Goal: Information Seeking & Learning: Compare options

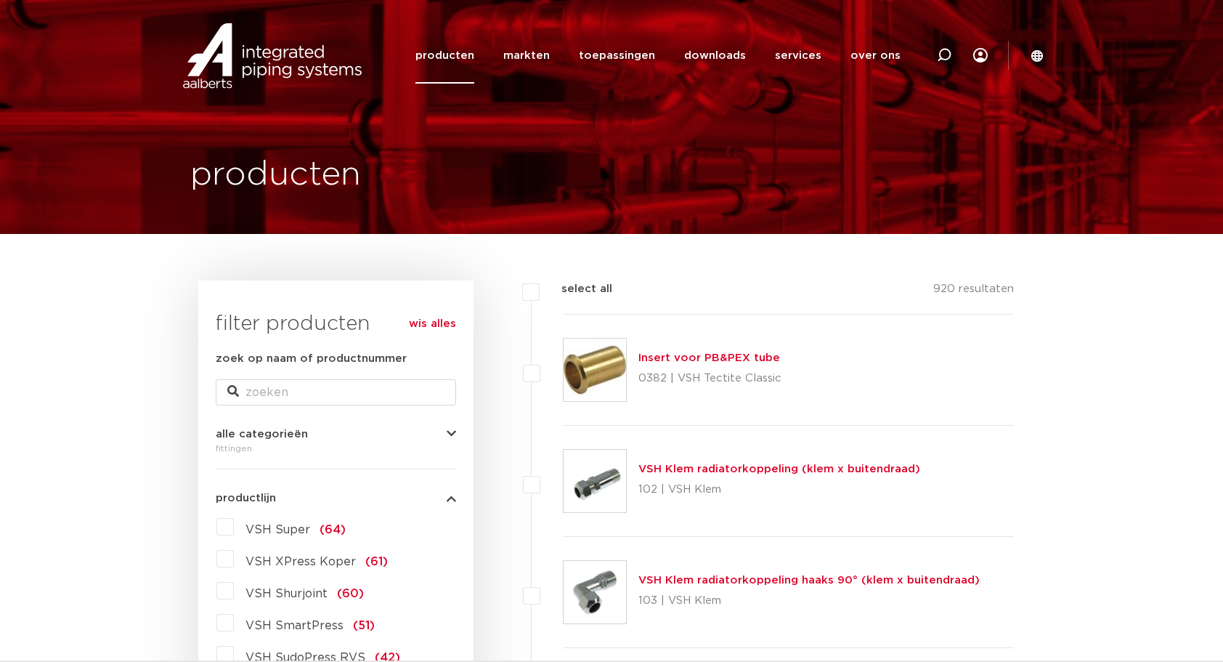
select select "10"
click at [449, 498] on icon "button" at bounding box center [451, 498] width 9 height 11
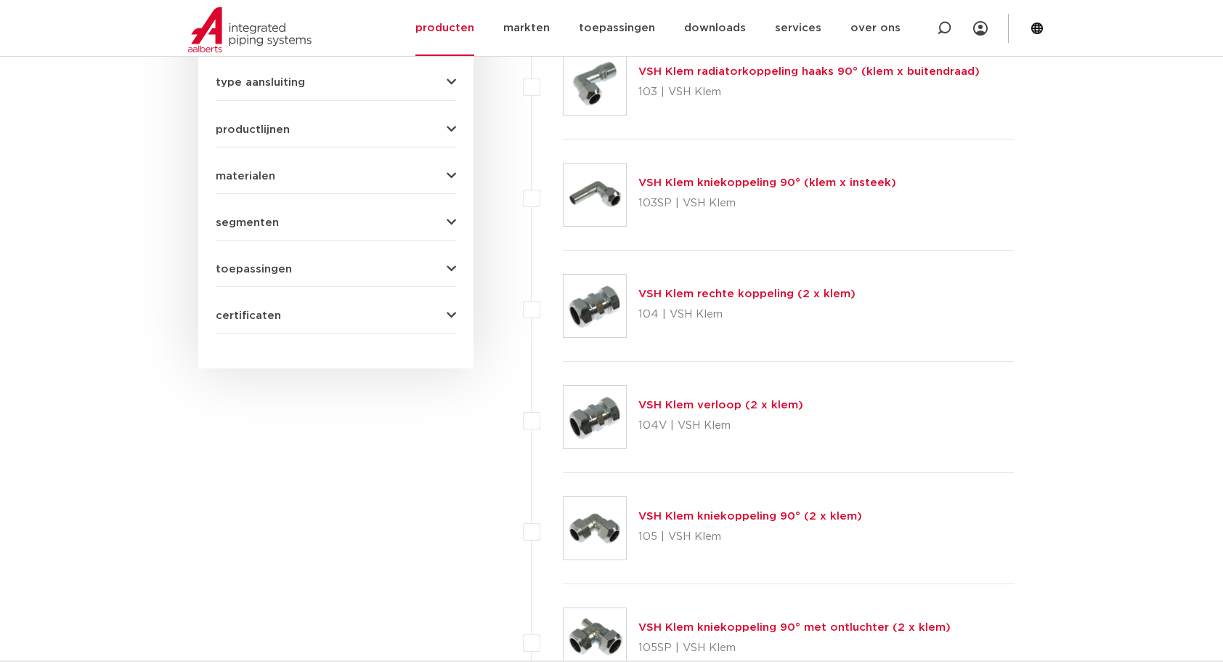
scroll to position [339, 0]
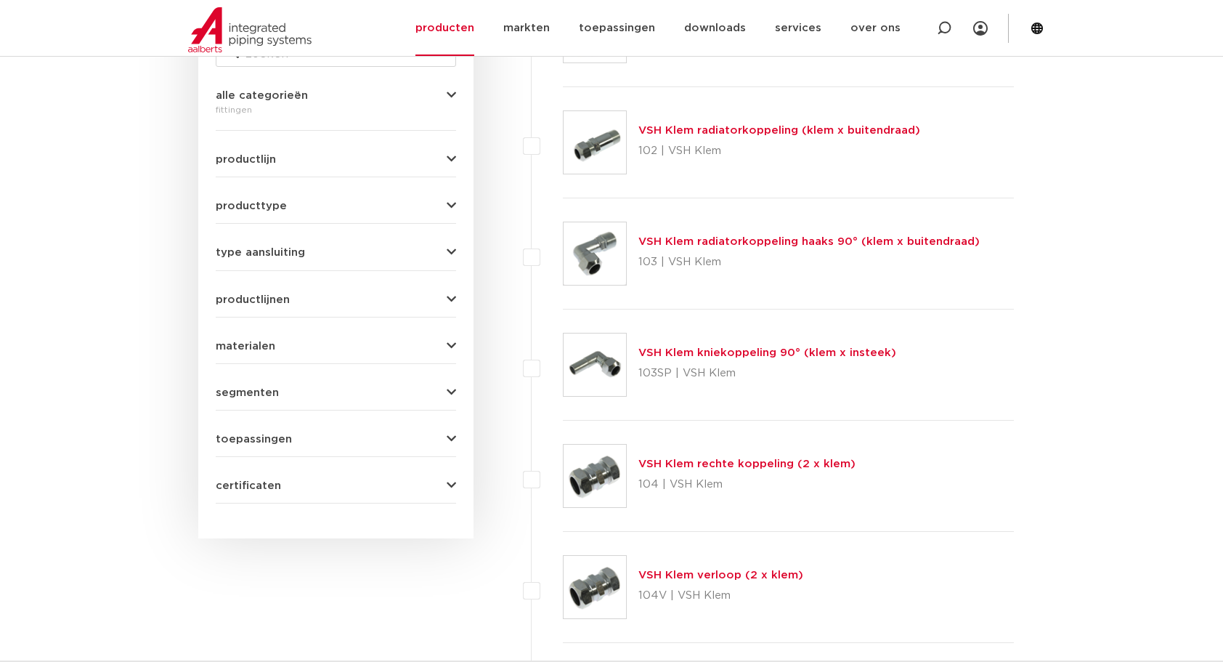
click at [450, 249] on icon "button" at bounding box center [451, 252] width 9 height 11
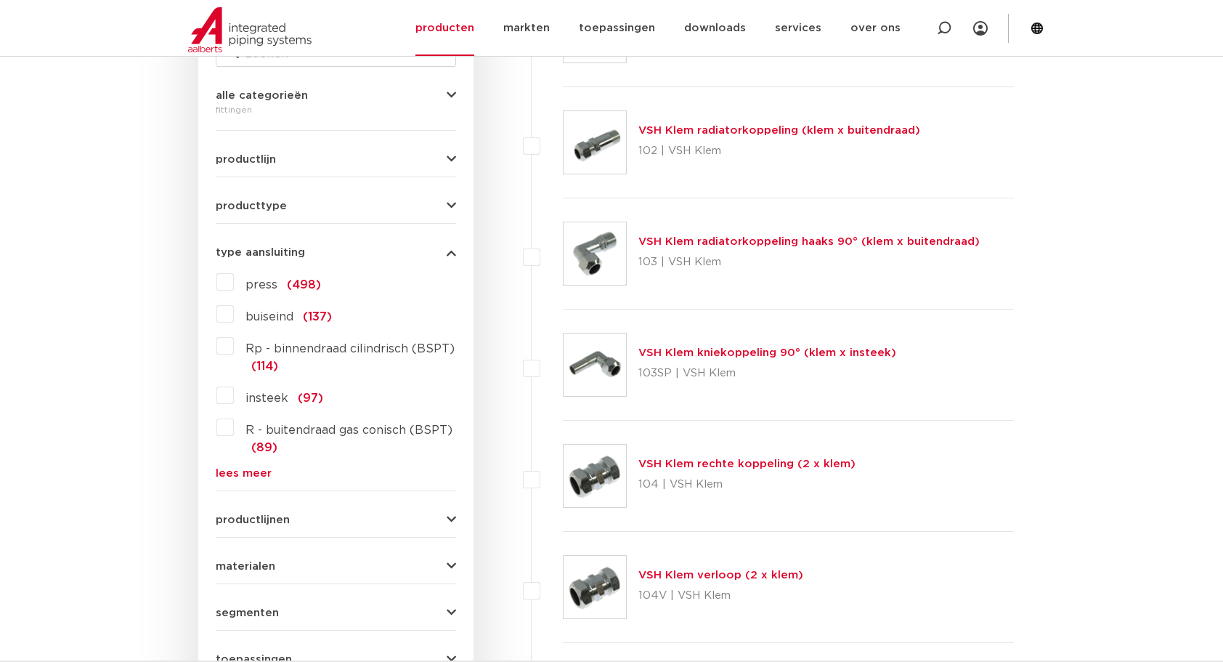
click at [256, 472] on link "lees meer" at bounding box center [336, 473] width 240 height 11
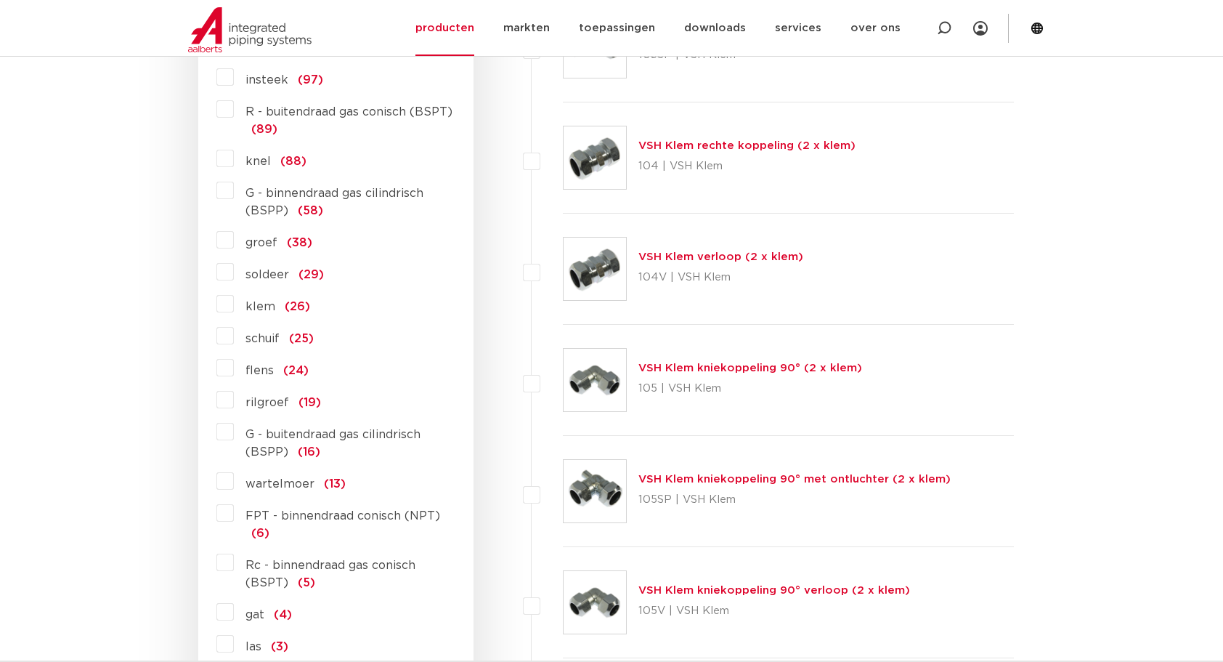
scroll to position [678, 0]
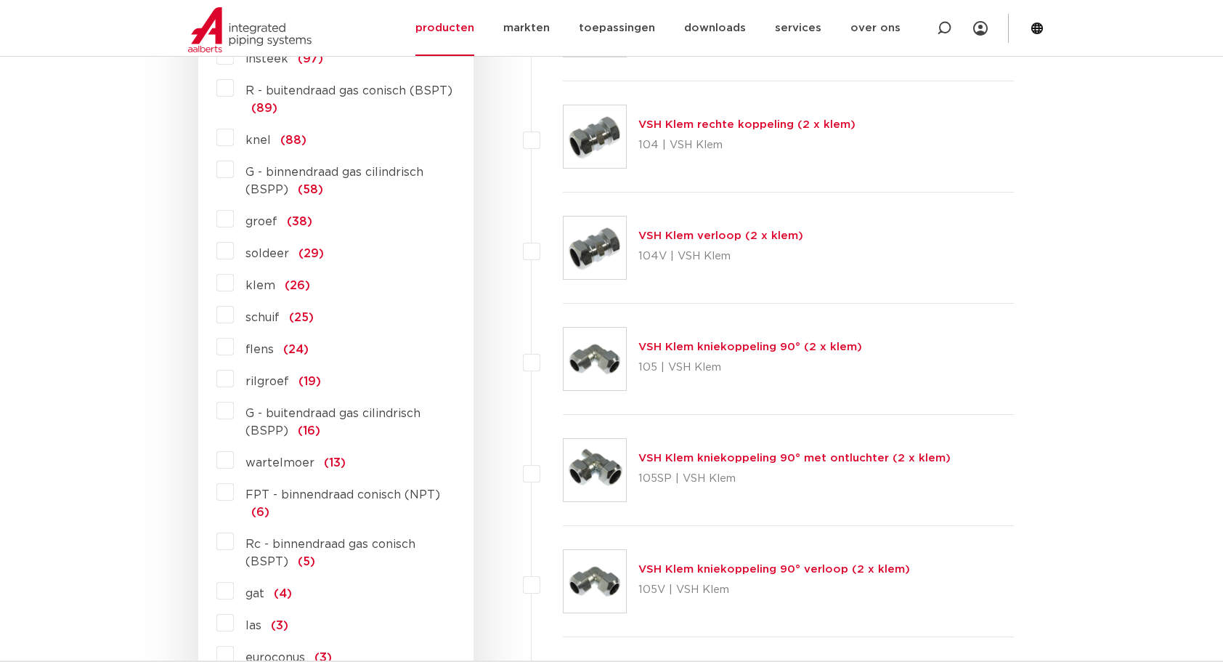
click at [234, 411] on label "G - buitendraad gas cilindrisch (BSPP) (16)" at bounding box center [345, 419] width 222 height 41
click at [0, 0] on input "G - buitendraad gas cilindrisch (BSPP) (16)" at bounding box center [0, 0] width 0 height 0
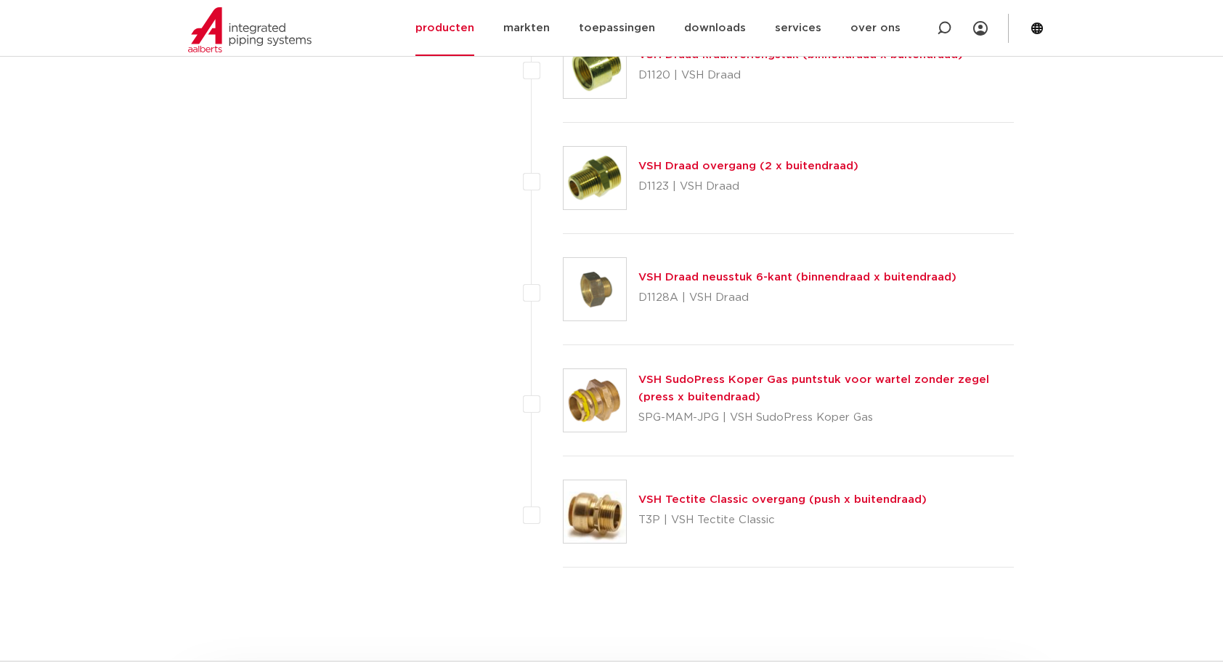
scroll to position [678, 0]
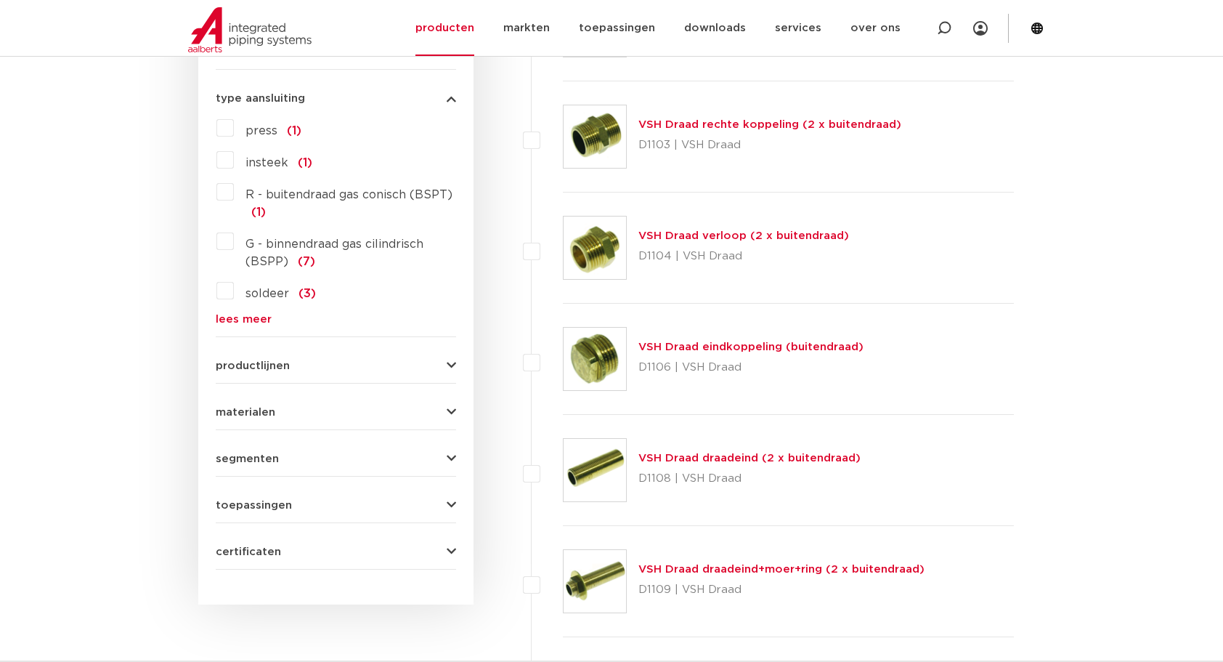
click at [238, 320] on link "lees meer" at bounding box center [336, 319] width 240 height 11
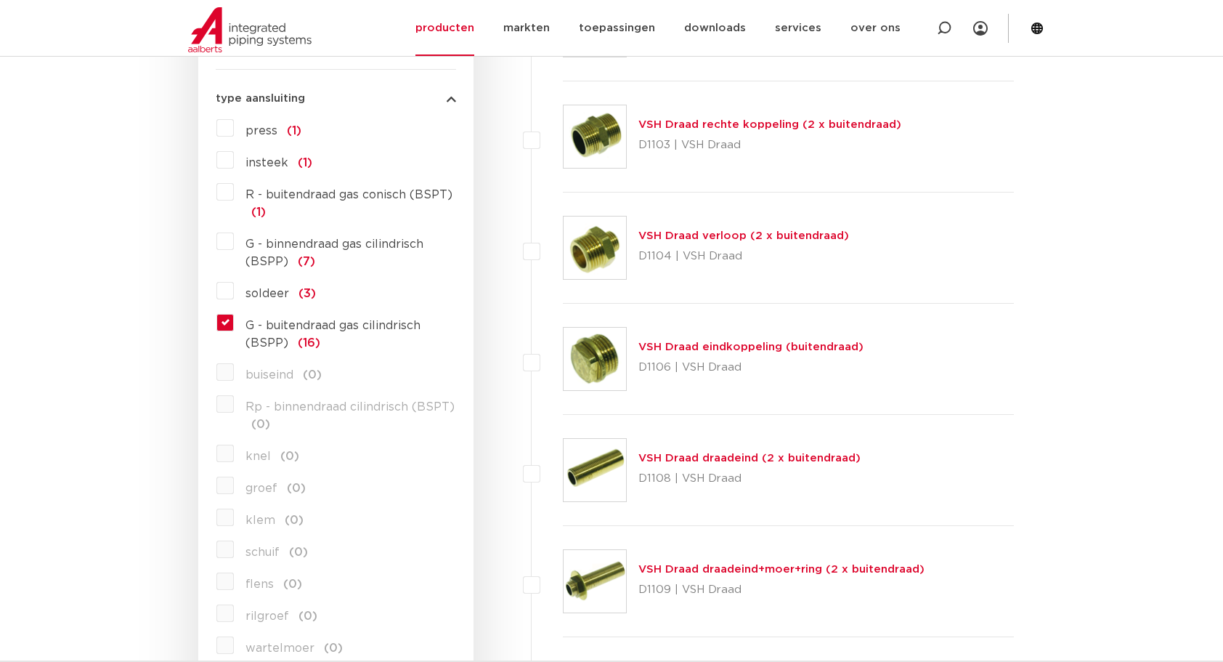
click at [234, 319] on label "G - buitendraad gas cilindrisch (BSPP) (16)" at bounding box center [345, 331] width 222 height 41
click at [0, 0] on input "G - buitendraad gas cilindrisch (BSPP) (16)" at bounding box center [0, 0] width 0 height 0
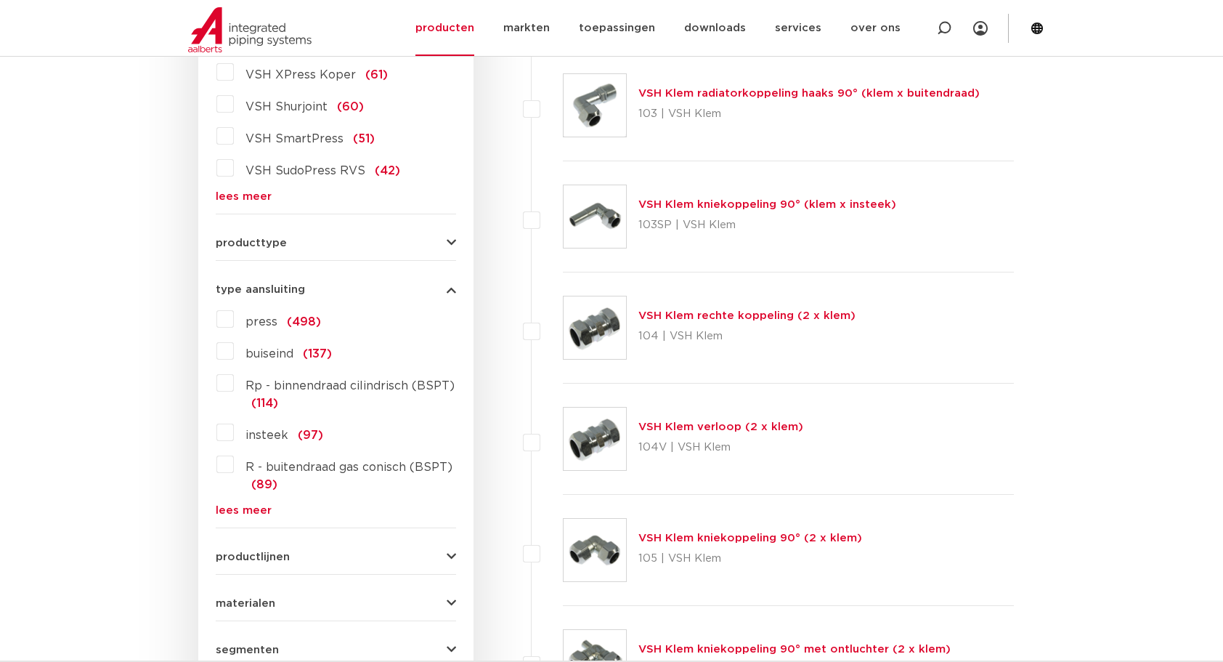
scroll to position [509, 0]
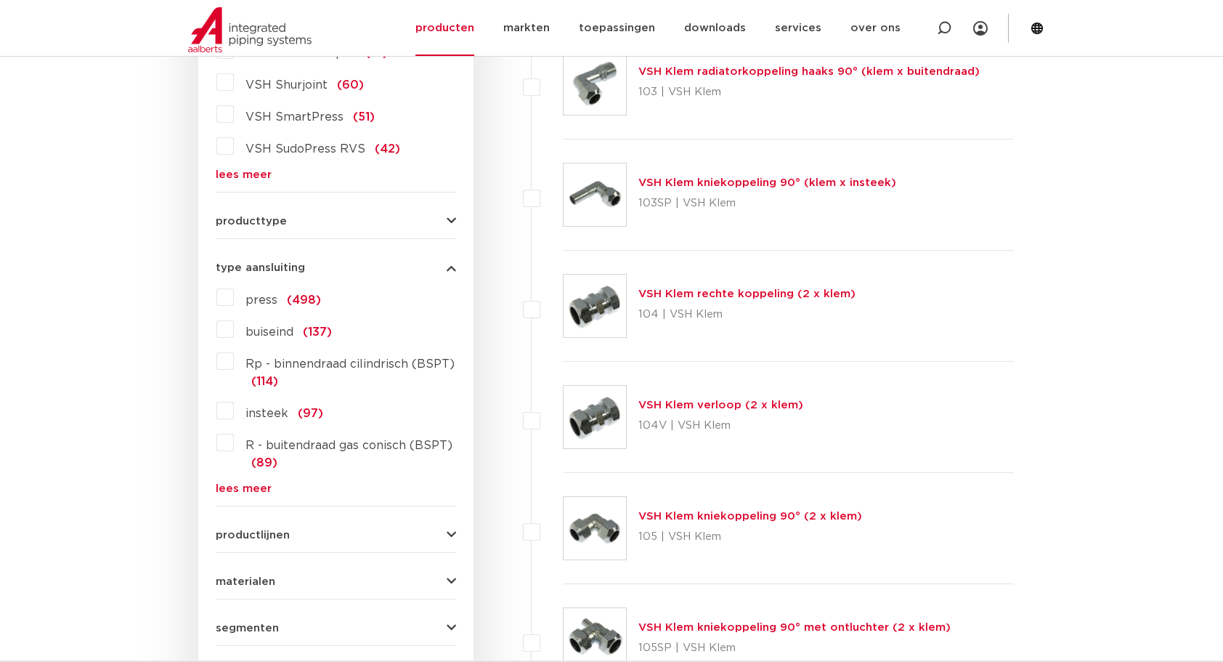
click at [237, 477] on div "press (498) buiseind (137) Rp - binnendraad cilindrisch (BSPT) (114) insteek (9…" at bounding box center [336, 389] width 240 height 208
click at [235, 490] on link "lees meer" at bounding box center [336, 488] width 240 height 11
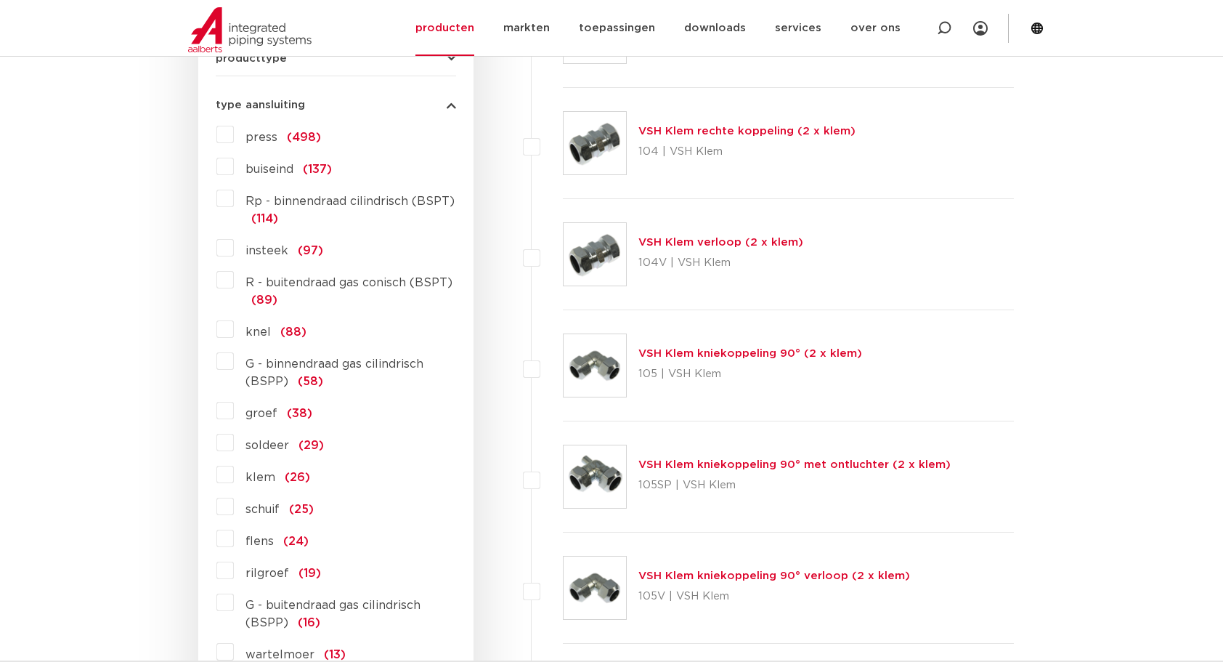
scroll to position [678, 0]
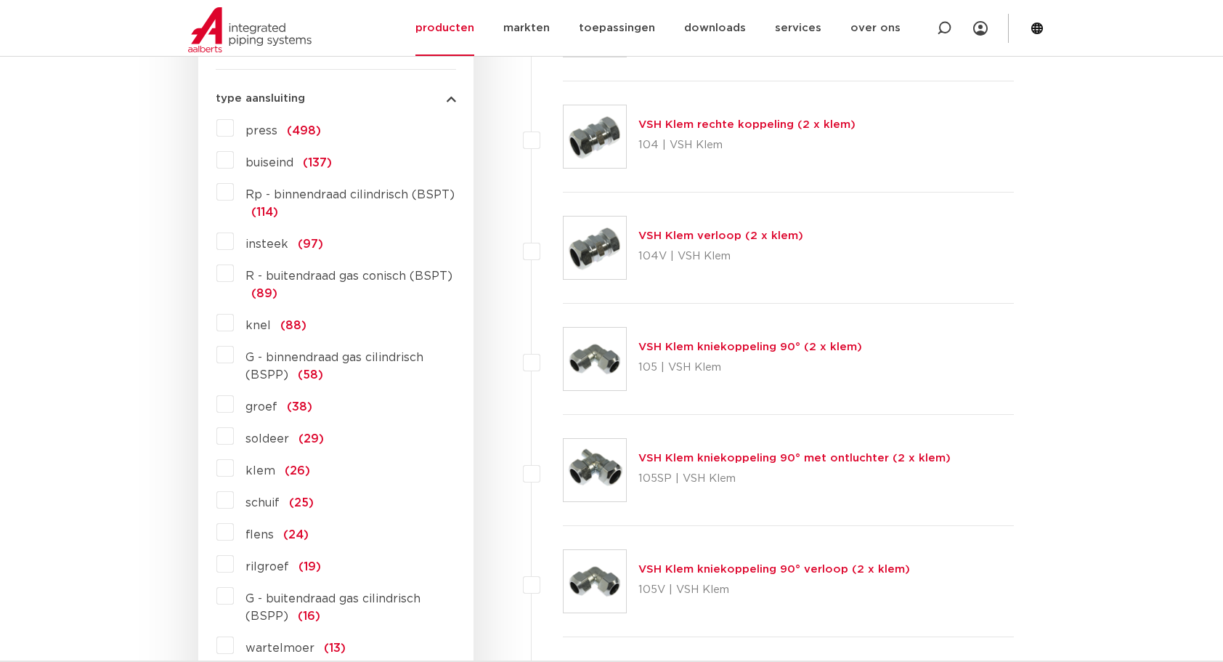
click at [234, 354] on label "G - binnendraad gas cilindrisch (BSPP) (58)" at bounding box center [345, 363] width 222 height 41
click at [0, 0] on input "G - binnendraad gas cilindrisch (BSPP) (58)" at bounding box center [0, 0] width 0 height 0
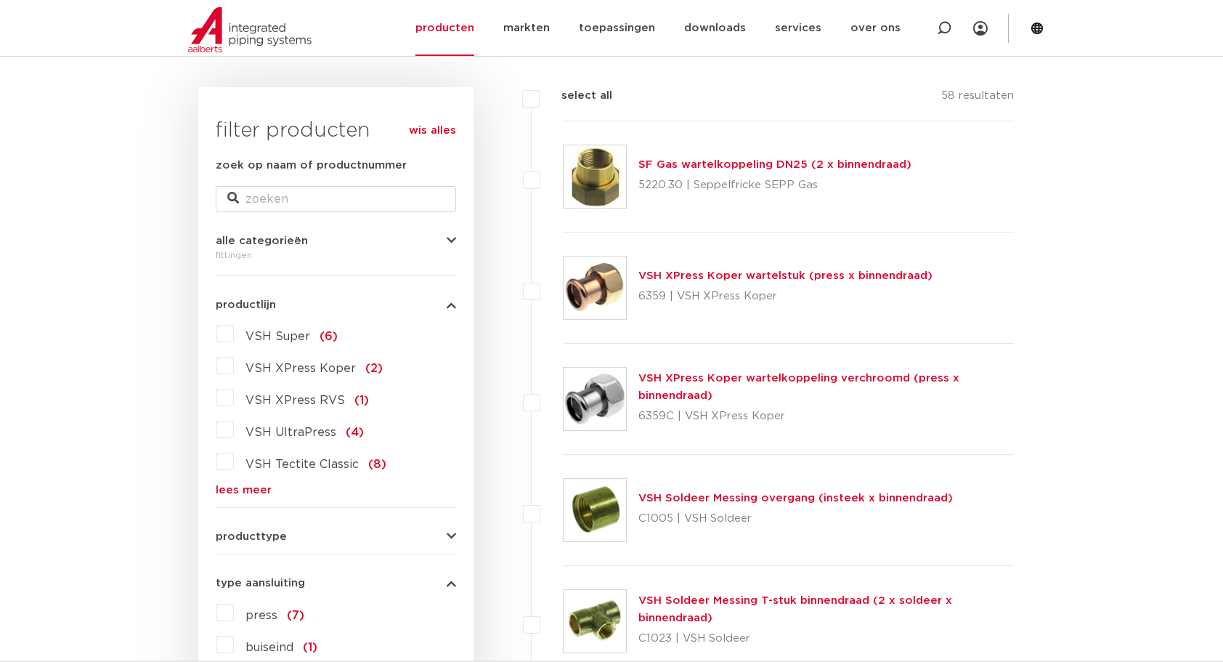
scroll to position [169, 0]
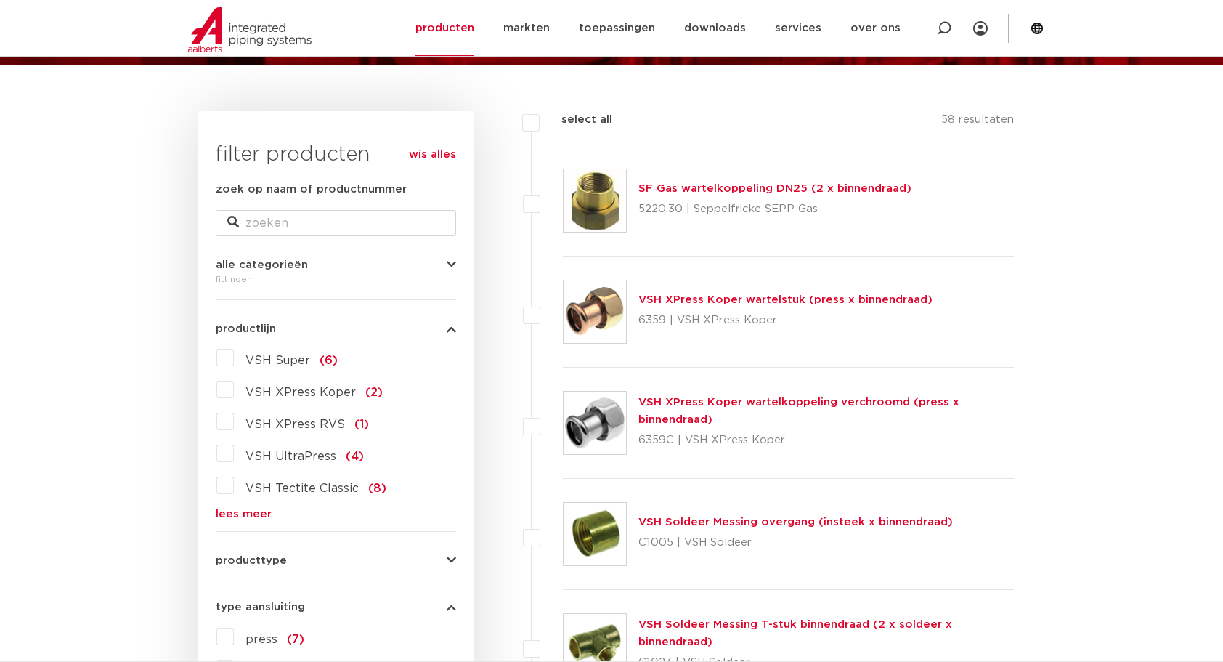
click at [860, 300] on link "VSH XPress Koper wartelstuk (press x binnendraad)" at bounding box center [786, 299] width 294 height 11
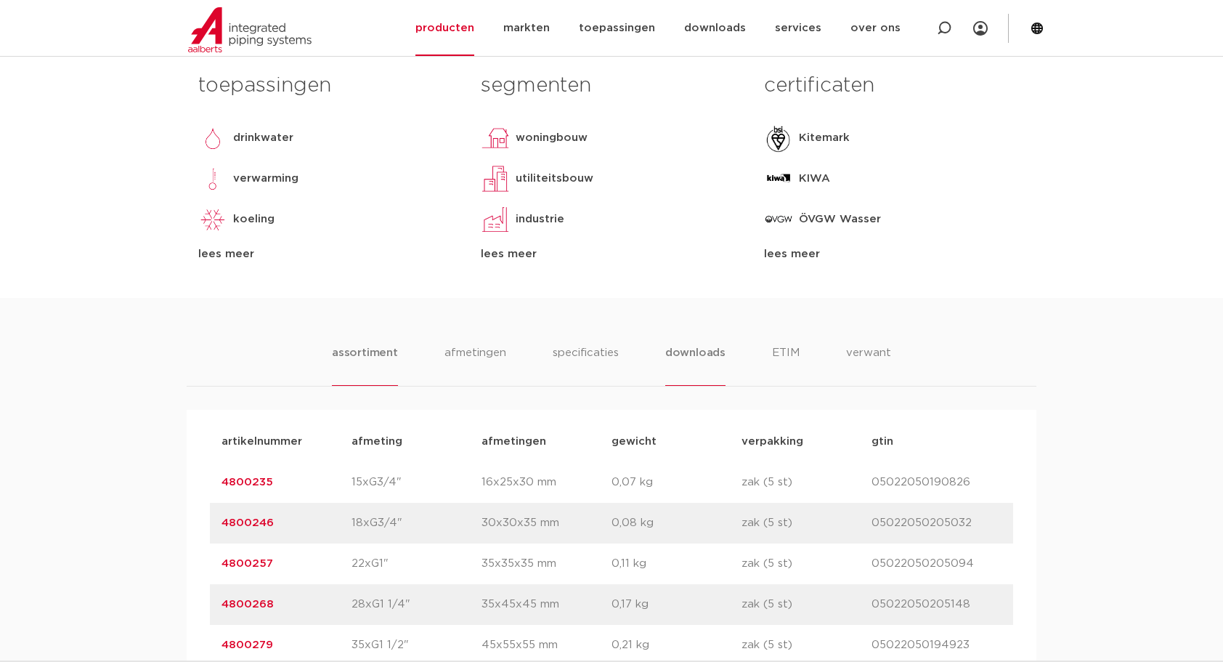
scroll to position [678, 0]
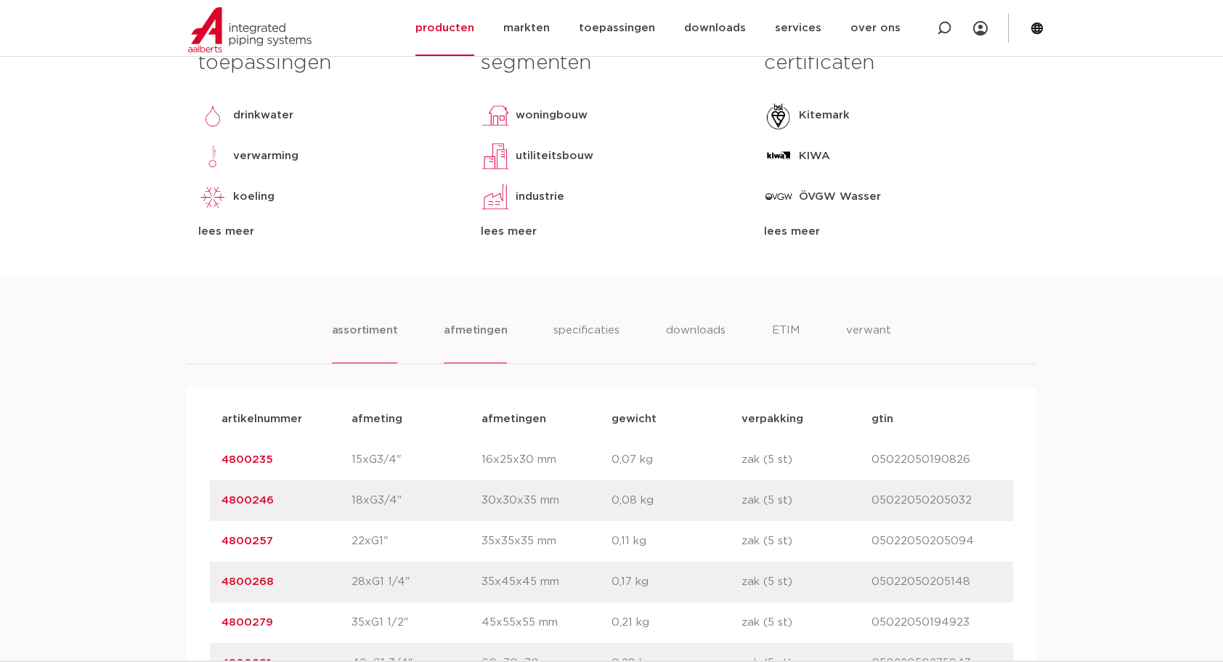
click at [480, 330] on li "afmetingen" at bounding box center [475, 342] width 63 height 41
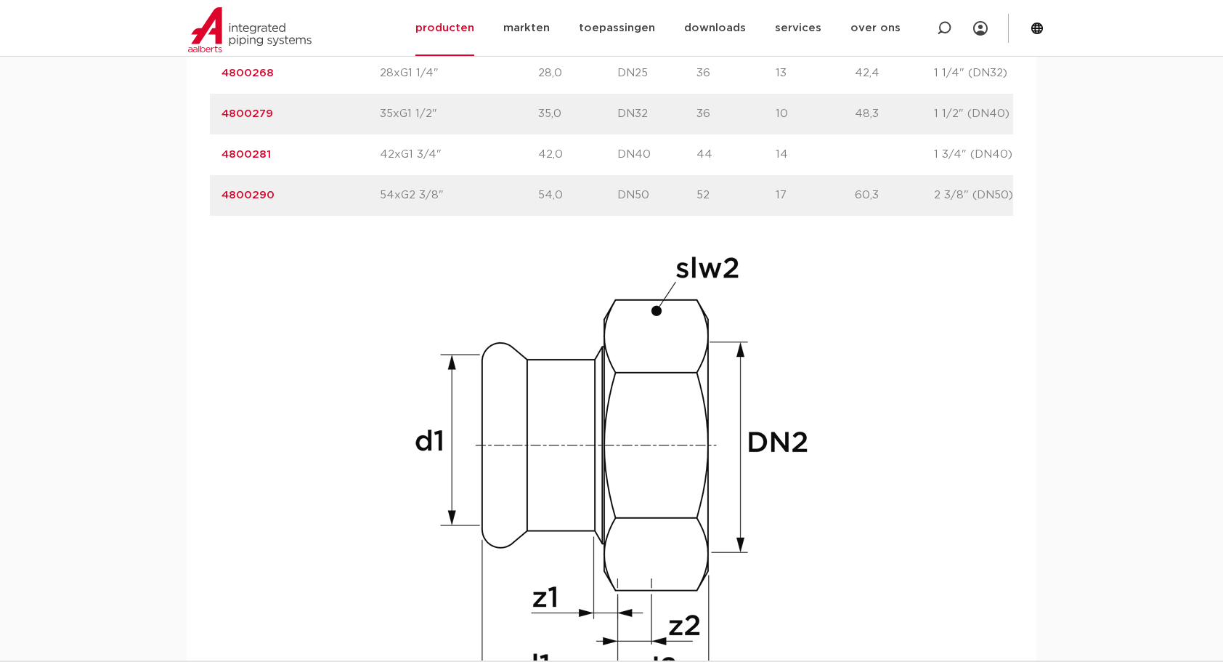
scroll to position [847, 0]
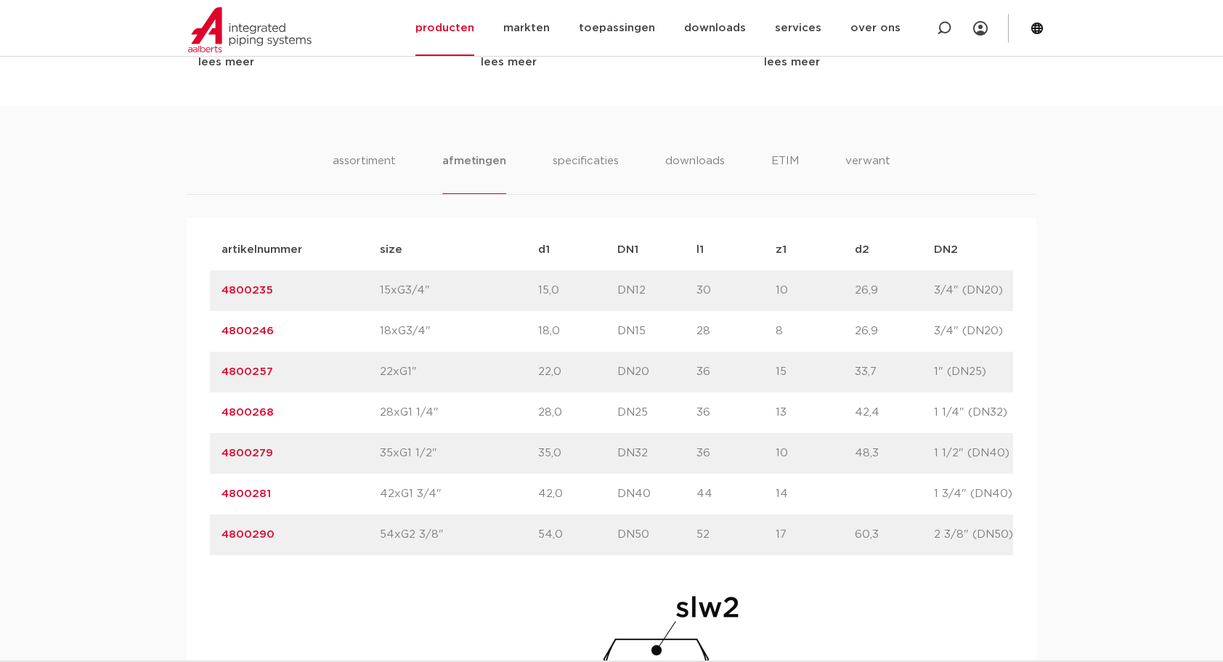
click at [251, 368] on link "4800257" at bounding box center [248, 371] width 52 height 11
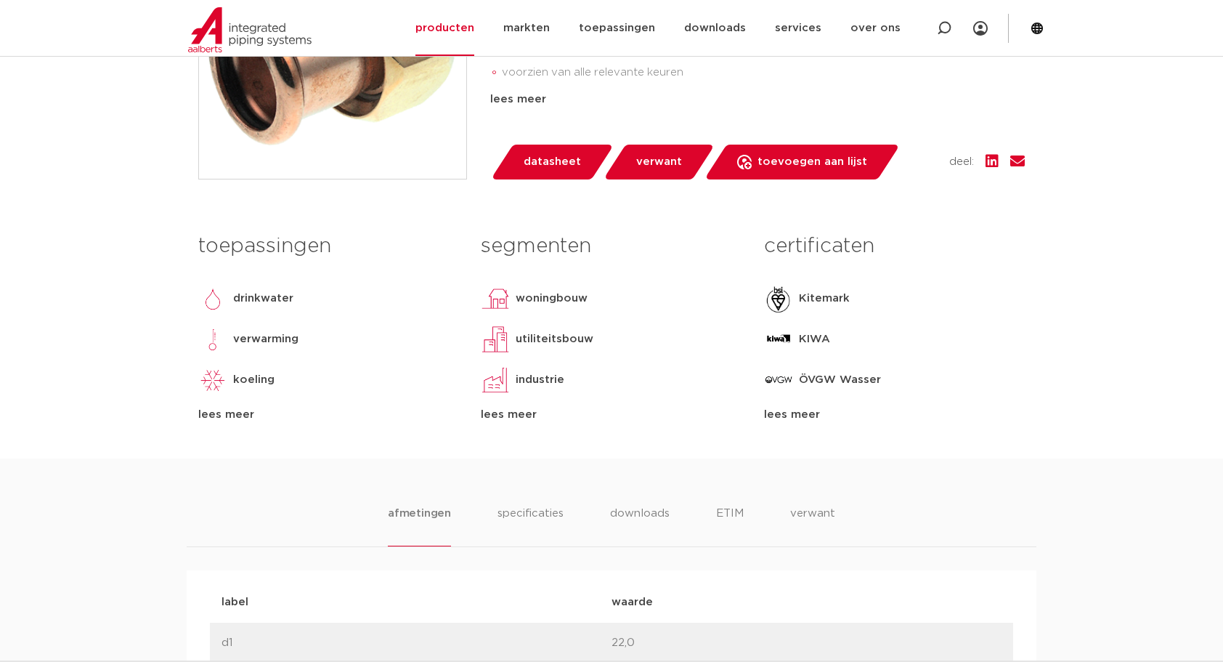
scroll to position [509, 0]
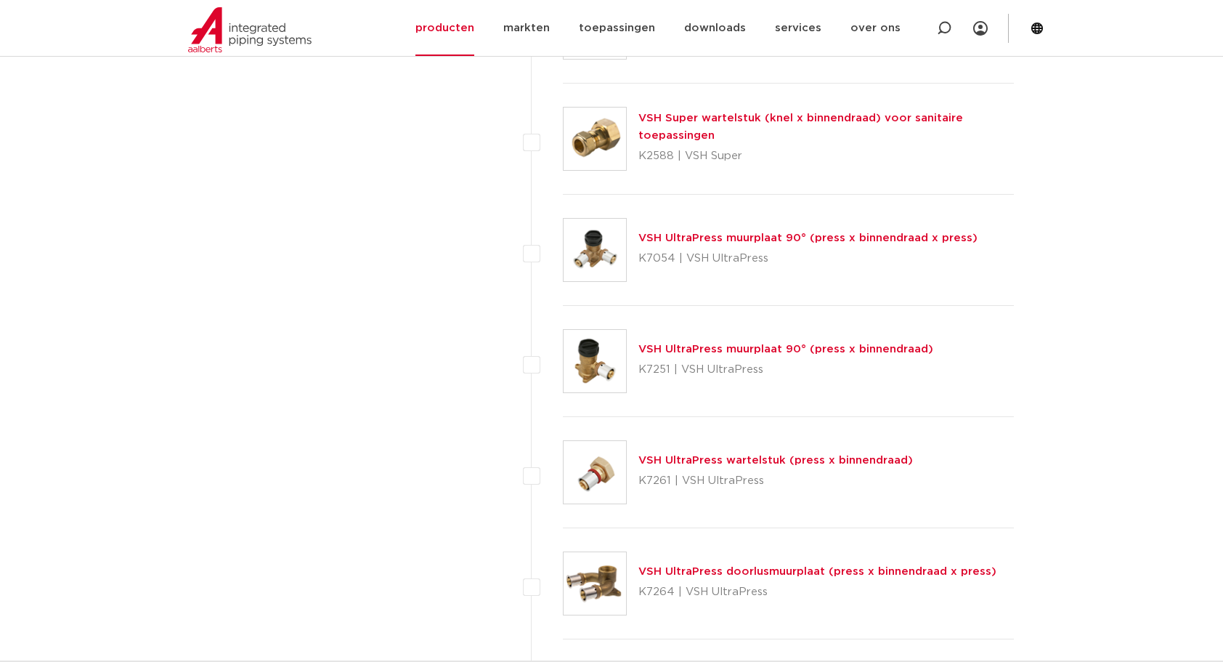
scroll to position [3560, 0]
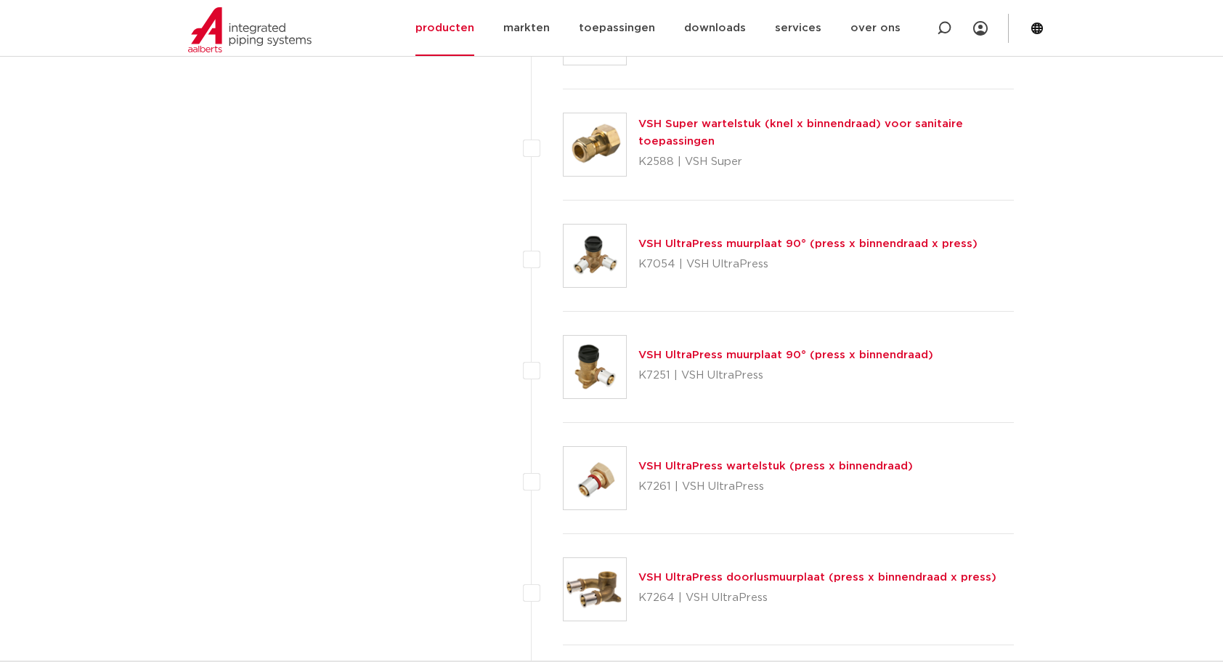
click at [864, 238] on link "VSH UltraPress muurplaat 90° (press x binnendraad x press)" at bounding box center [808, 243] width 339 height 11
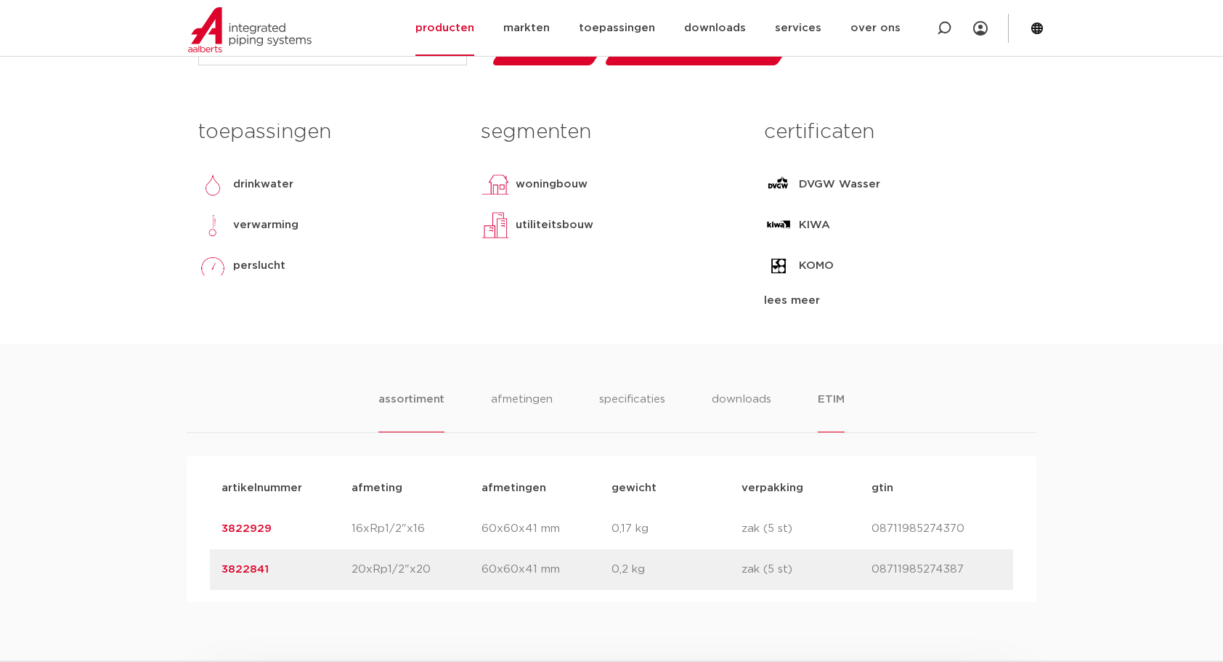
scroll to position [678, 0]
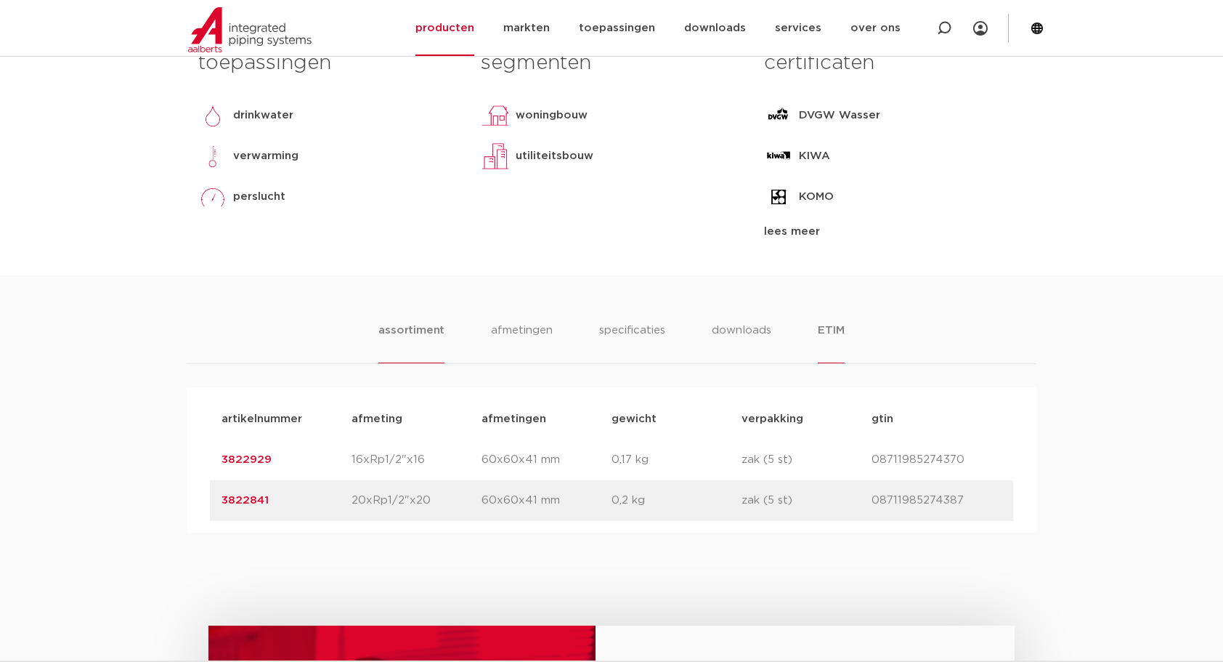
click at [828, 327] on li "ETIM" at bounding box center [831, 342] width 26 height 41
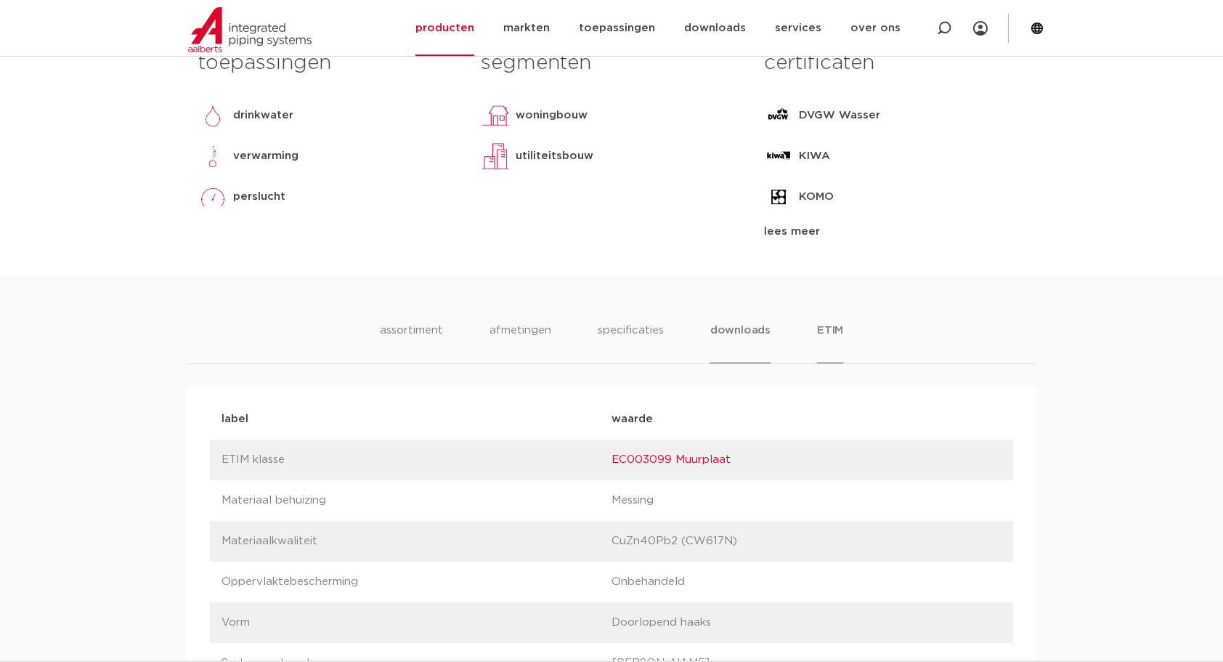
click at [732, 333] on li "downloads" at bounding box center [740, 342] width 60 height 41
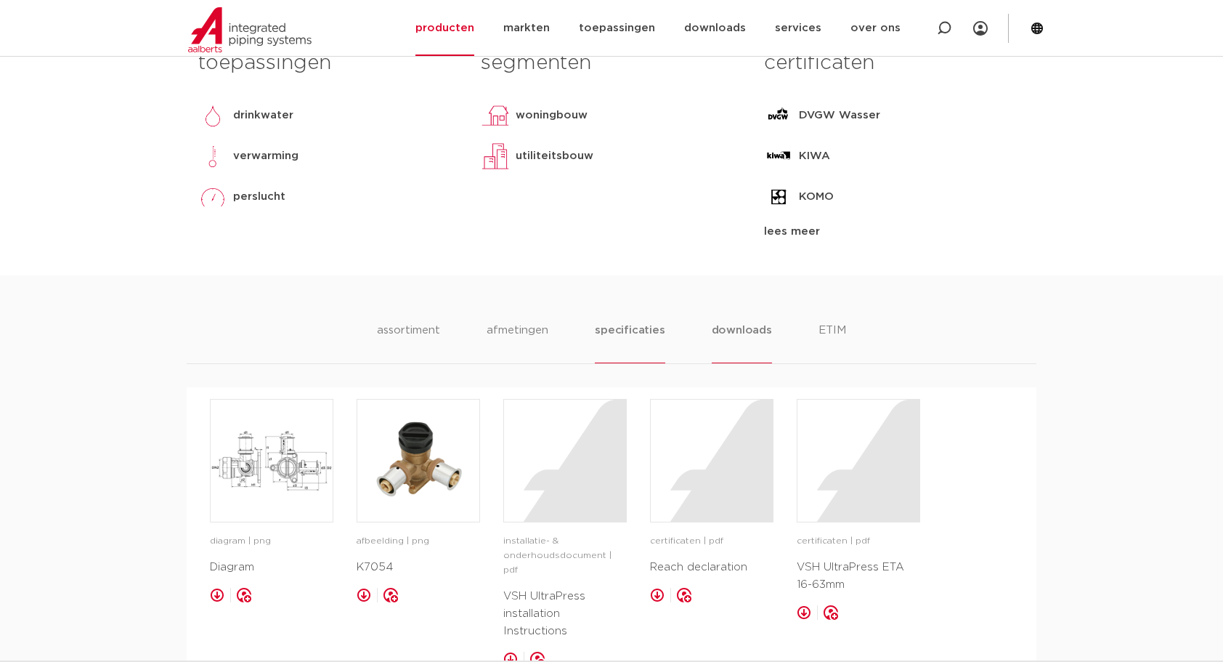
click at [641, 335] on li "specificaties" at bounding box center [630, 342] width 70 height 41
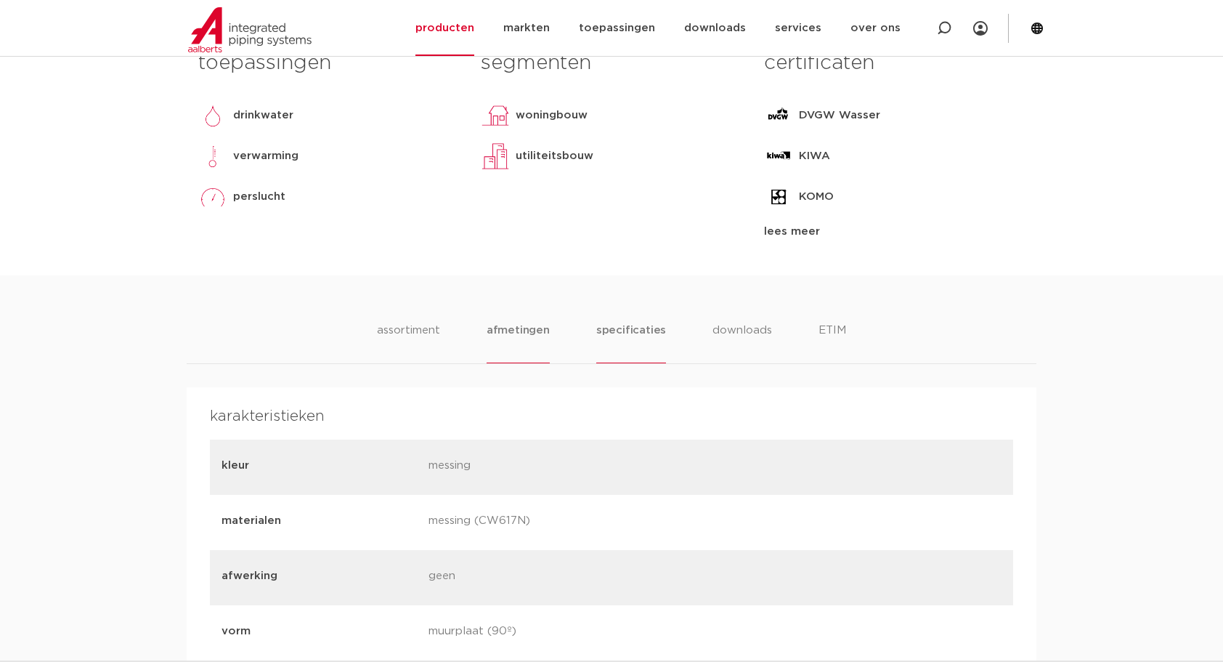
click at [524, 331] on li "afmetingen" at bounding box center [518, 342] width 63 height 41
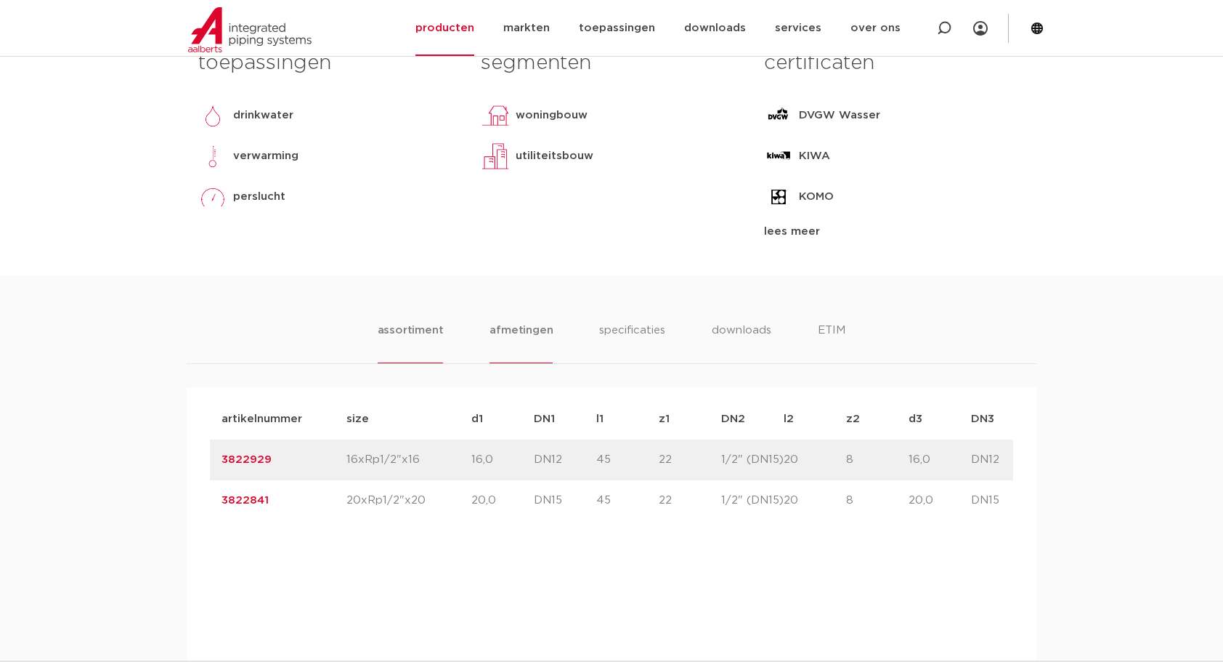
click at [418, 336] on li "assortiment" at bounding box center [411, 342] width 66 height 41
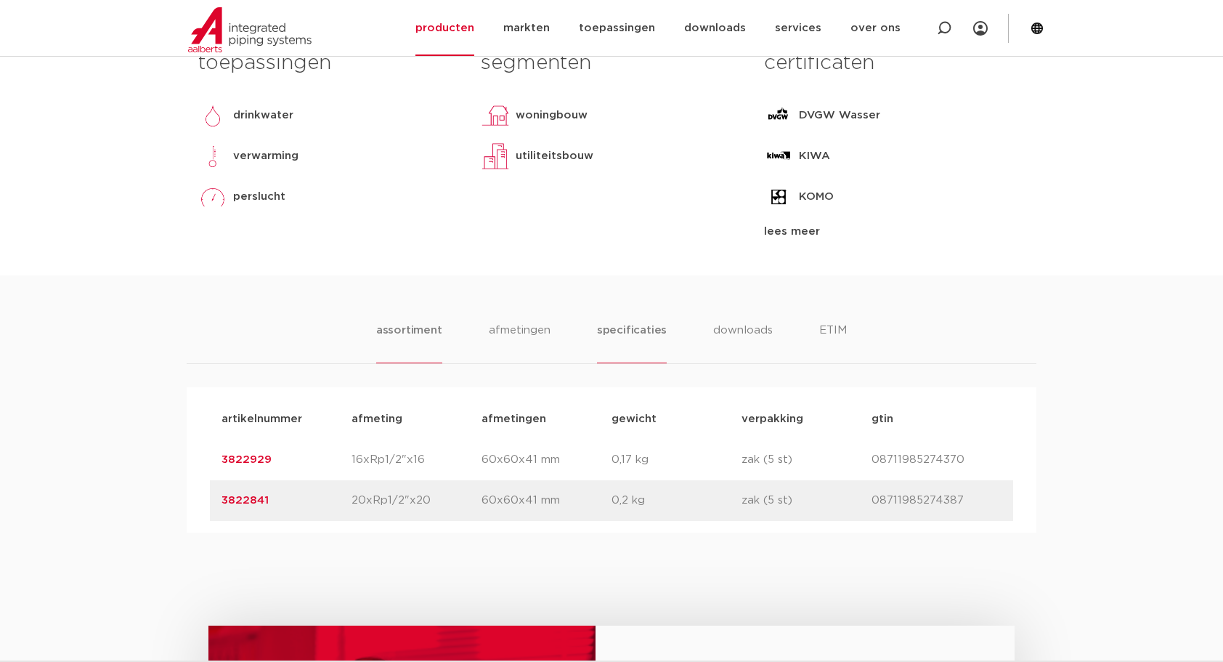
click at [645, 330] on li "specificaties" at bounding box center [632, 342] width 70 height 41
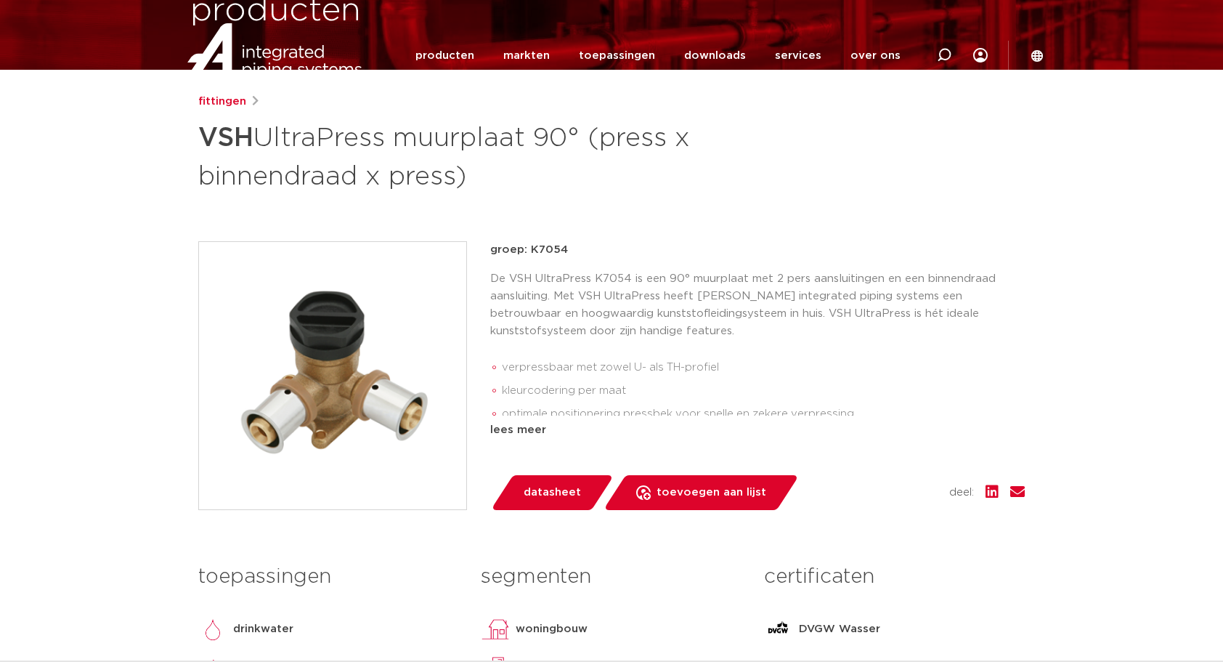
scroll to position [0, 0]
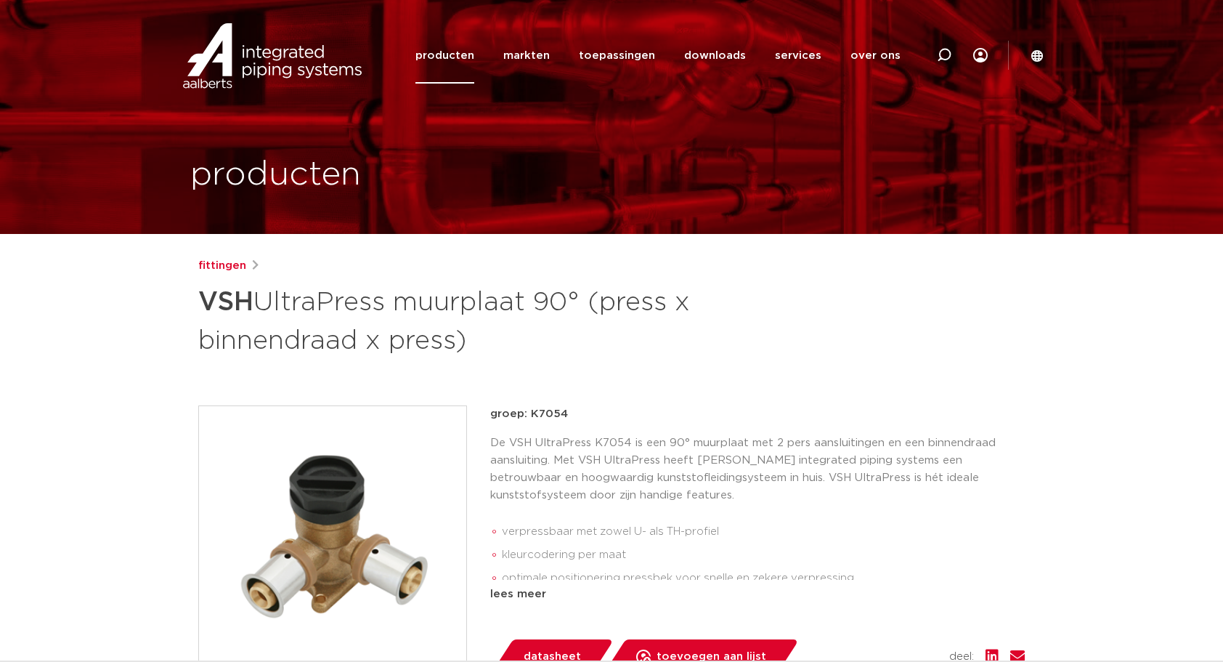
drag, startPoint x: 529, startPoint y: 413, endPoint x: 581, endPoint y: 416, distance: 52.4
click at [581, 416] on p "groep: K7054" at bounding box center [757, 413] width 535 height 17
copy p "K7054"
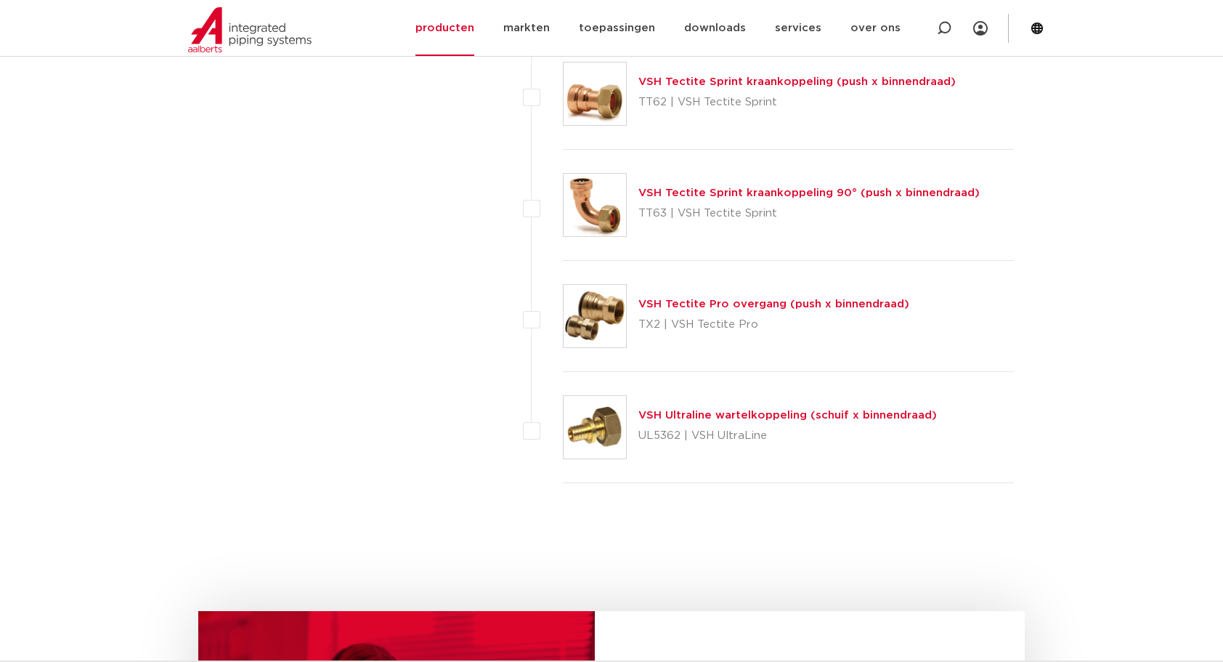
scroll to position [6271, 0]
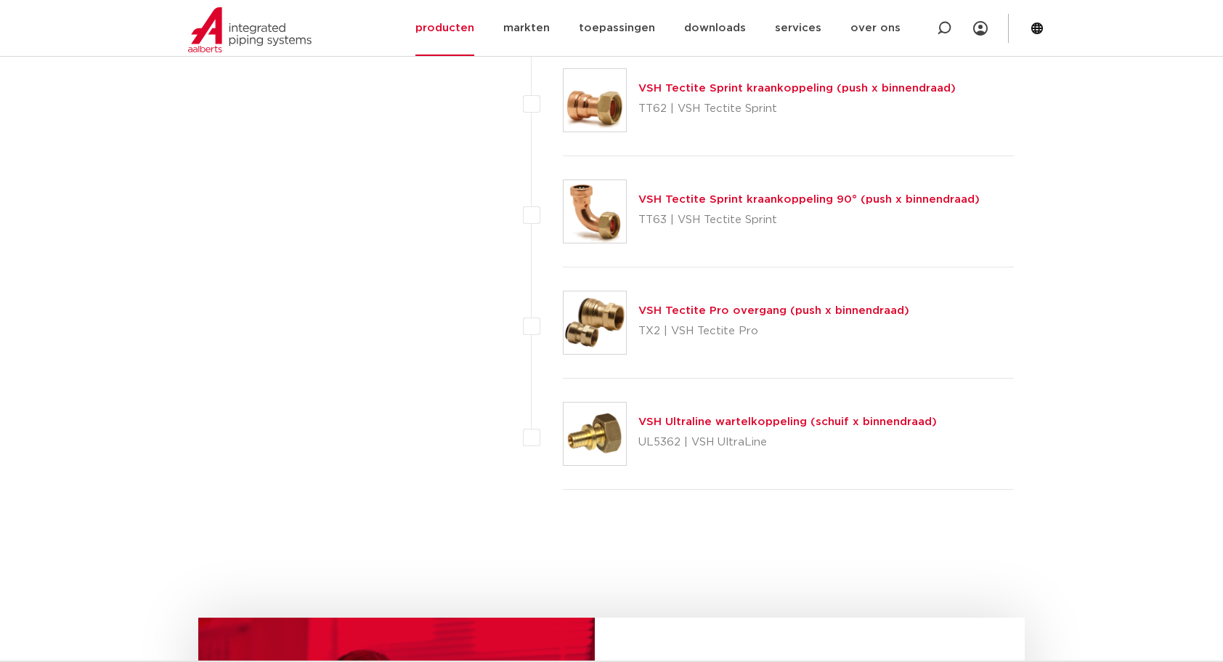
click at [854, 305] on link "VSH Tectite Pro overgang (push x binnendraad)" at bounding box center [774, 310] width 271 height 11
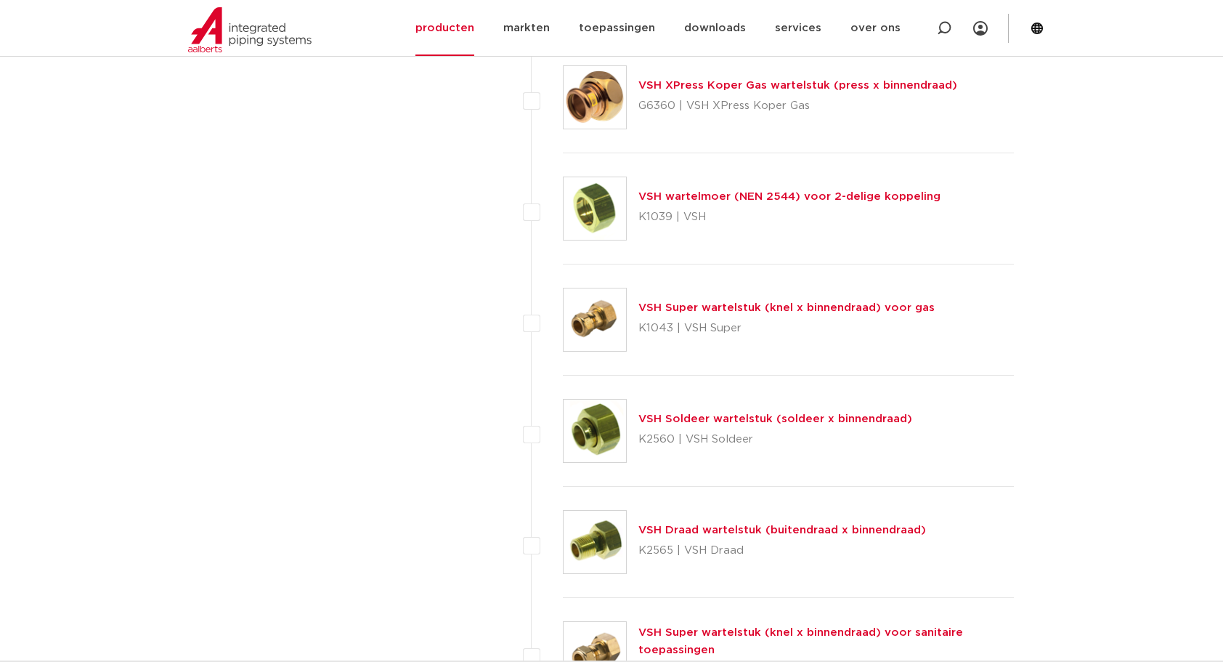
scroll to position [2881, 0]
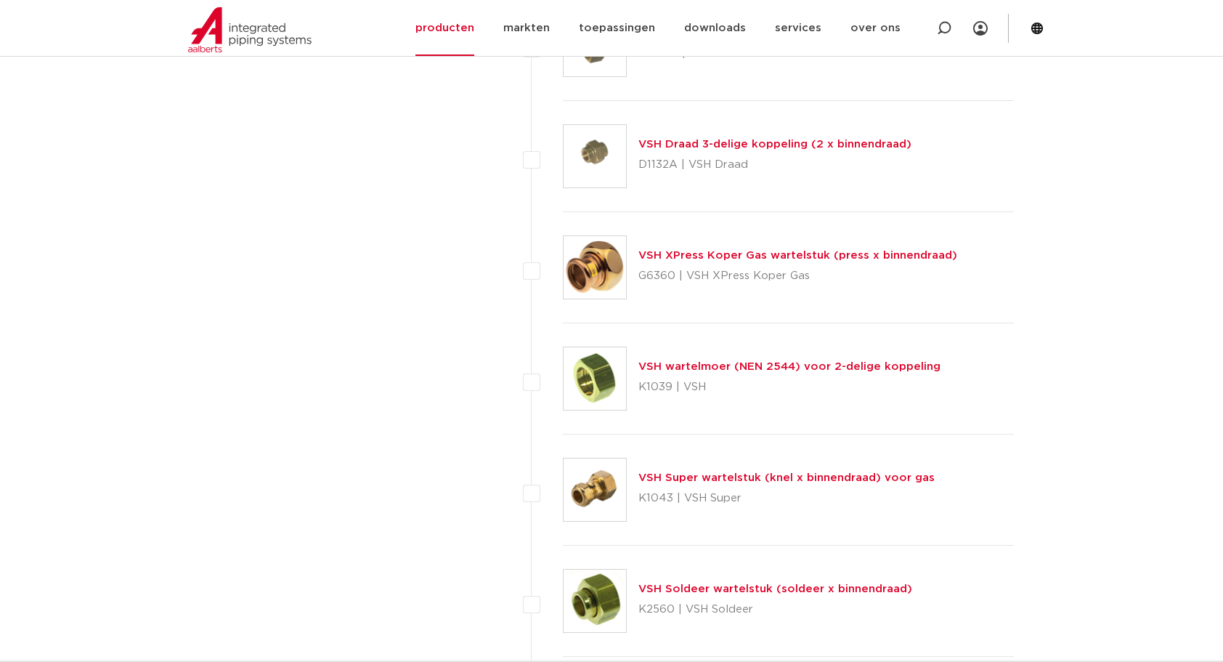
click at [887, 472] on link "VSH Super wartelstuk (knel x binnendraad) voor gas" at bounding box center [787, 477] width 296 height 11
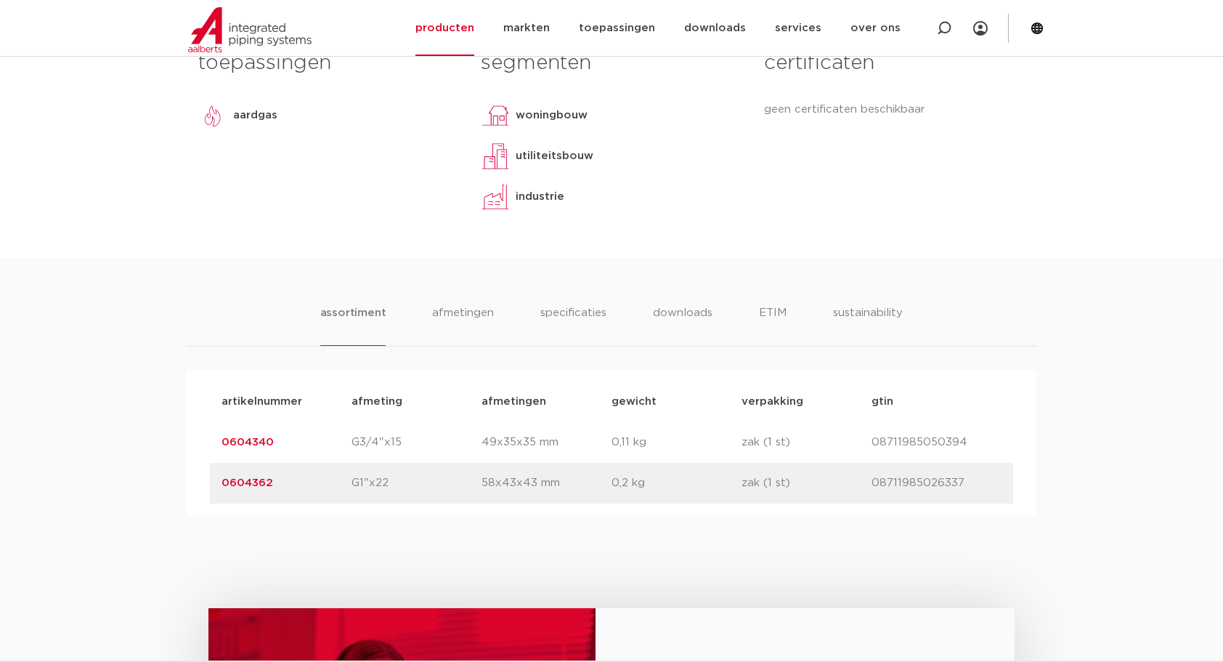
click at [252, 478] on link "0604362" at bounding box center [248, 482] width 52 height 11
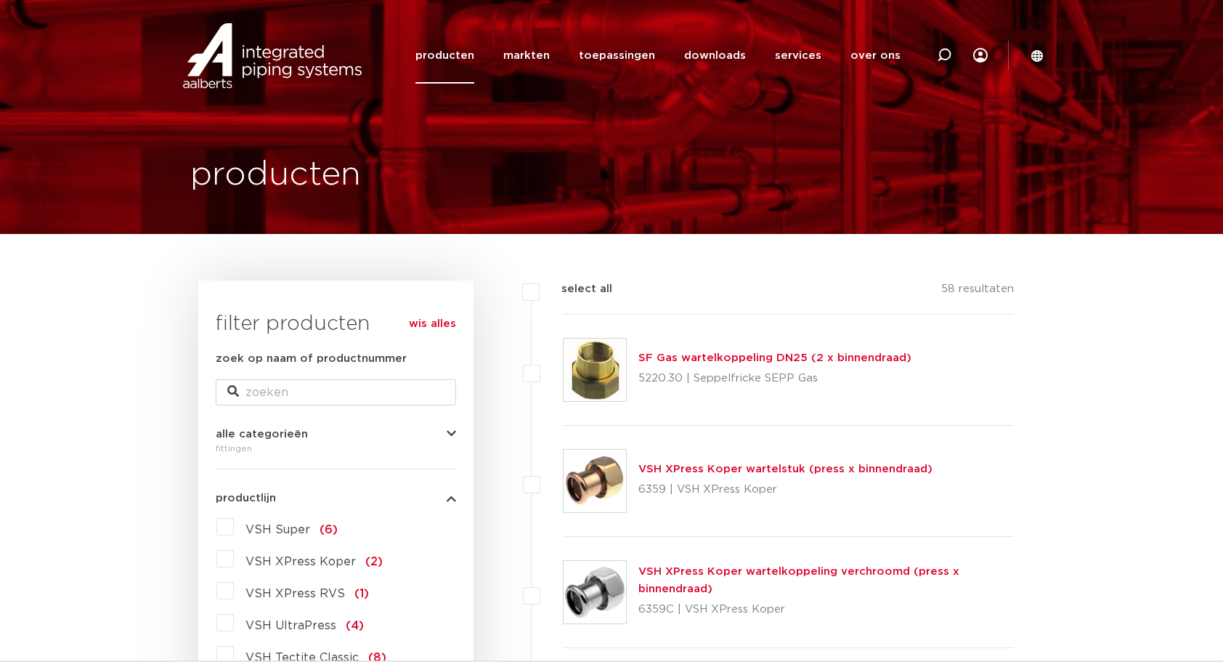
click at [468, 48] on link "producten" at bounding box center [445, 56] width 59 height 56
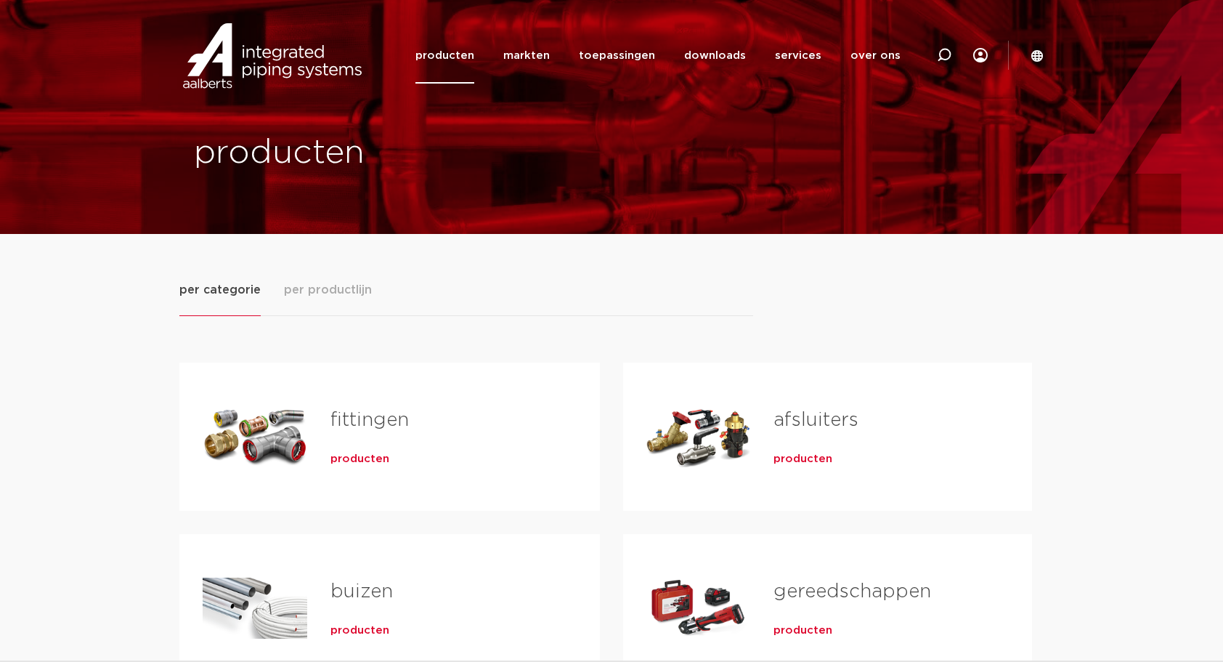
click at [326, 284] on span "per productlijn" at bounding box center [328, 289] width 88 height 17
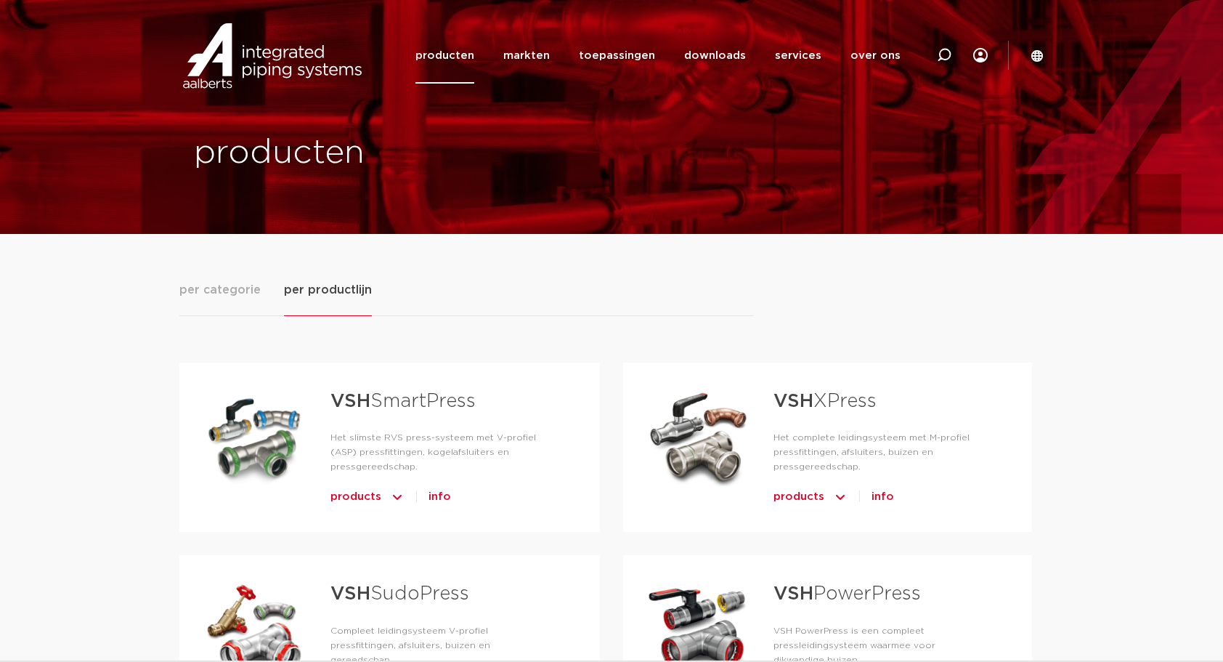
click at [835, 497] on img "Tabs. Open items met enter of spatie, sluit af met escape en navigeer met de pi…" at bounding box center [840, 496] width 15 height 23
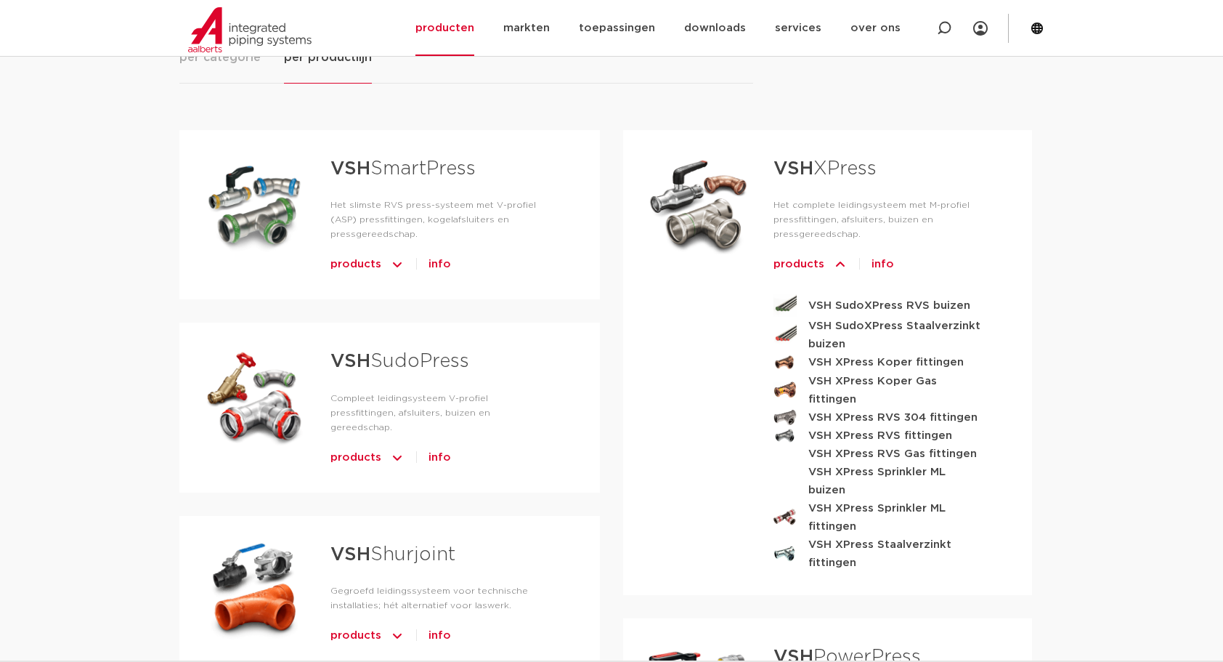
scroll to position [339, 0]
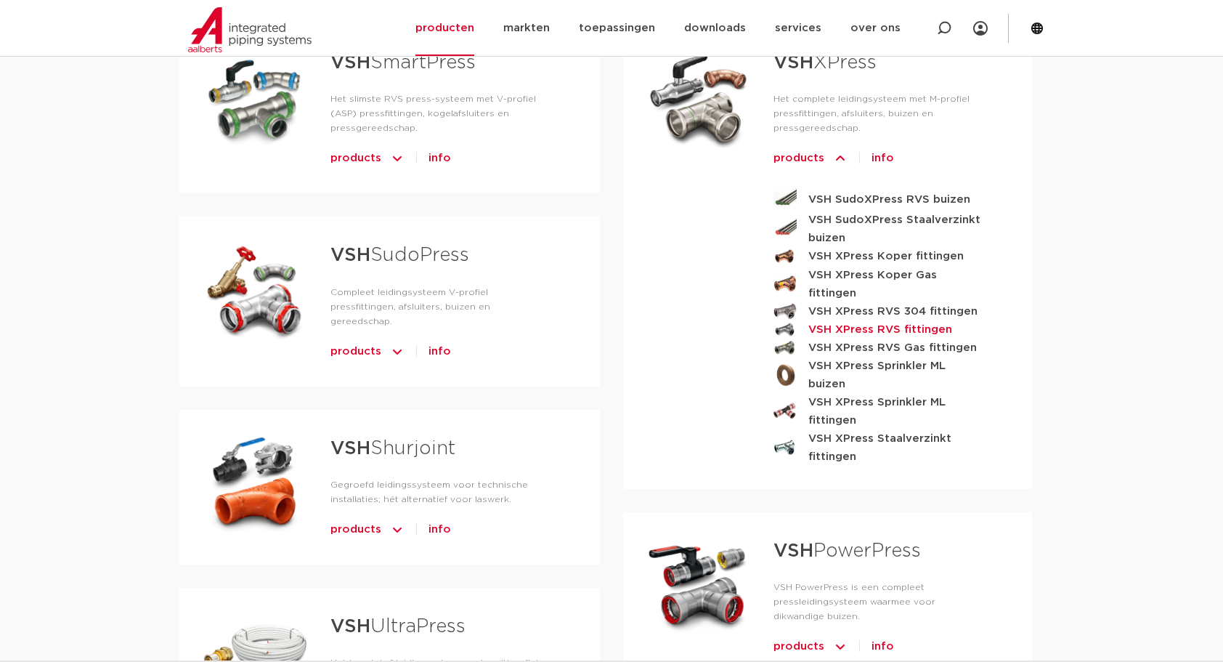
click at [925, 320] on strong "VSH XPress RVS fittingen" at bounding box center [881, 329] width 144 height 18
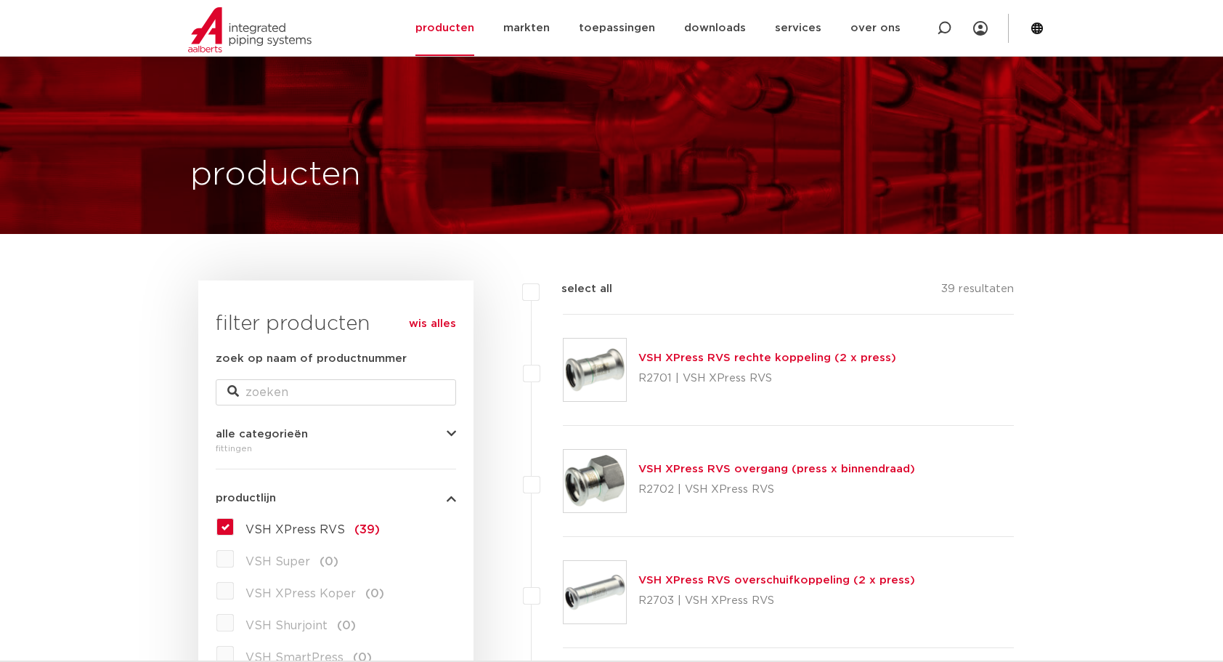
scroll to position [339, 0]
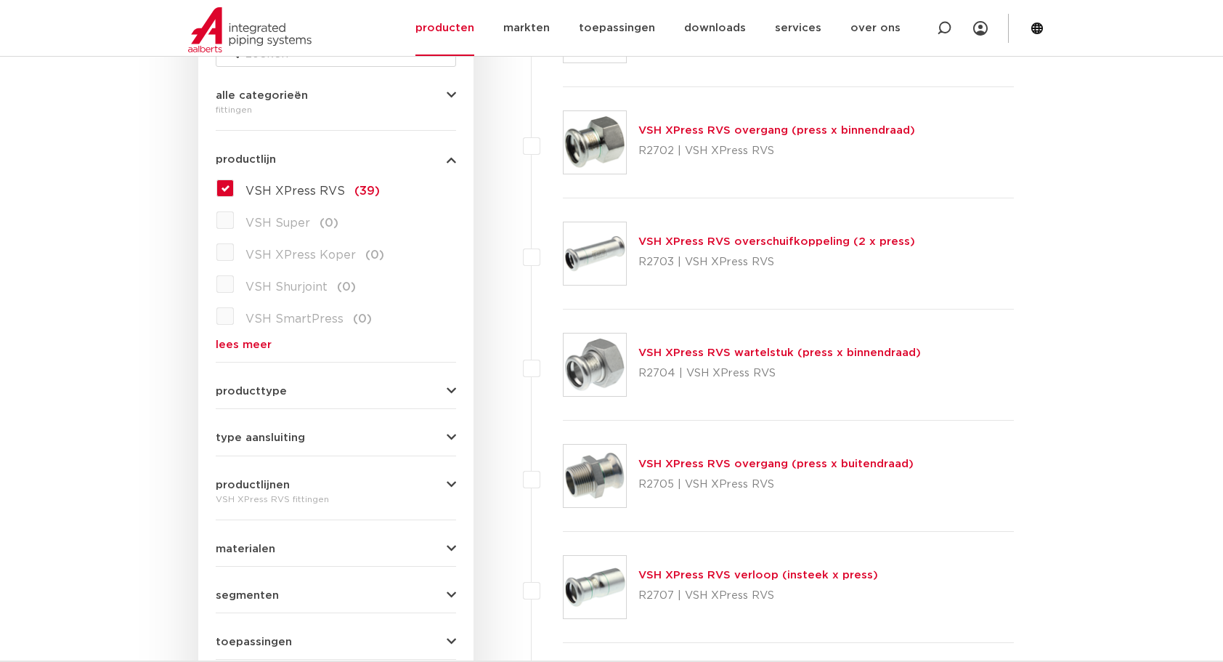
click at [847, 350] on link "VSH XPress RVS wartelstuk (press x binnendraad)" at bounding box center [780, 352] width 283 height 11
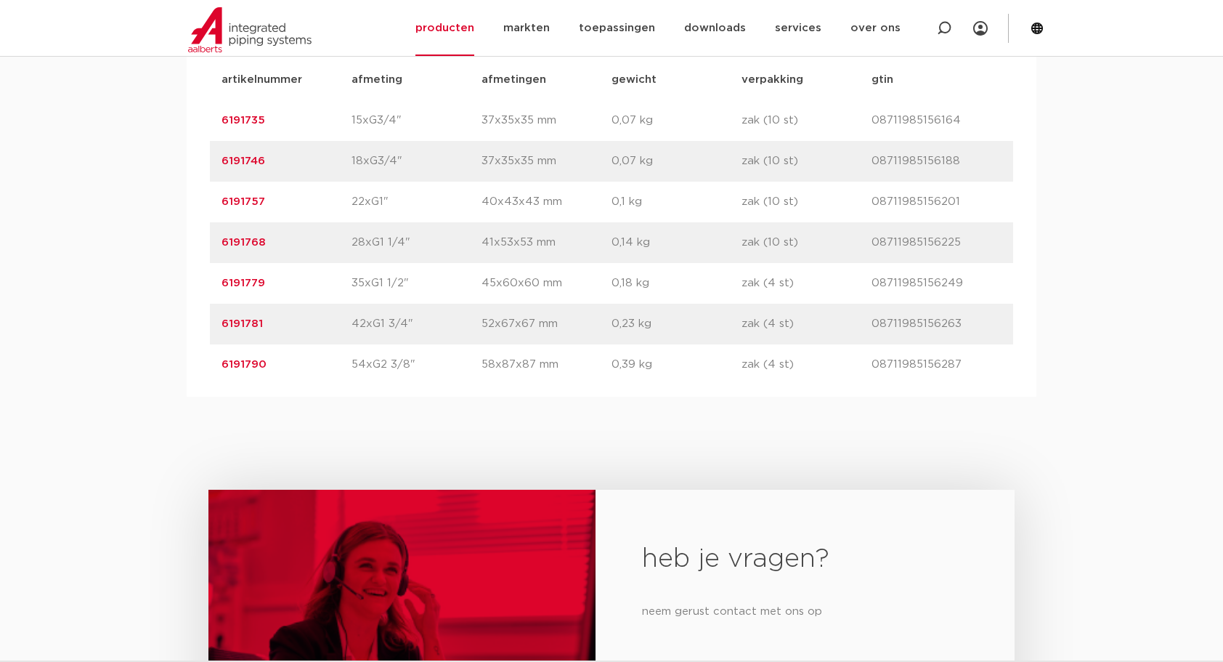
scroll to position [847, 0]
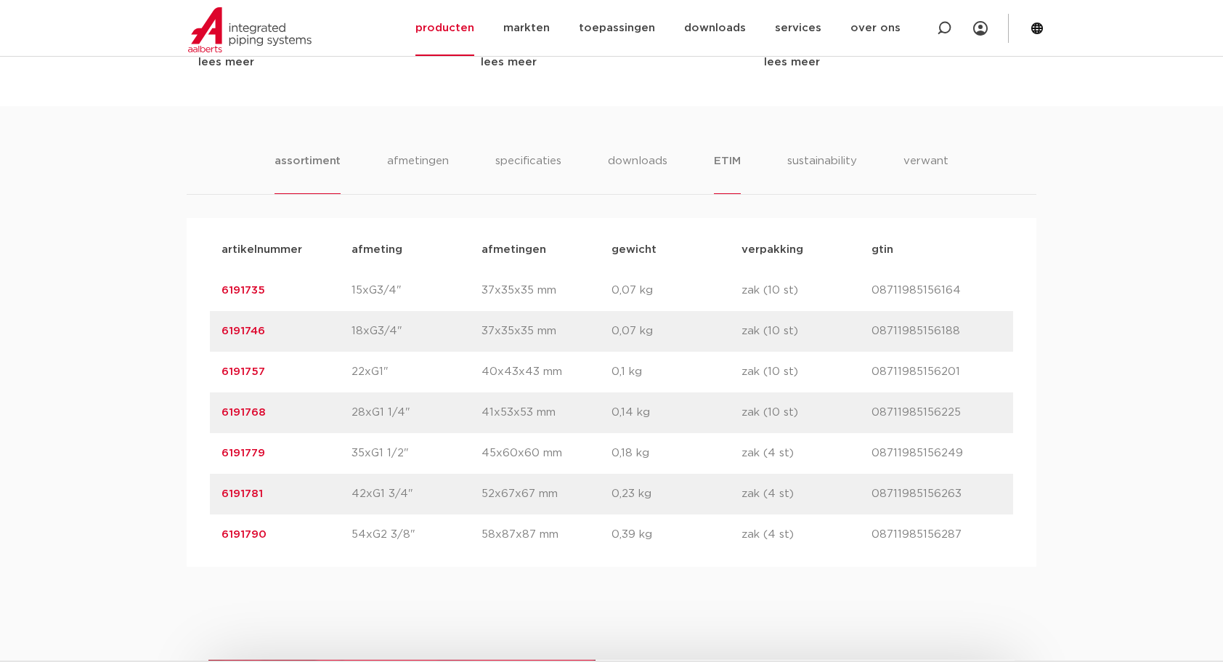
click at [719, 160] on li "ETIM" at bounding box center [727, 173] width 26 height 41
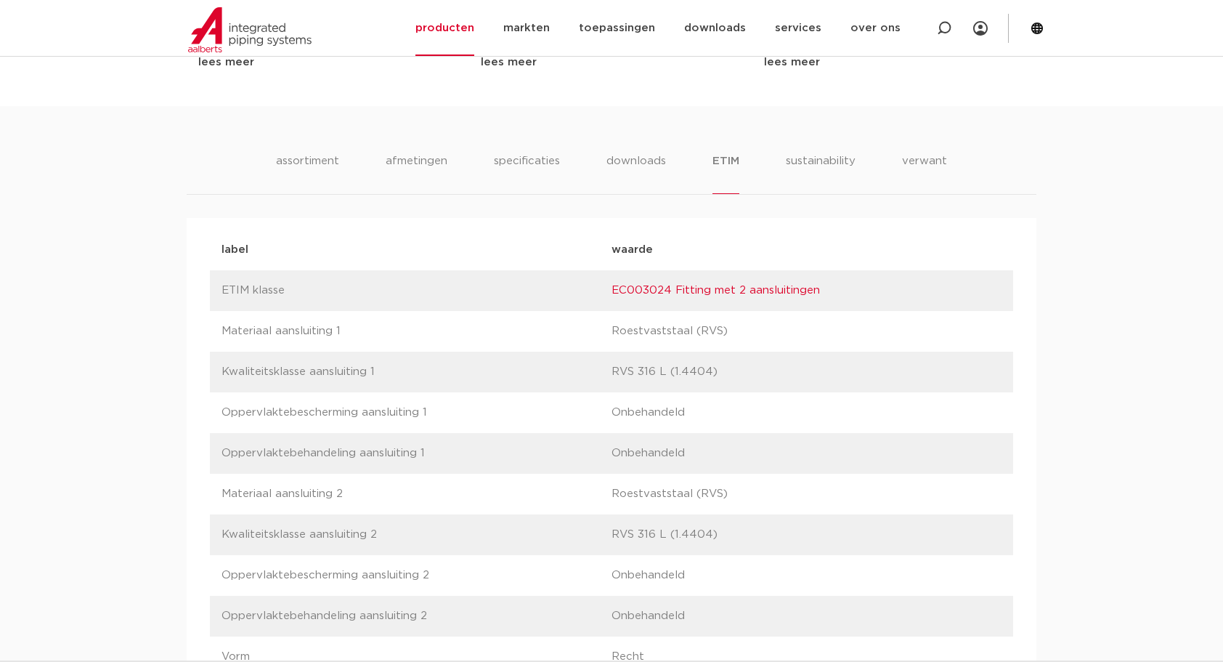
scroll to position [0, 0]
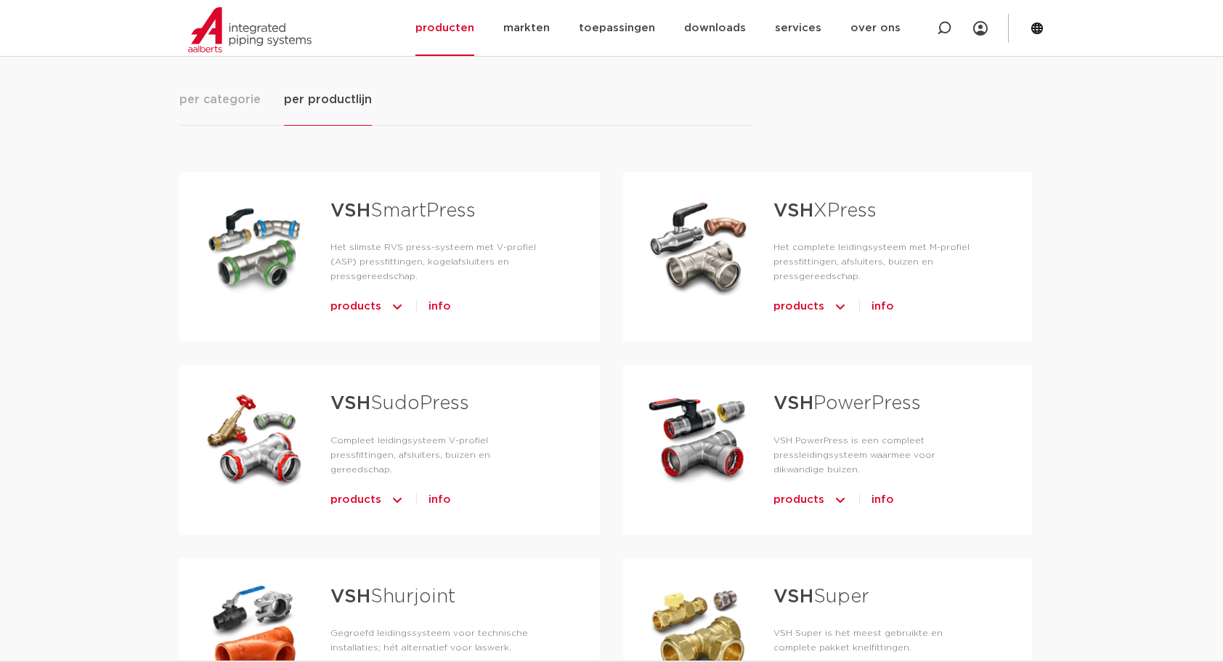
scroll to position [169, 0]
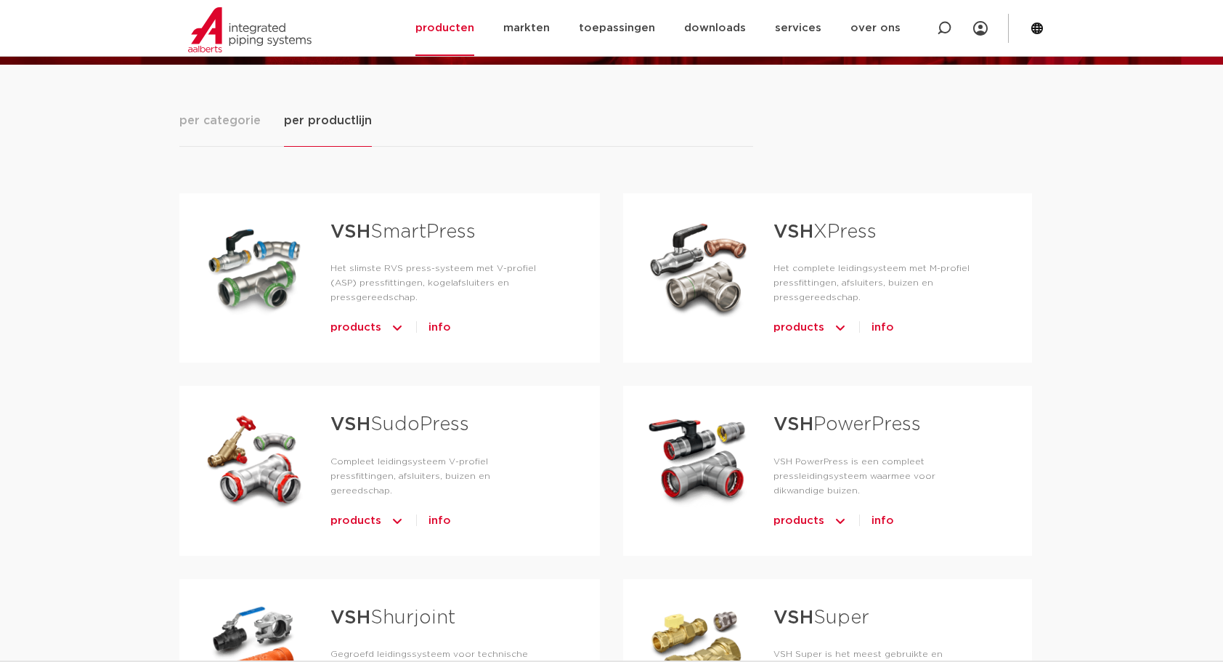
click at [835, 325] on img "Tabs. Open items met enter of spatie, sluit af met escape en navigeer met de pi…" at bounding box center [840, 327] width 15 height 23
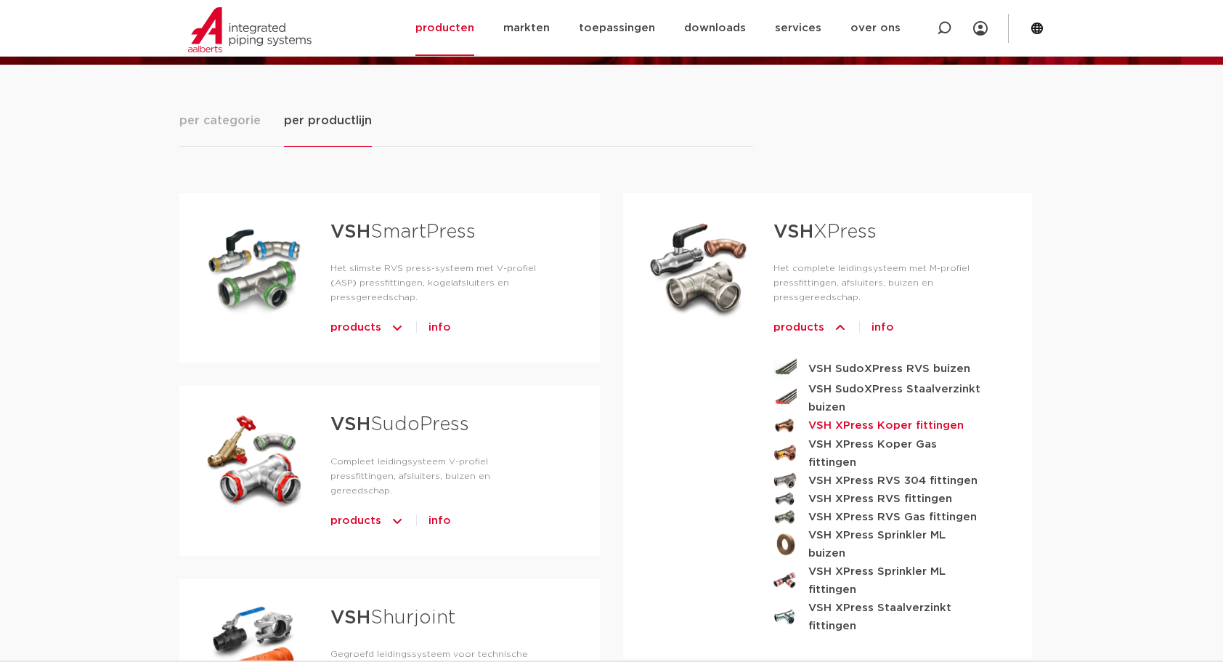
click at [867, 425] on strong "VSH XPress Koper fittingen" at bounding box center [886, 425] width 155 height 18
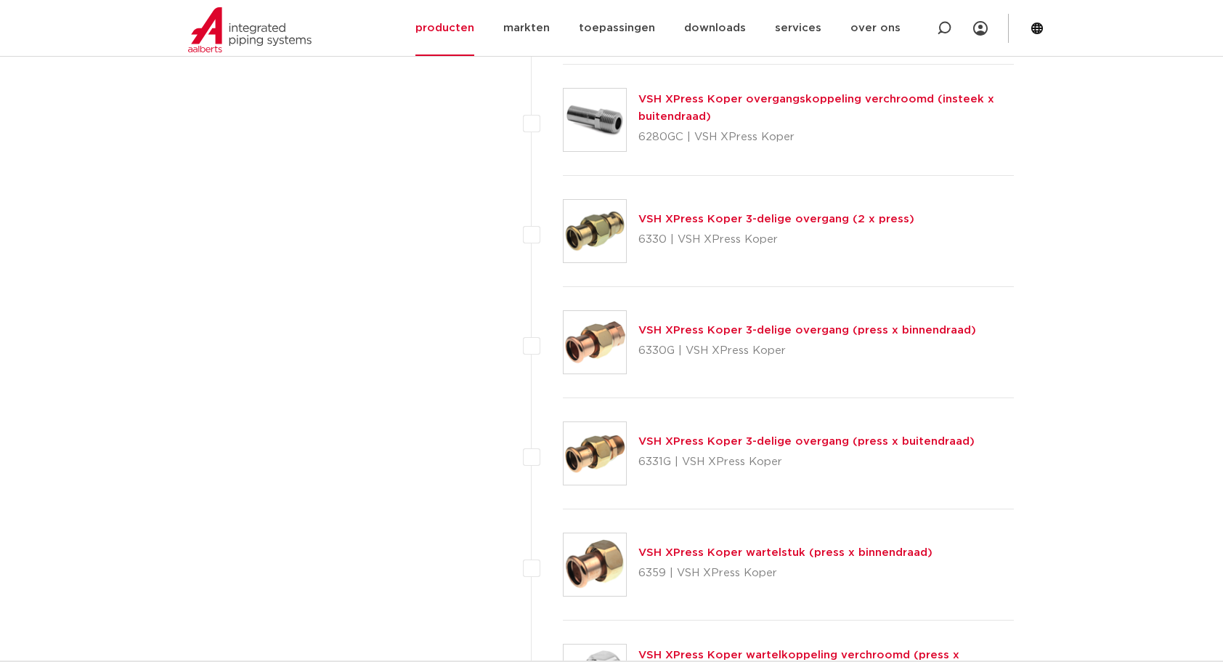
scroll to position [2034, 0]
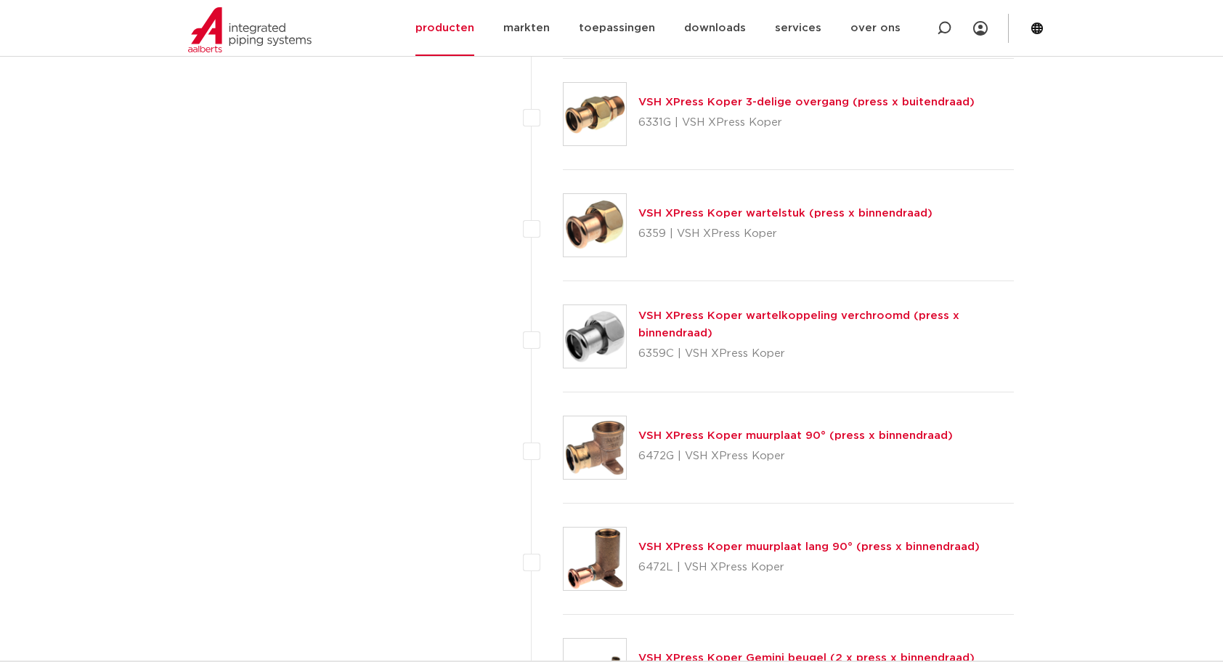
click at [870, 208] on link "VSH XPress Koper wartelstuk (press x binnendraad)" at bounding box center [786, 213] width 294 height 11
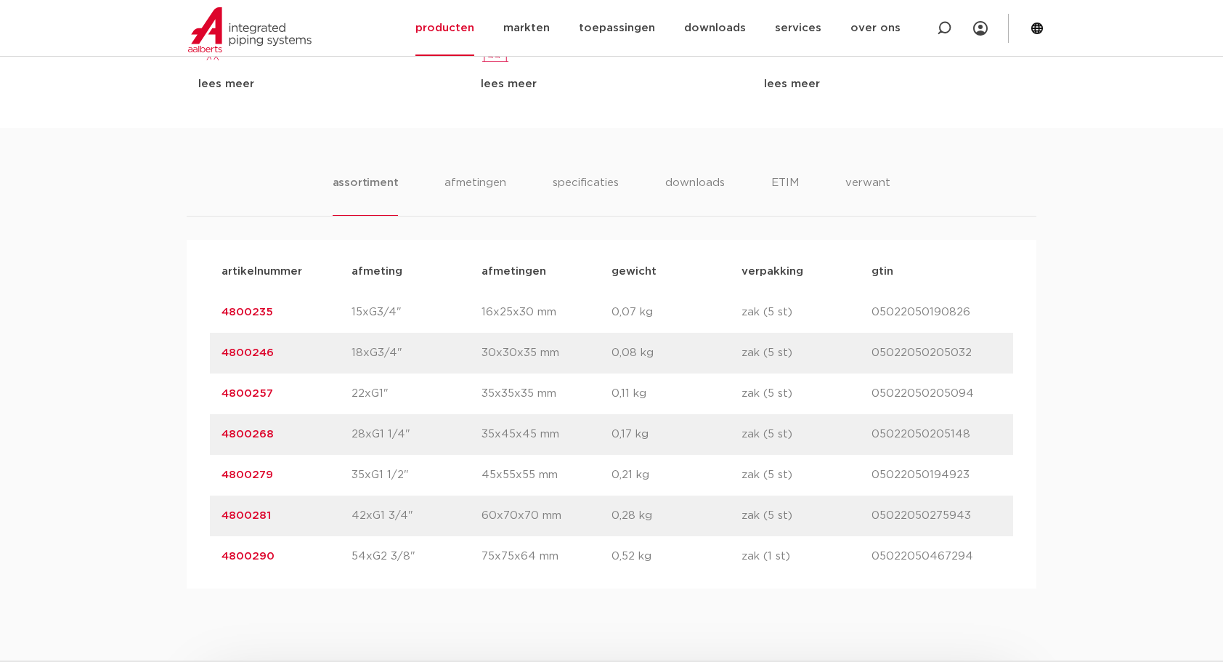
scroll to position [847, 0]
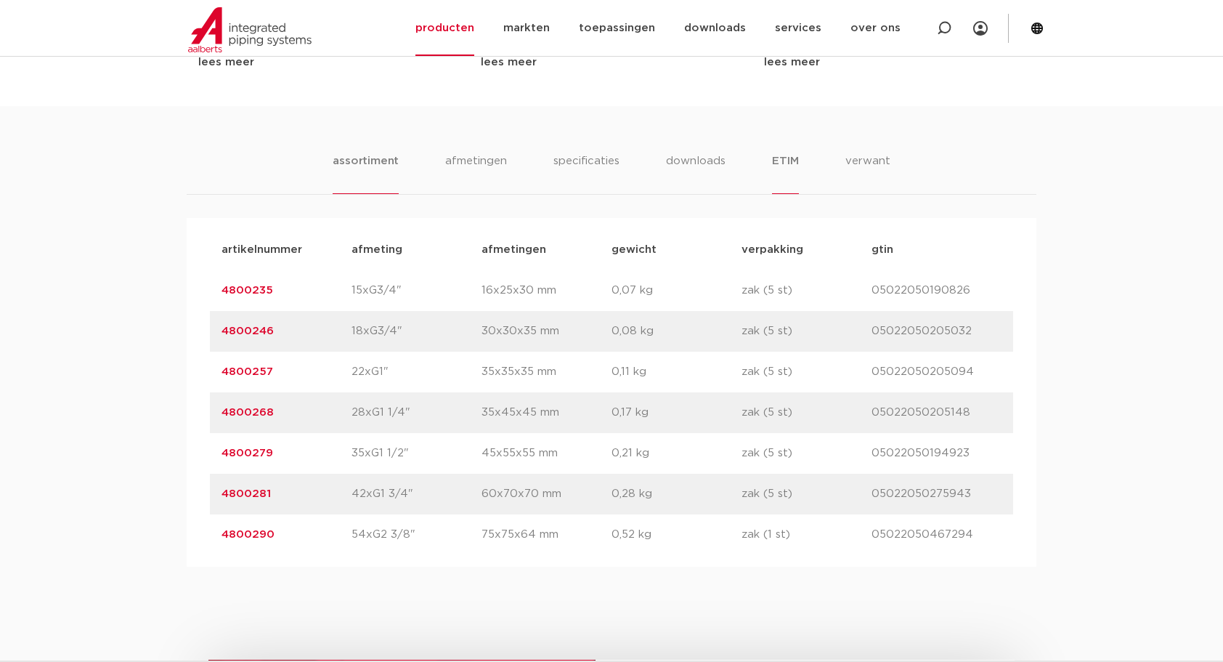
click at [795, 163] on li "ETIM" at bounding box center [785, 173] width 26 height 41
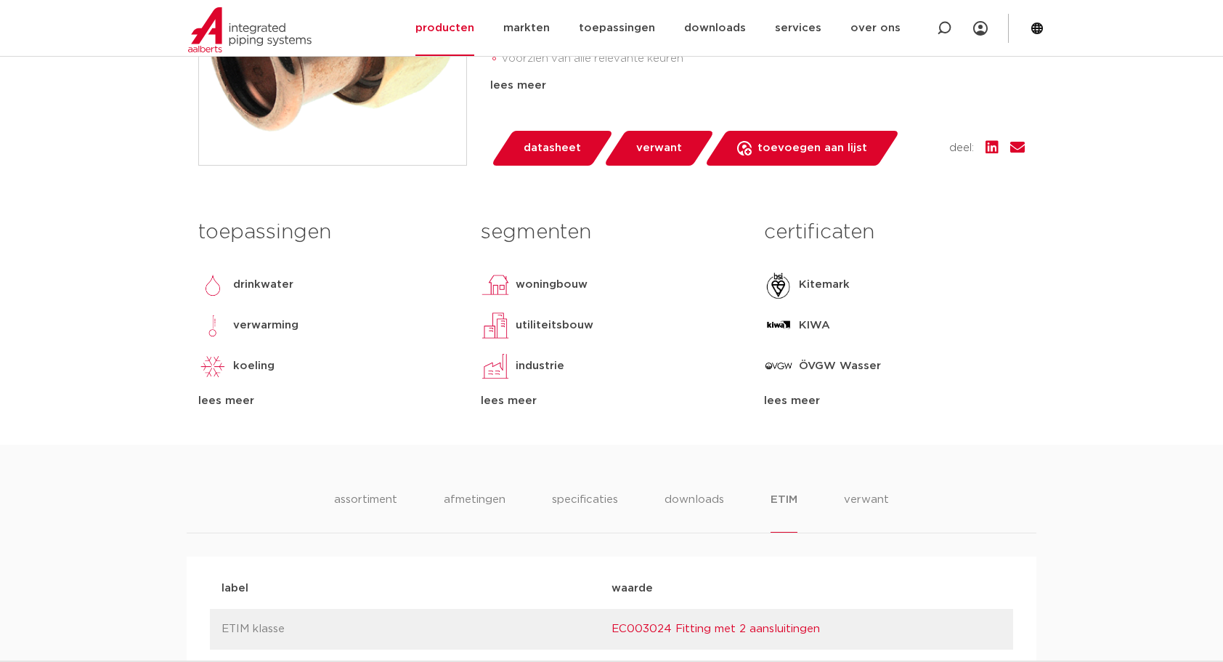
scroll to position [169, 0]
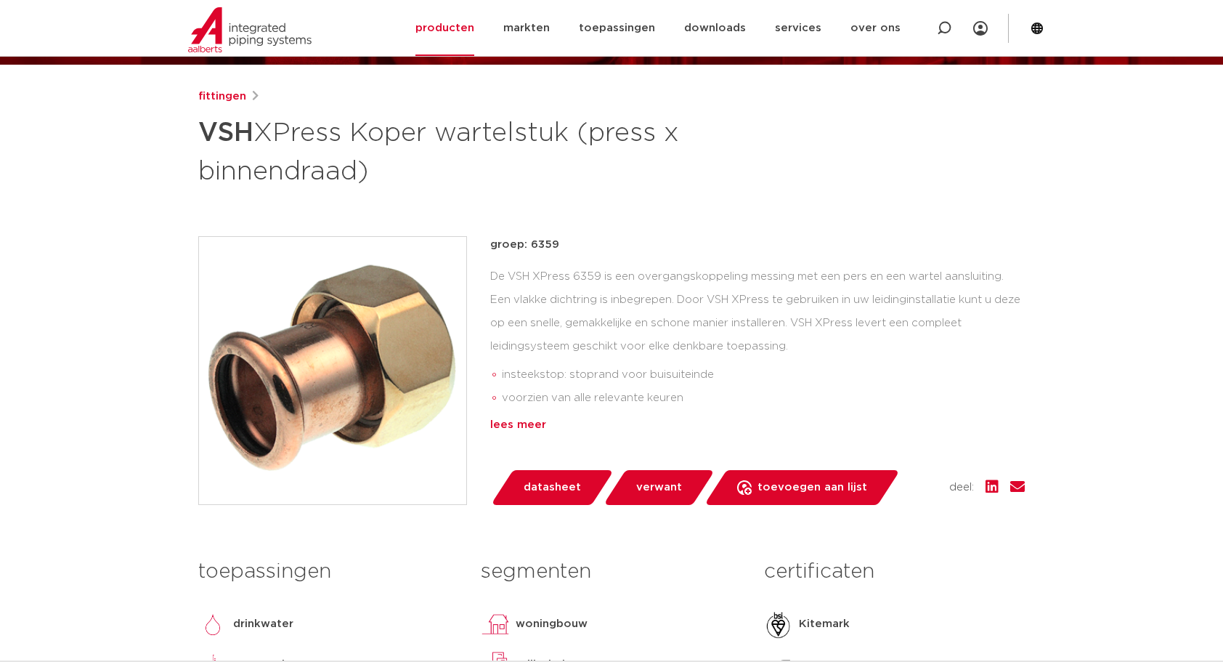
click at [529, 424] on div "lees meer" at bounding box center [757, 424] width 535 height 17
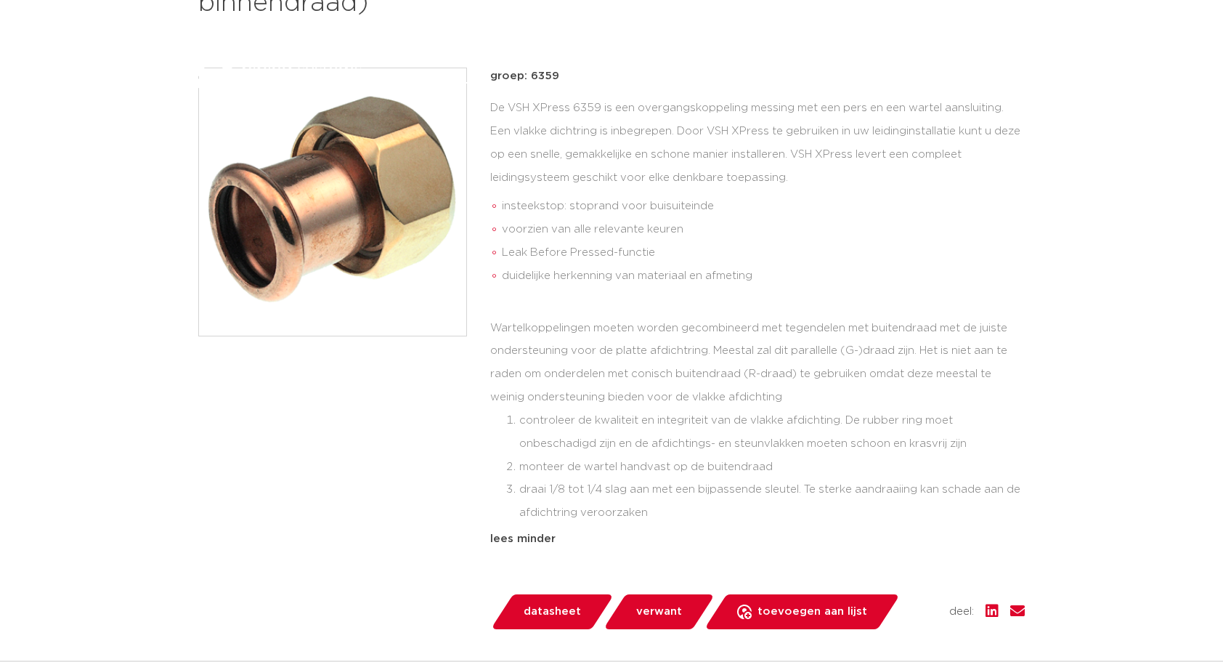
scroll to position [0, 0]
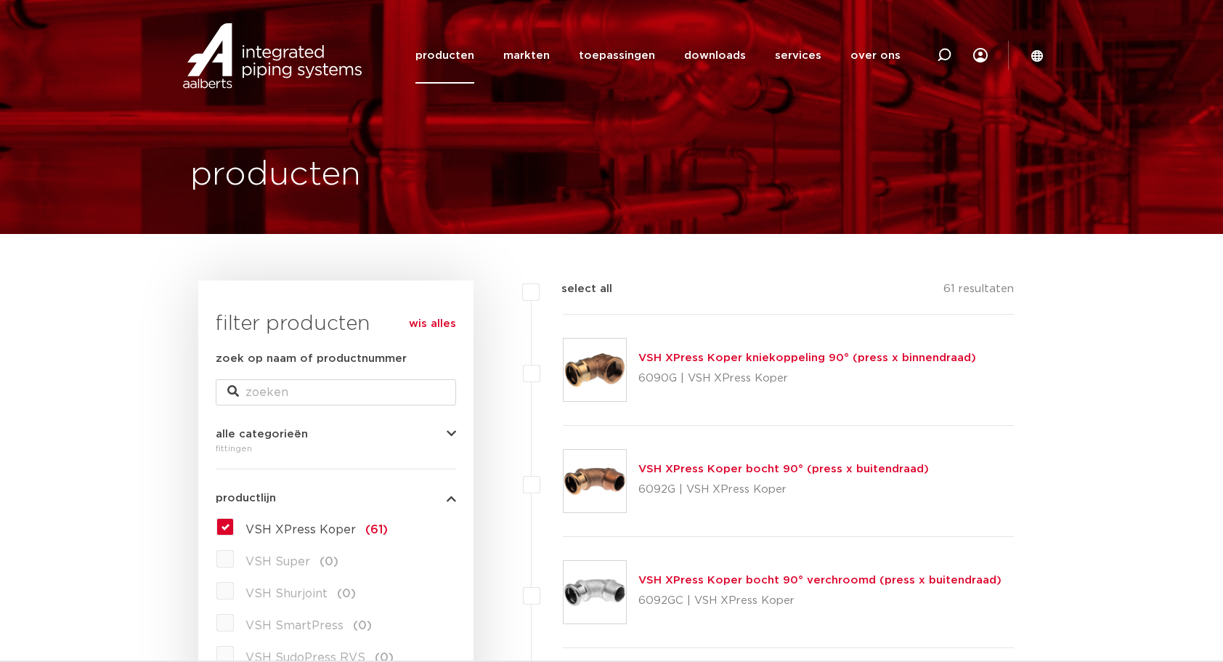
scroll to position [509, 0]
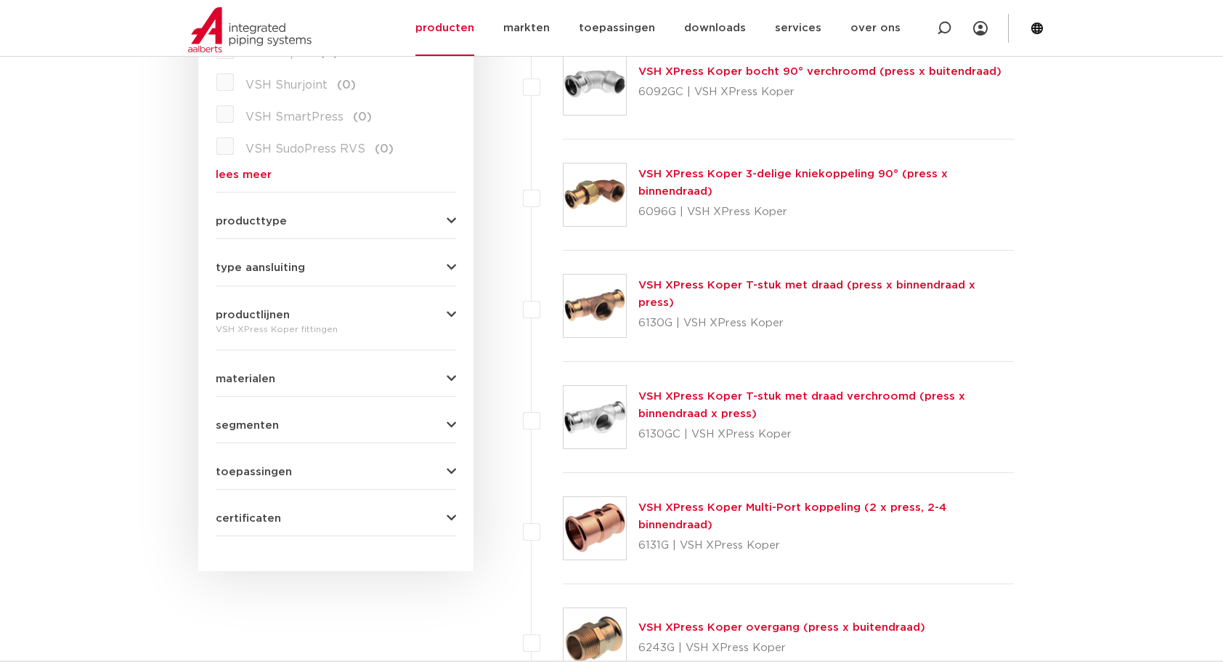
click at [244, 174] on link "lees meer" at bounding box center [336, 174] width 240 height 11
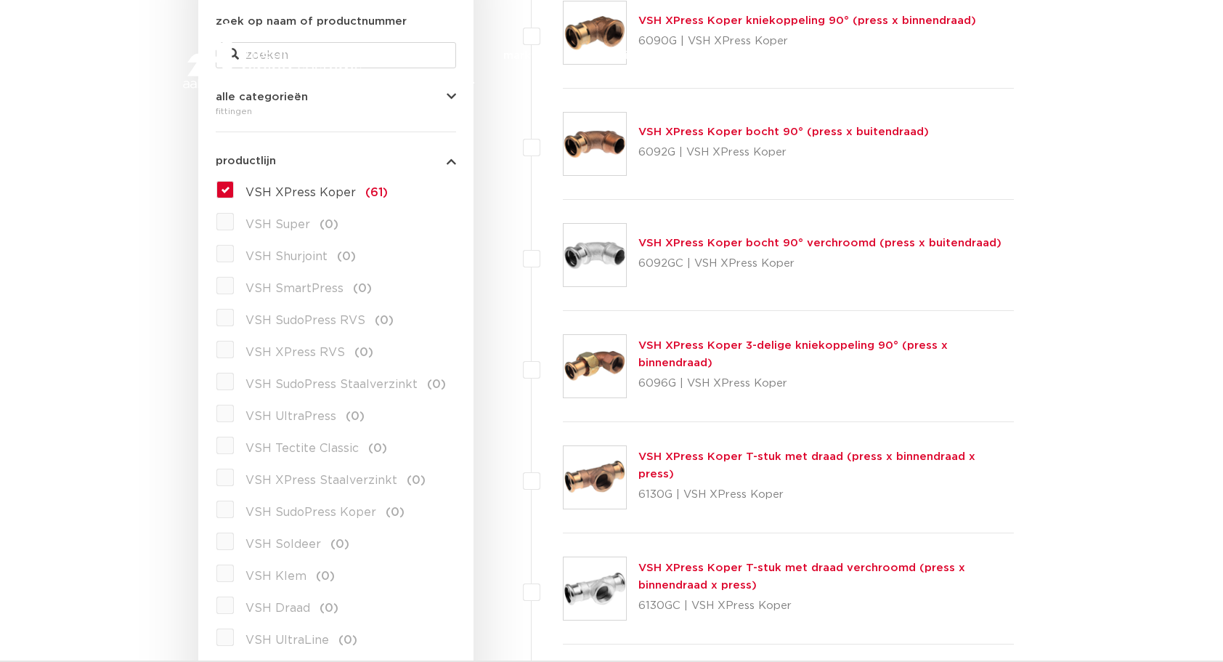
scroll to position [0, 0]
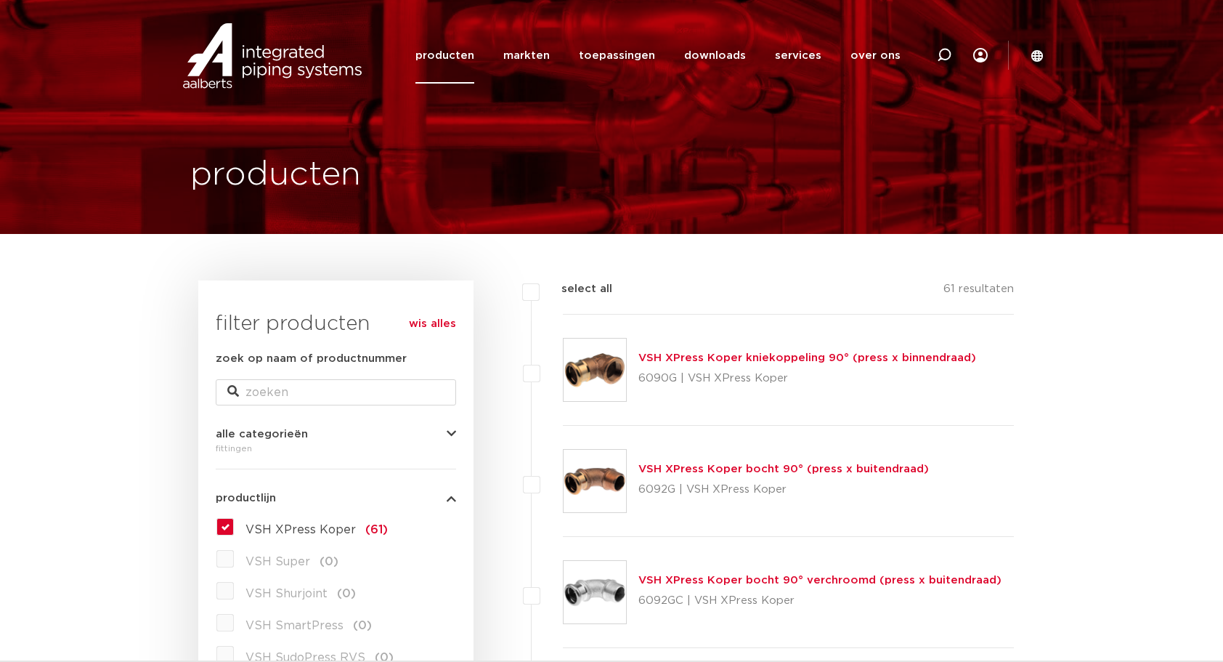
click at [434, 315] on link "wis alles" at bounding box center [432, 323] width 47 height 17
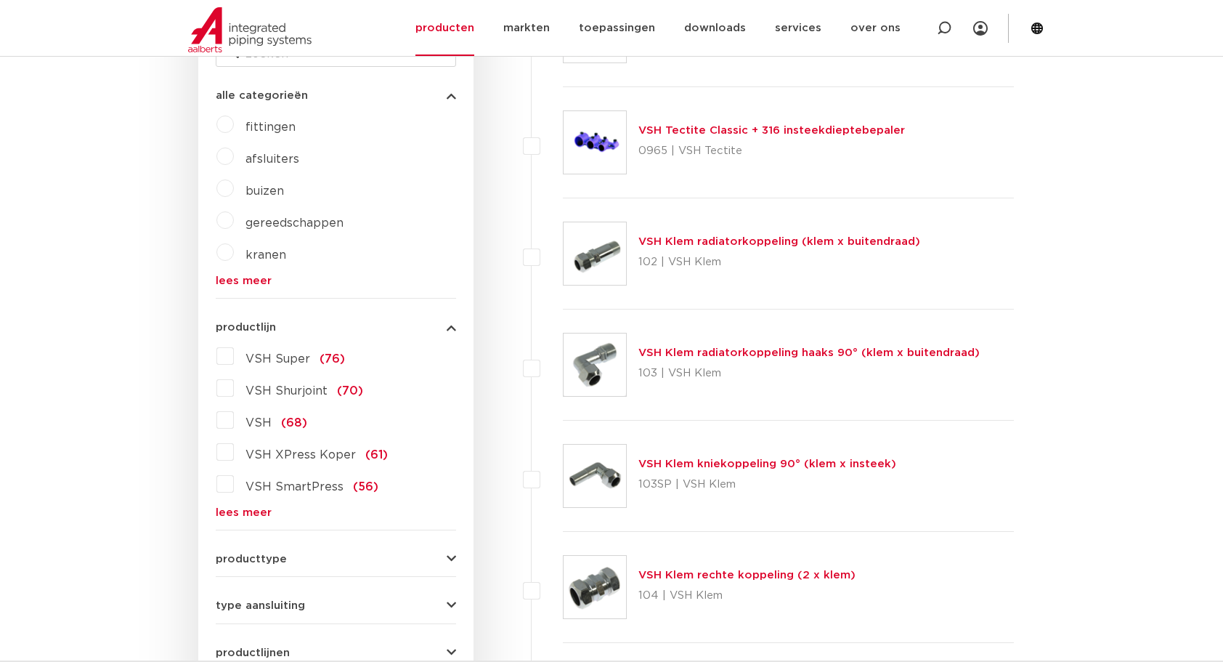
scroll to position [678, 0]
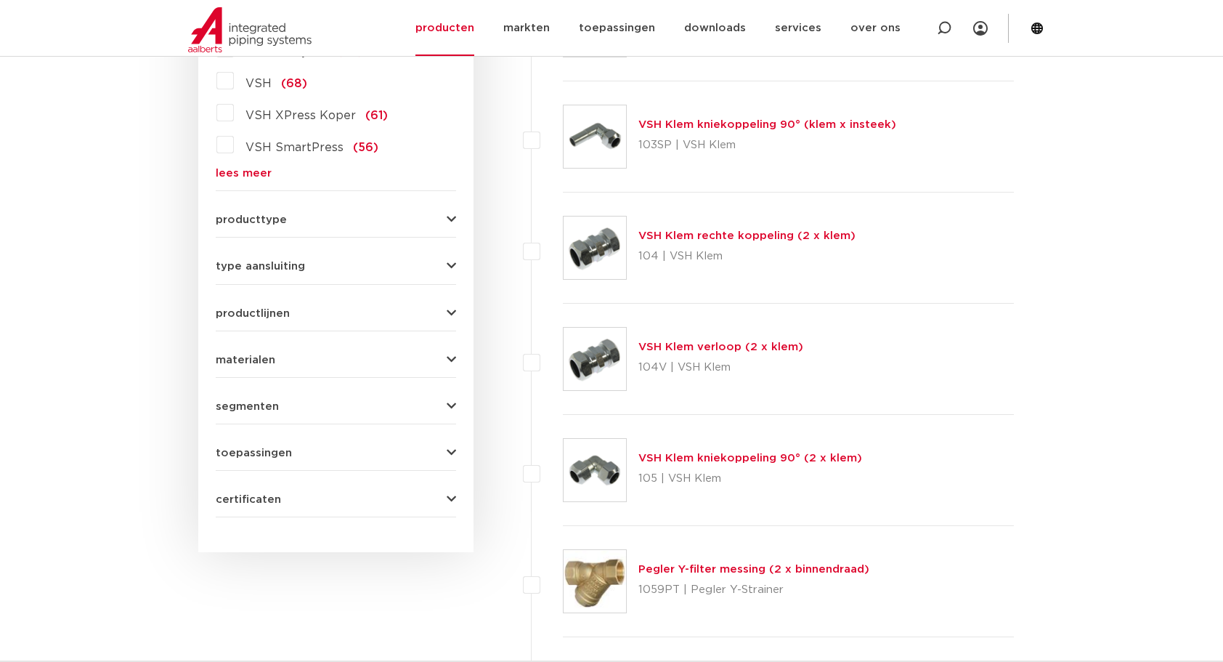
click at [432, 263] on button "type aansluiting" at bounding box center [336, 266] width 240 height 11
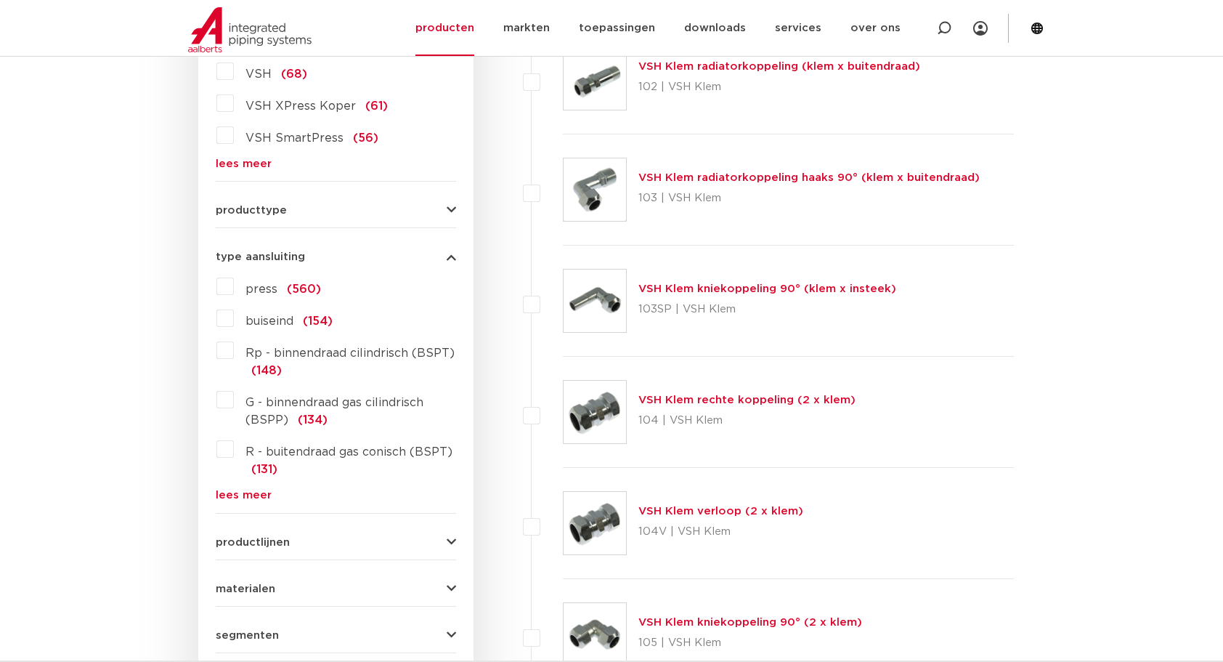
scroll to position [493, 0]
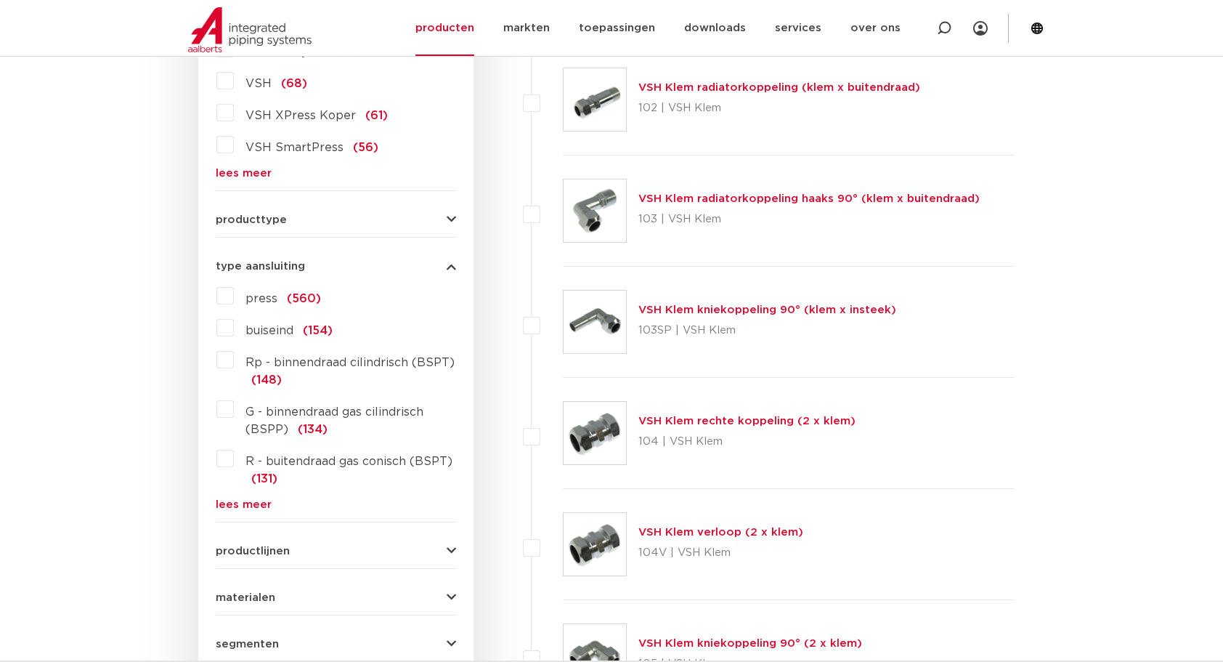
click at [234, 503] on link "lees meer" at bounding box center [336, 504] width 240 height 11
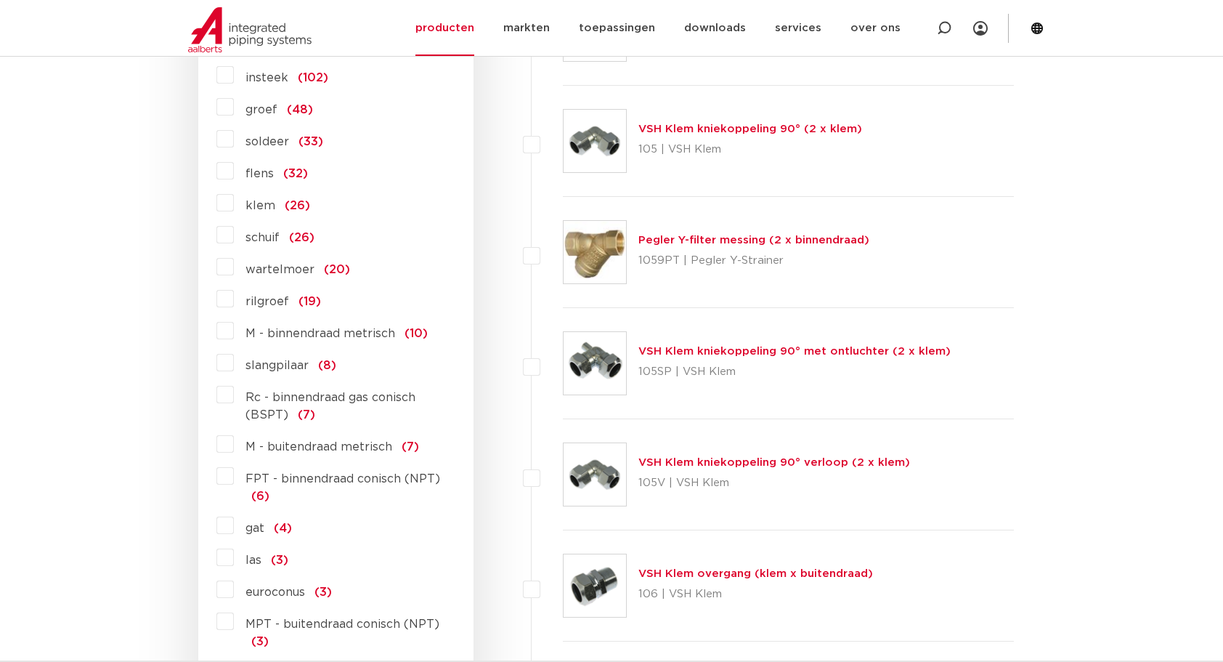
scroll to position [1001, 0]
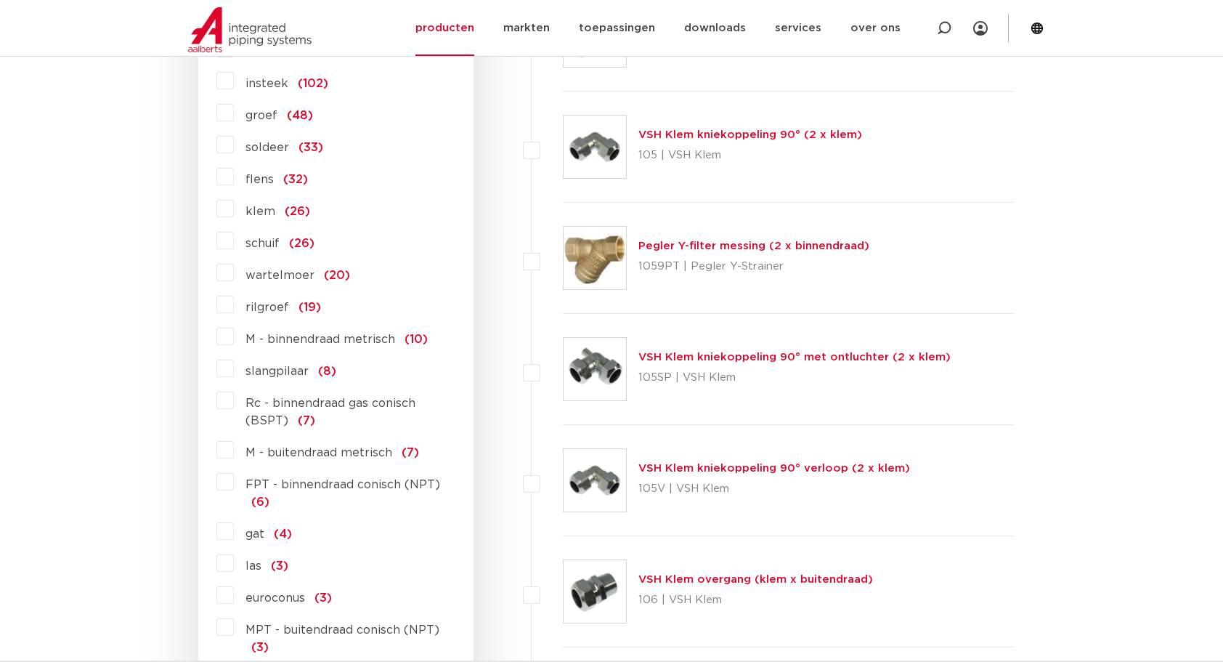
click at [234, 270] on label "wartelmoer (20)" at bounding box center [292, 272] width 116 height 23
click at [0, 0] on input "wartelmoer (20)" at bounding box center [0, 0] width 0 height 0
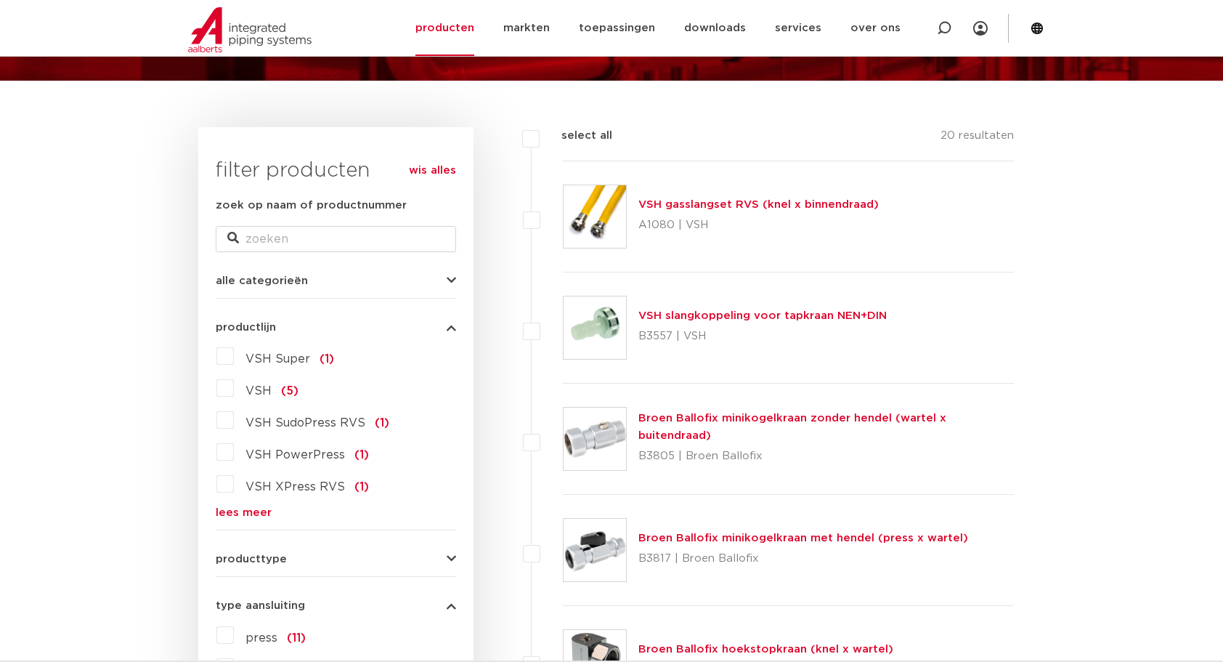
scroll to position [323, 0]
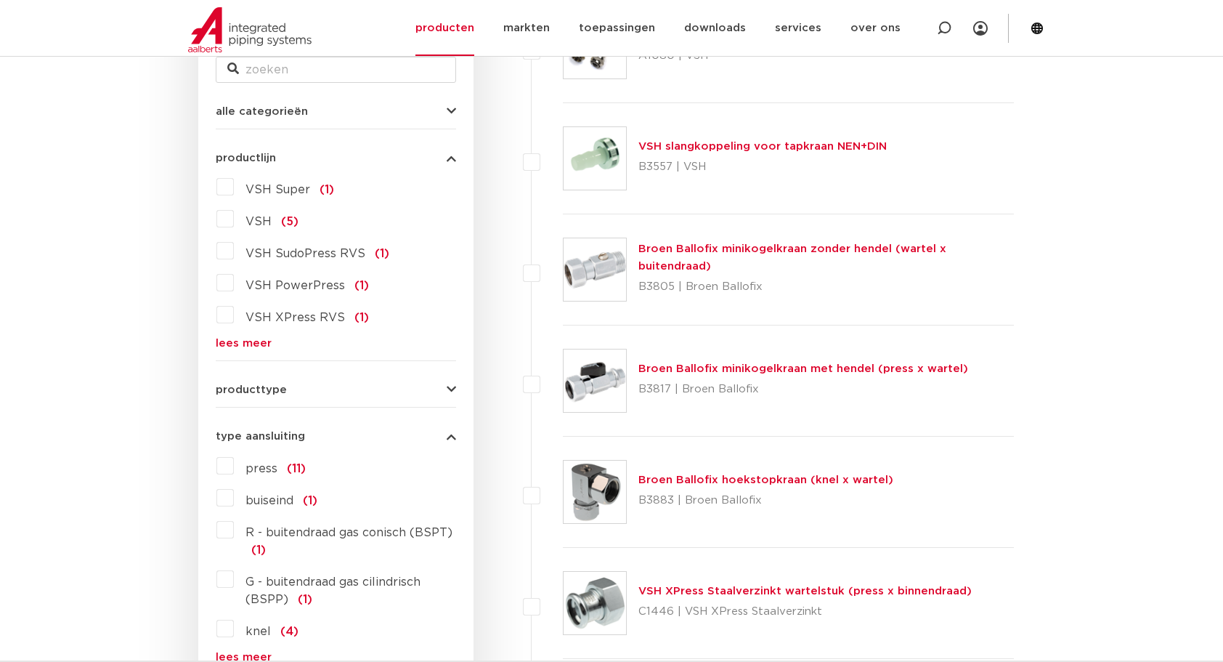
click at [231, 339] on link "lees meer" at bounding box center [336, 343] width 240 height 11
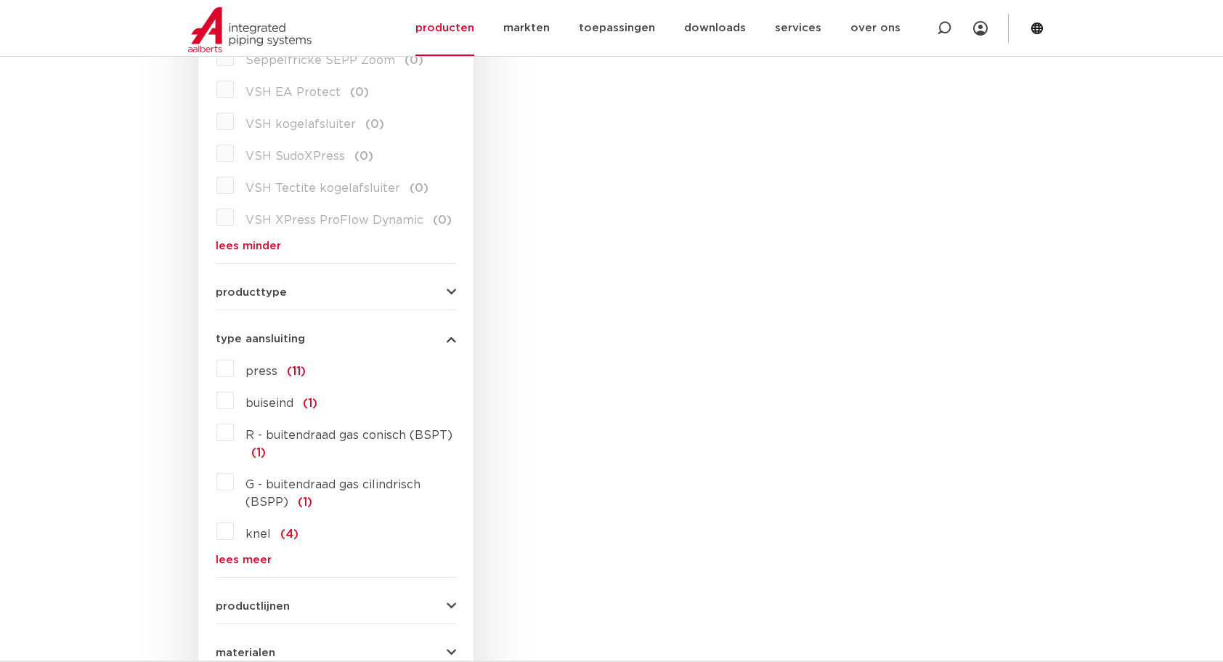
scroll to position [3204, 0]
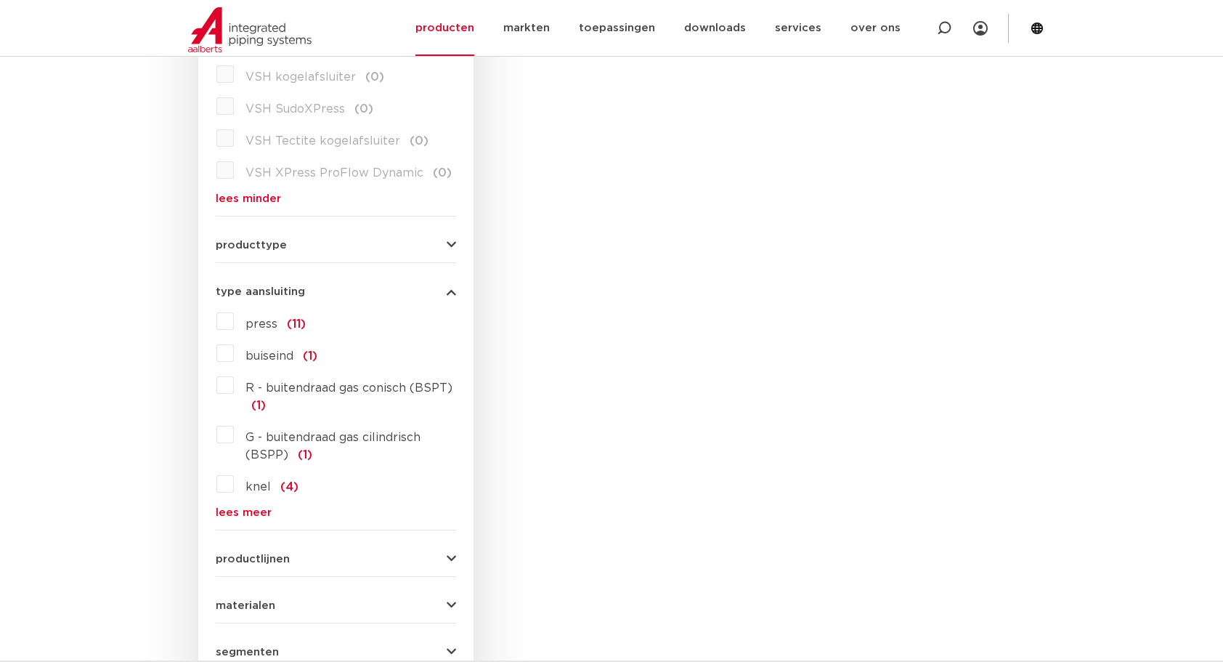
click at [252, 507] on link "lees meer" at bounding box center [336, 512] width 240 height 11
click at [234, 504] on label "wartelmoer (20)" at bounding box center [292, 515] width 116 height 23
click at [0, 0] on input "wartelmoer (20)" at bounding box center [0, 0] width 0 height 0
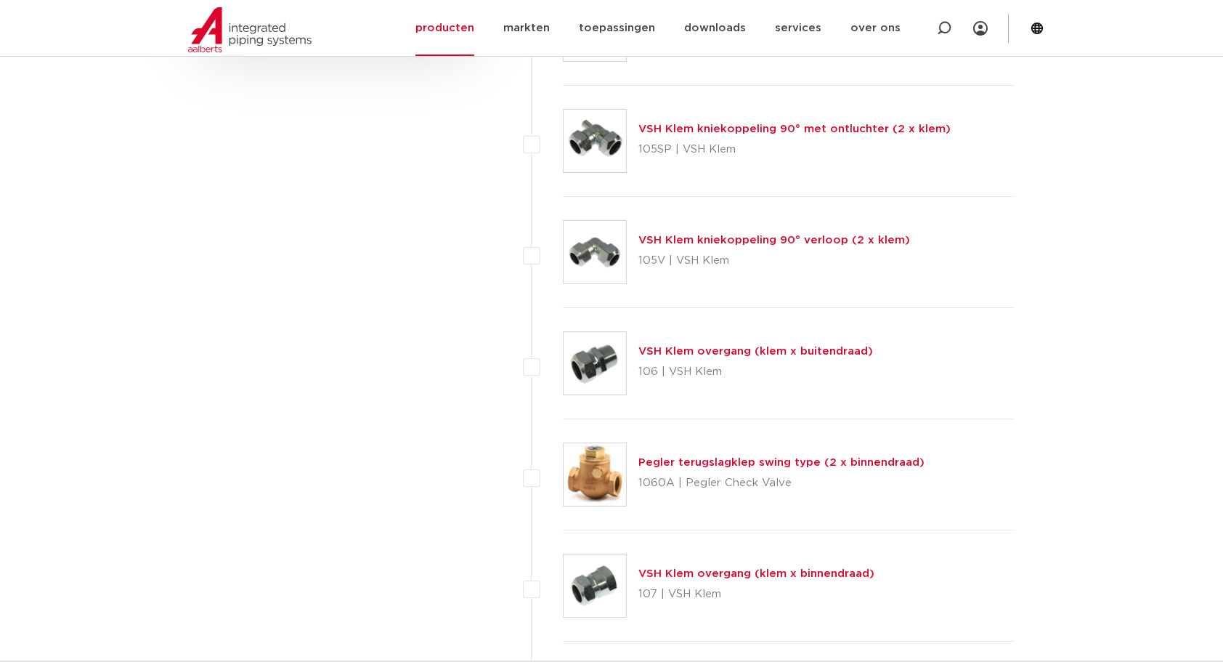
scroll to position [828, 0]
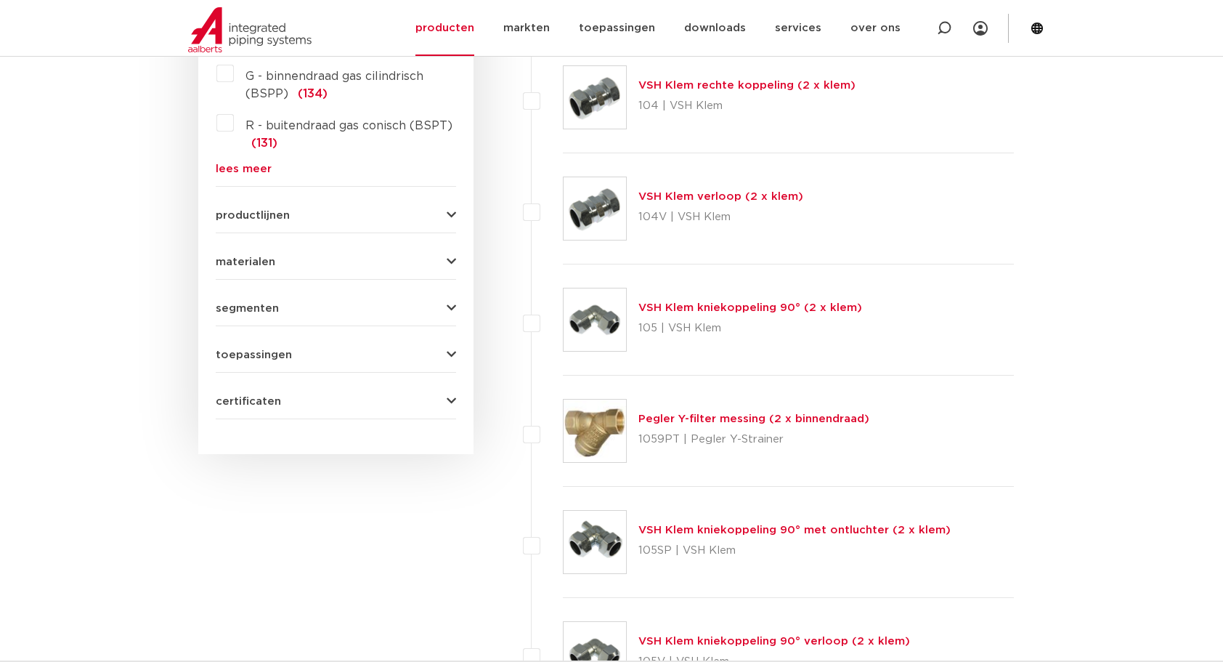
click at [452, 303] on icon "button" at bounding box center [451, 308] width 9 height 11
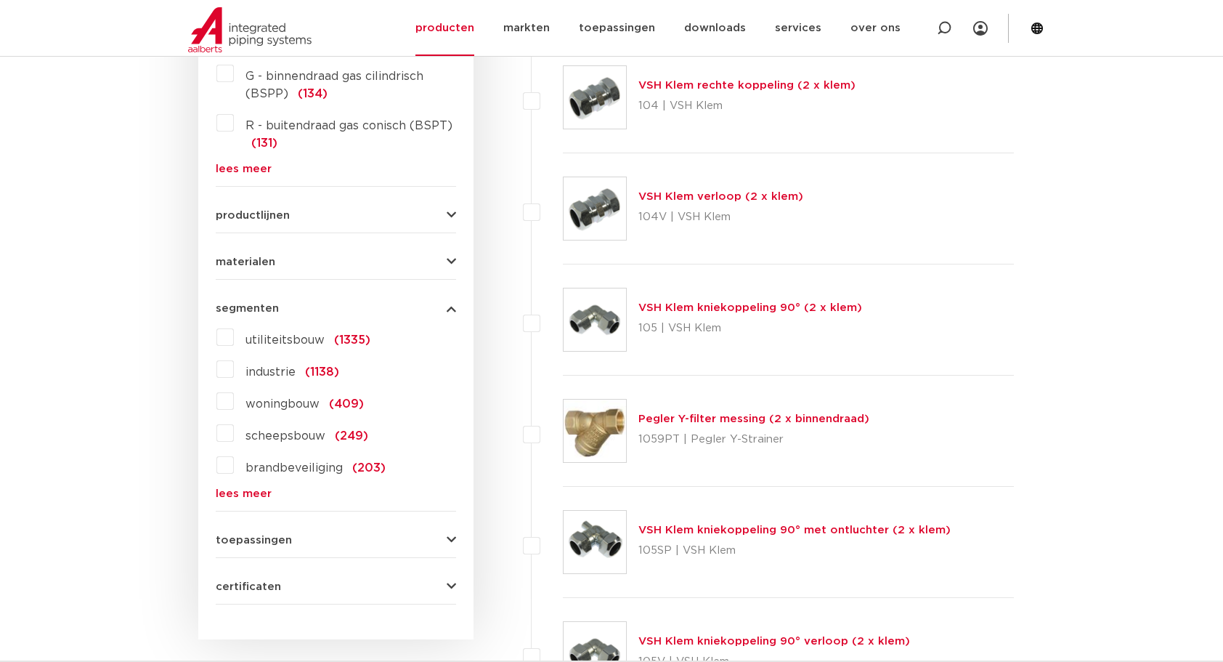
click at [453, 259] on icon "button" at bounding box center [451, 261] width 9 height 11
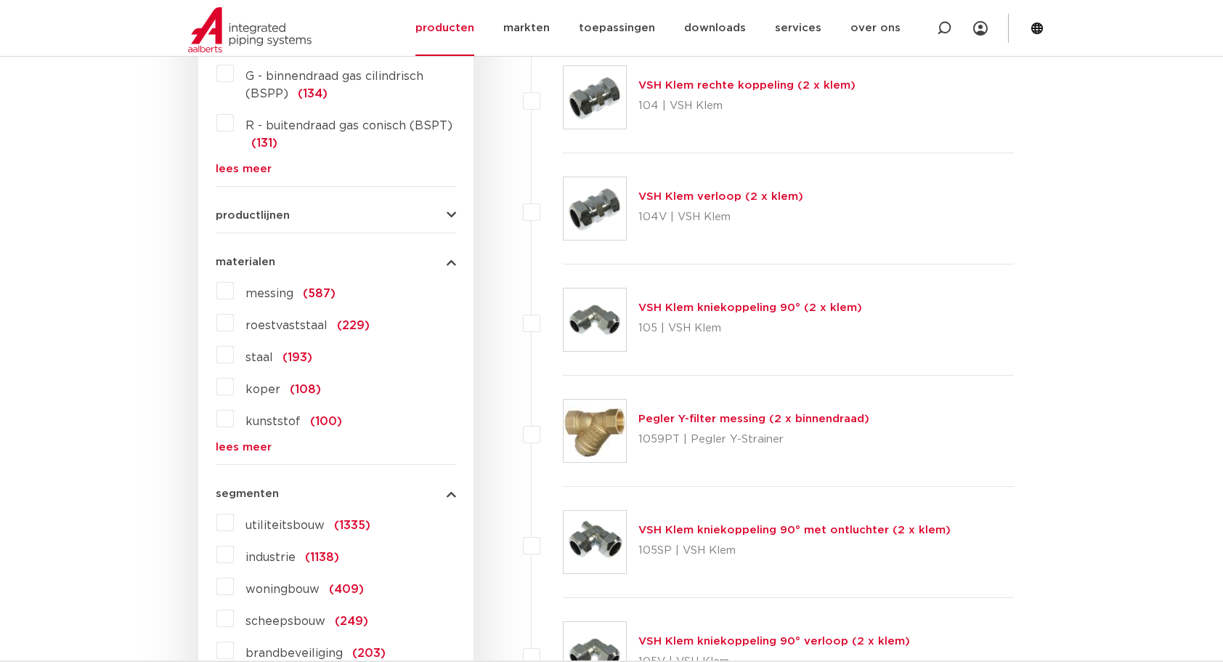
click at [446, 215] on button "productlijnen" at bounding box center [336, 215] width 240 height 11
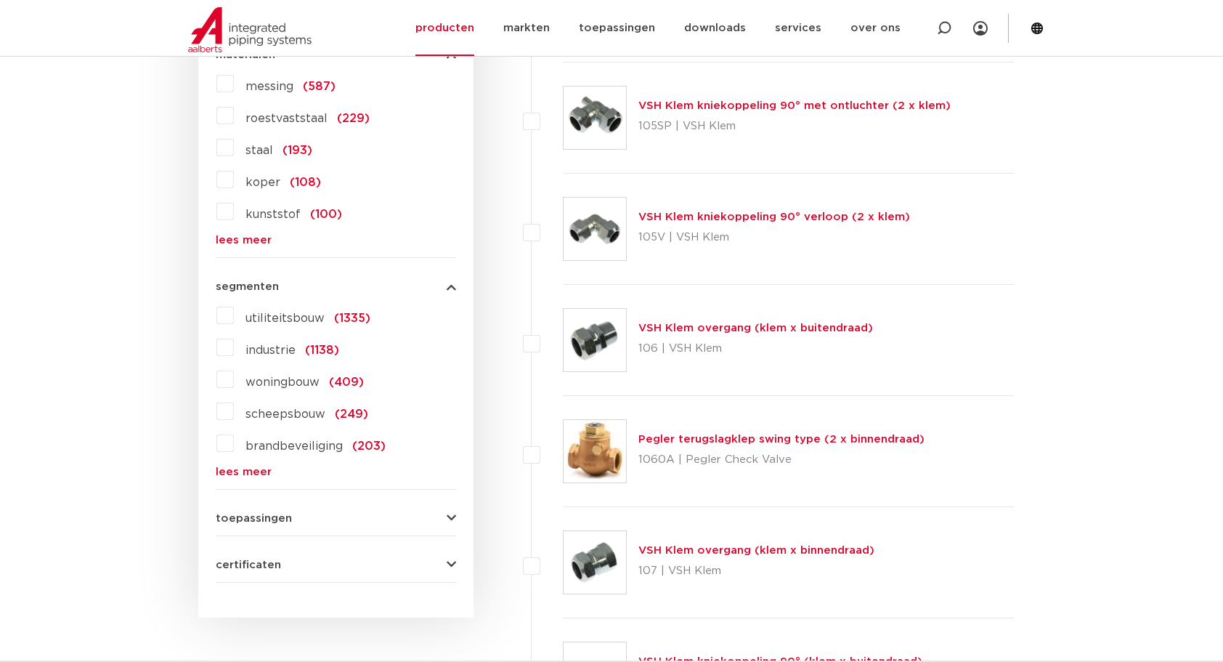
scroll to position [1506, 0]
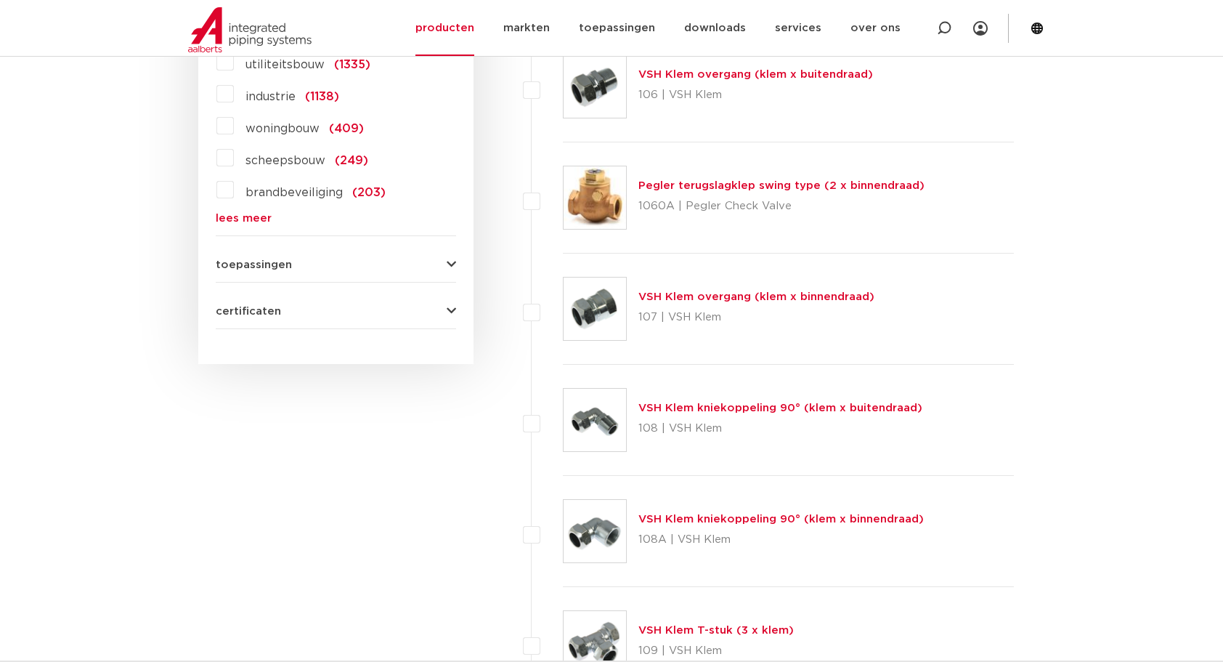
click at [453, 260] on icon "button" at bounding box center [451, 264] width 9 height 11
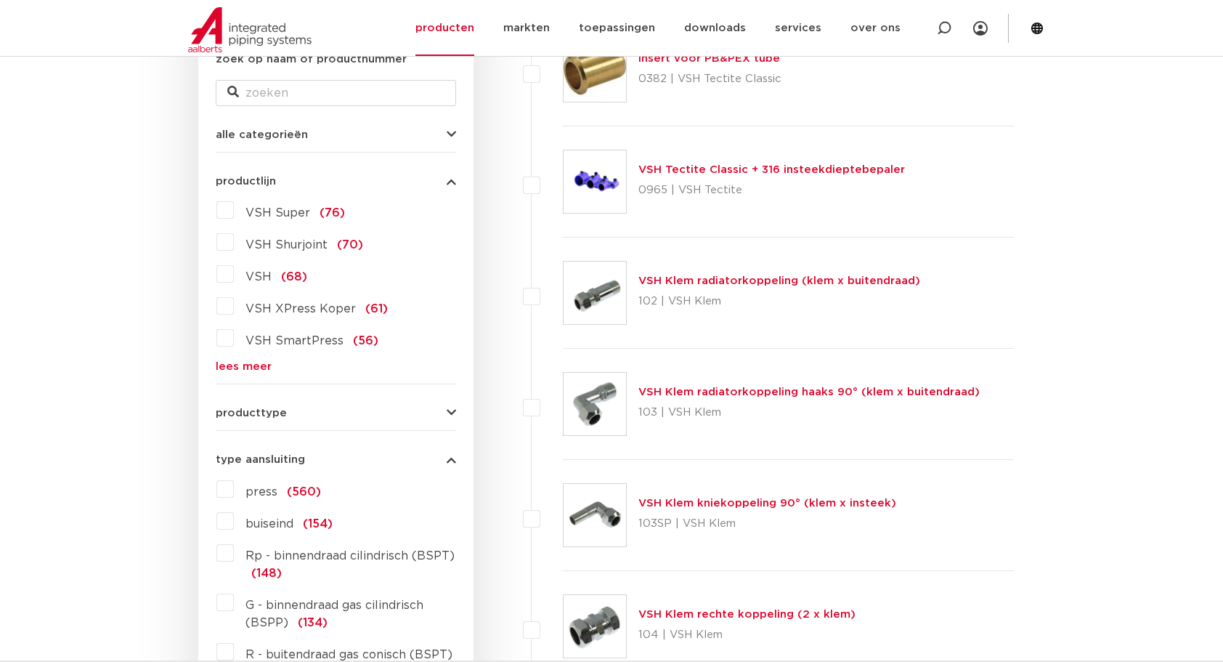
scroll to position [320, 0]
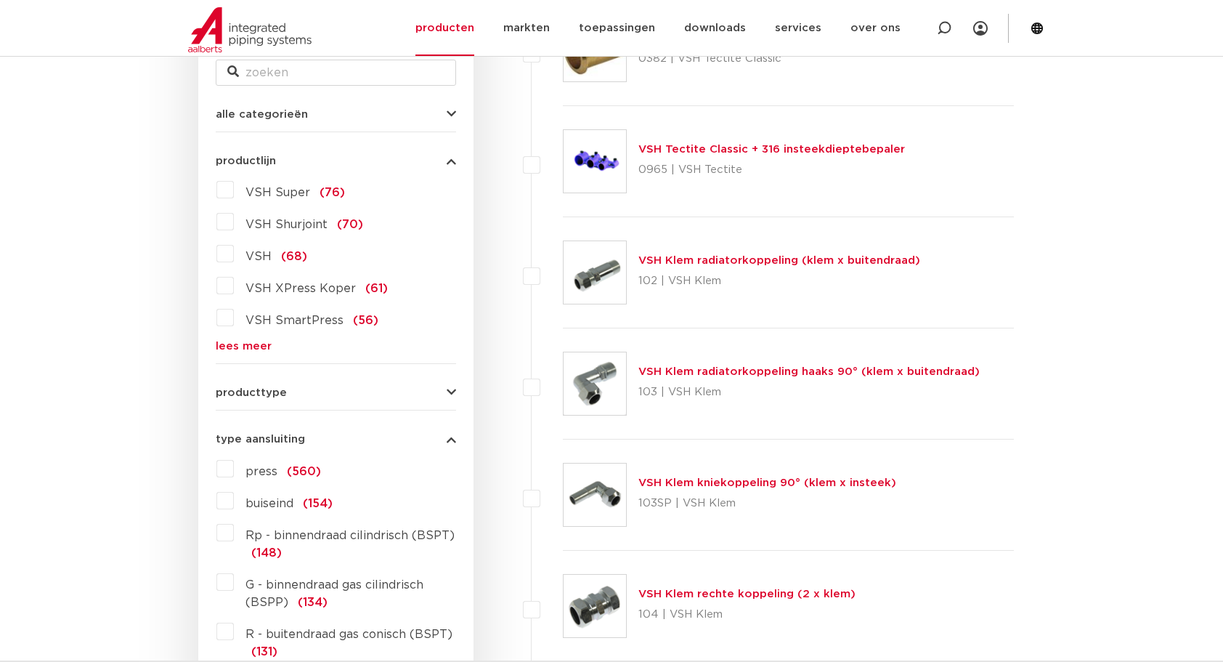
click at [453, 437] on icon "button" at bounding box center [451, 439] width 9 height 11
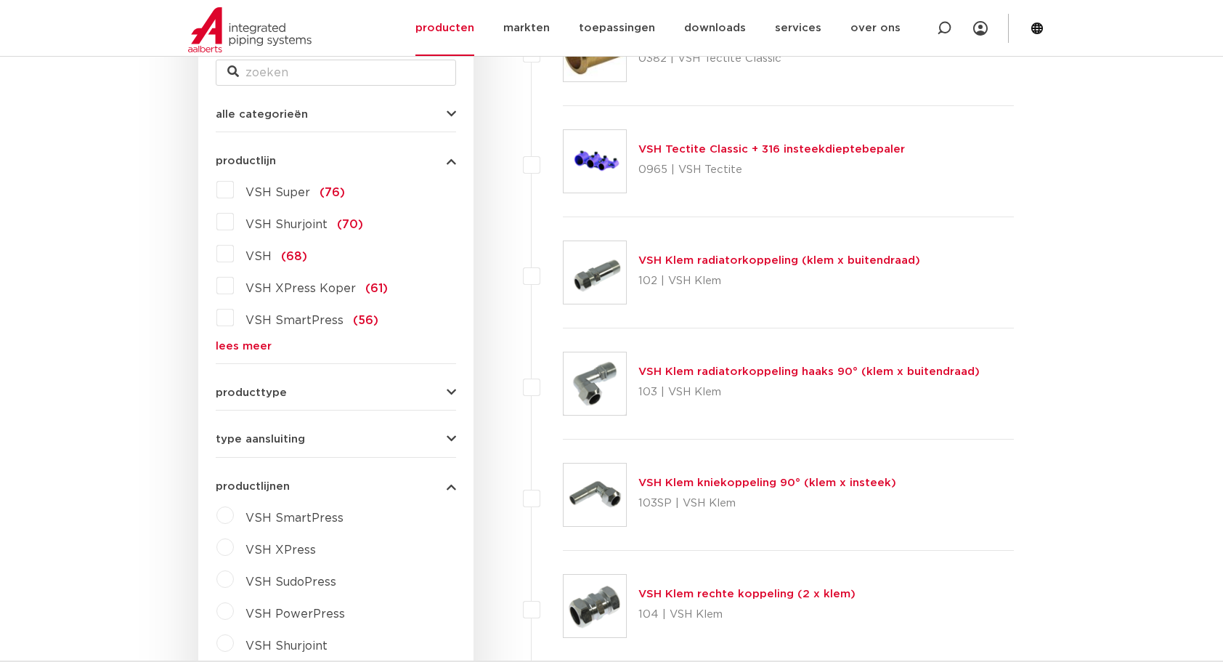
click at [453, 485] on icon "button" at bounding box center [451, 486] width 9 height 11
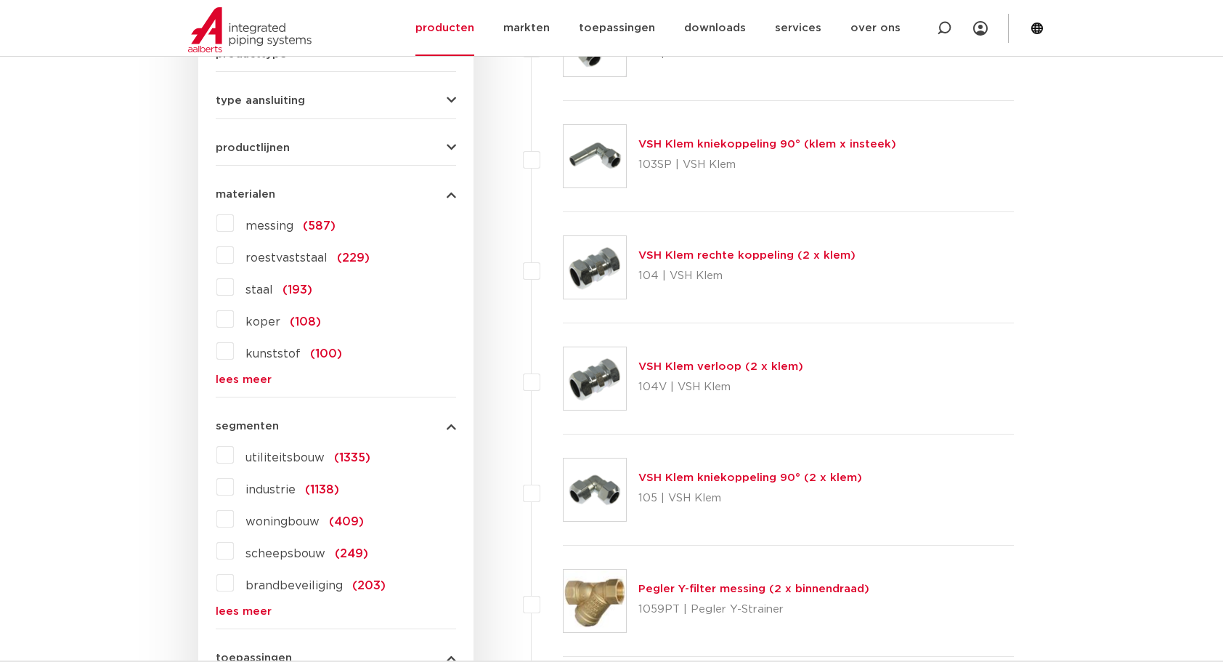
click at [453, 195] on icon "button" at bounding box center [451, 194] width 9 height 11
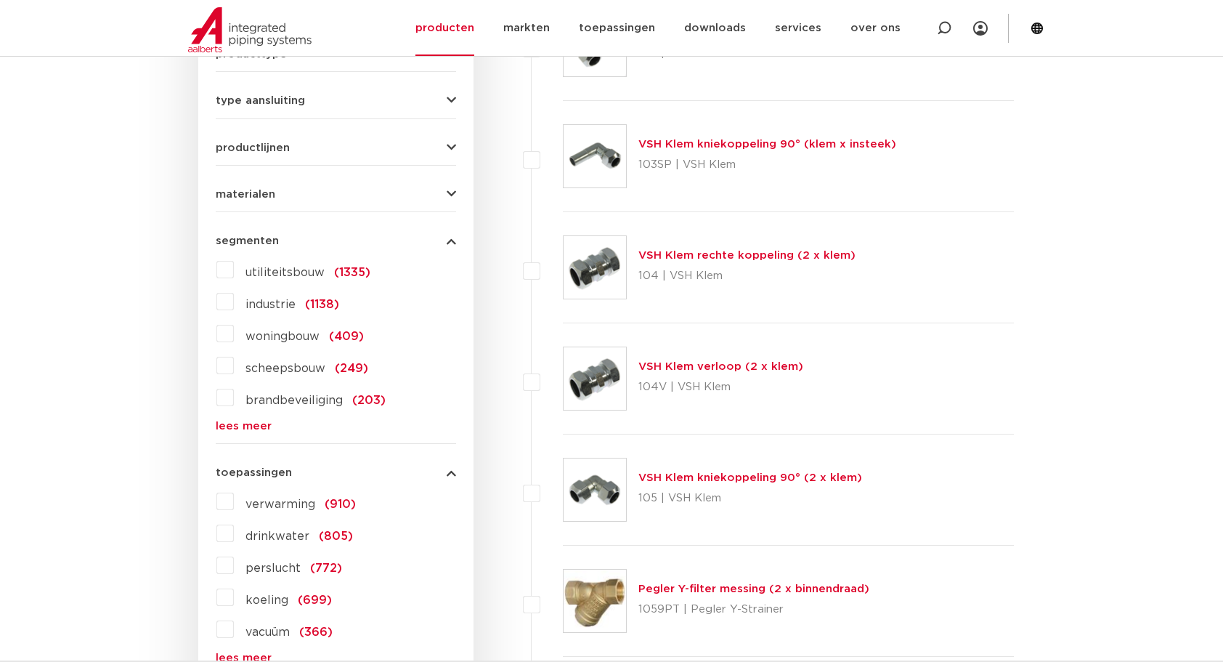
click at [447, 235] on icon "button" at bounding box center [451, 240] width 9 height 11
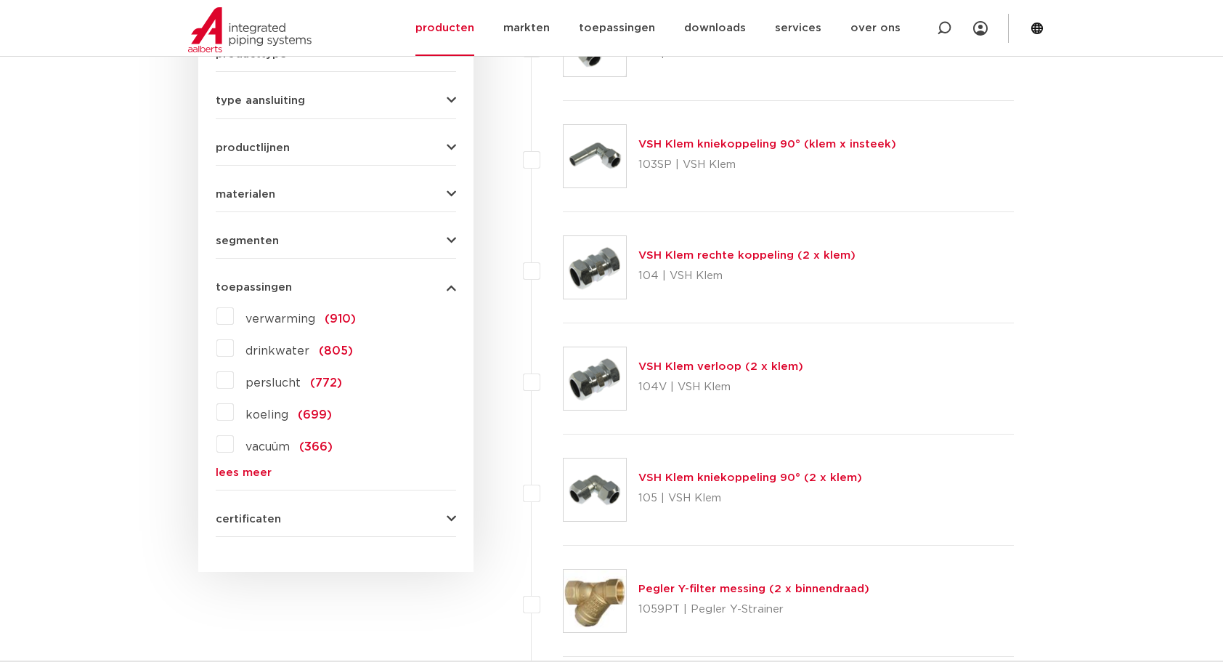
click at [450, 290] on icon "button" at bounding box center [451, 287] width 9 height 11
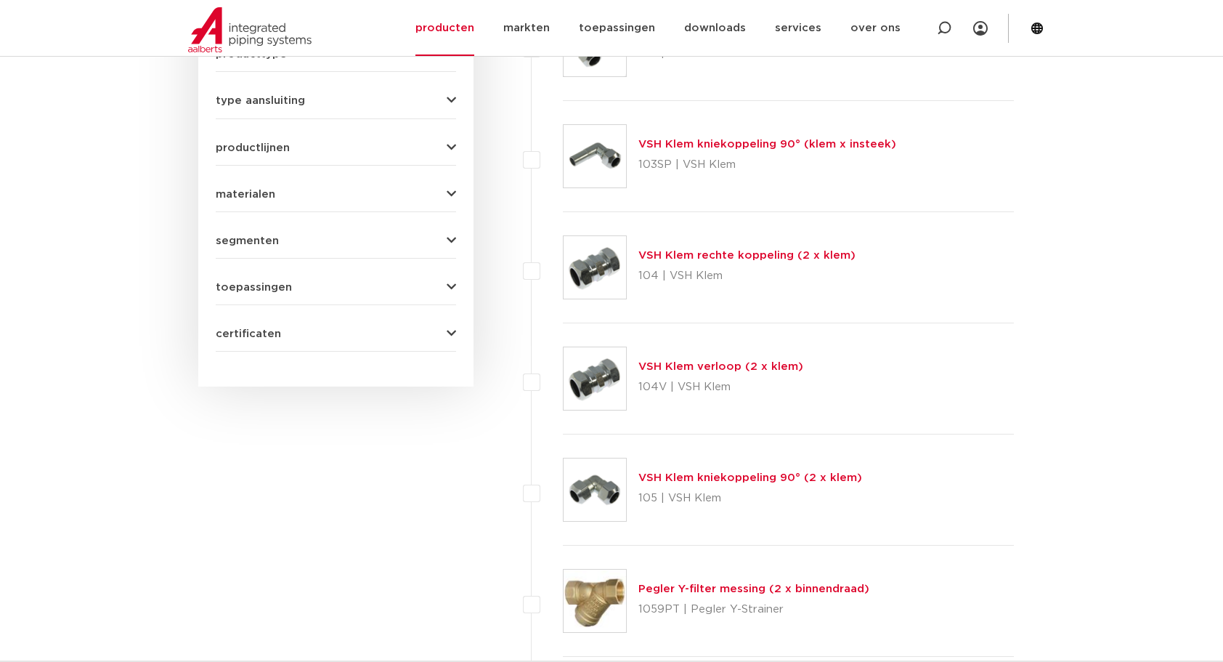
scroll to position [320, 0]
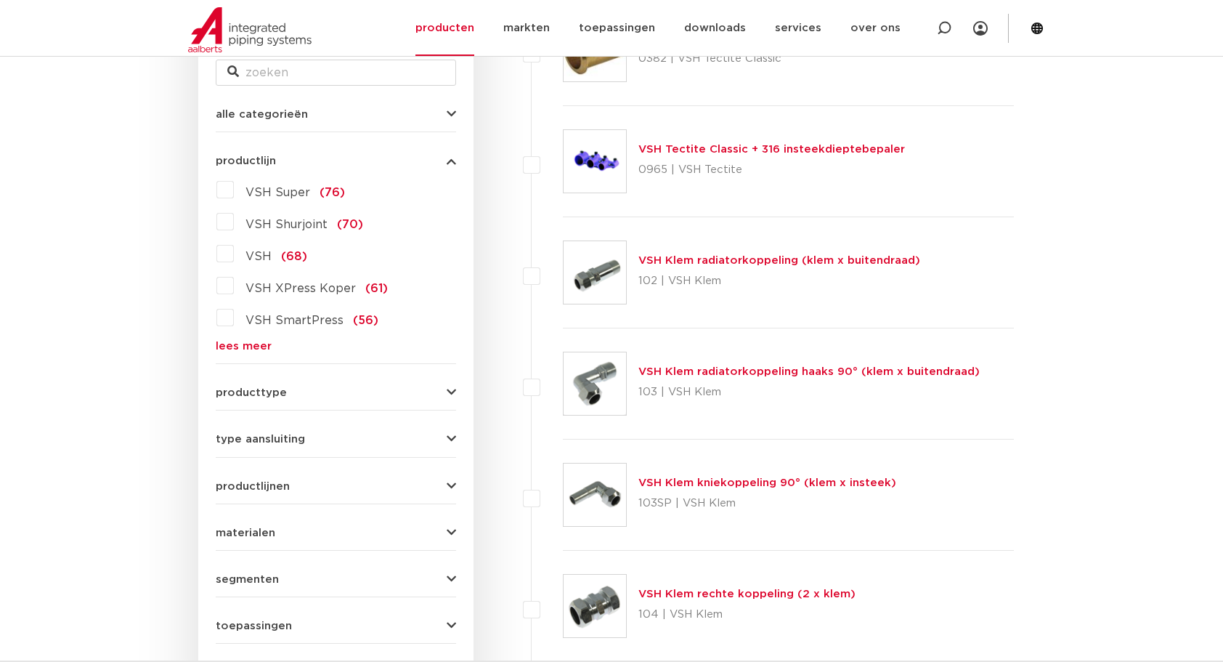
click at [450, 430] on div "type aansluiting press (560) buiseind (154) Rp - binnendraad cilindrisch (BSPT)…" at bounding box center [336, 433] width 240 height 23
click at [450, 435] on icon "button" at bounding box center [451, 439] width 9 height 11
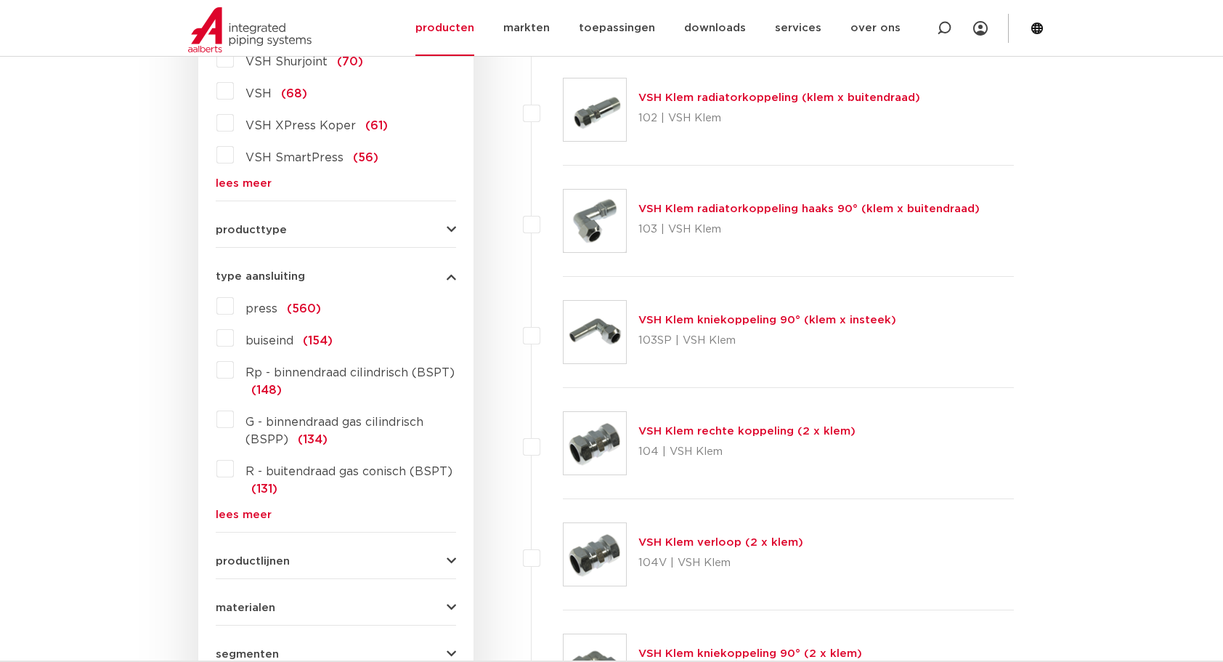
scroll to position [489, 0]
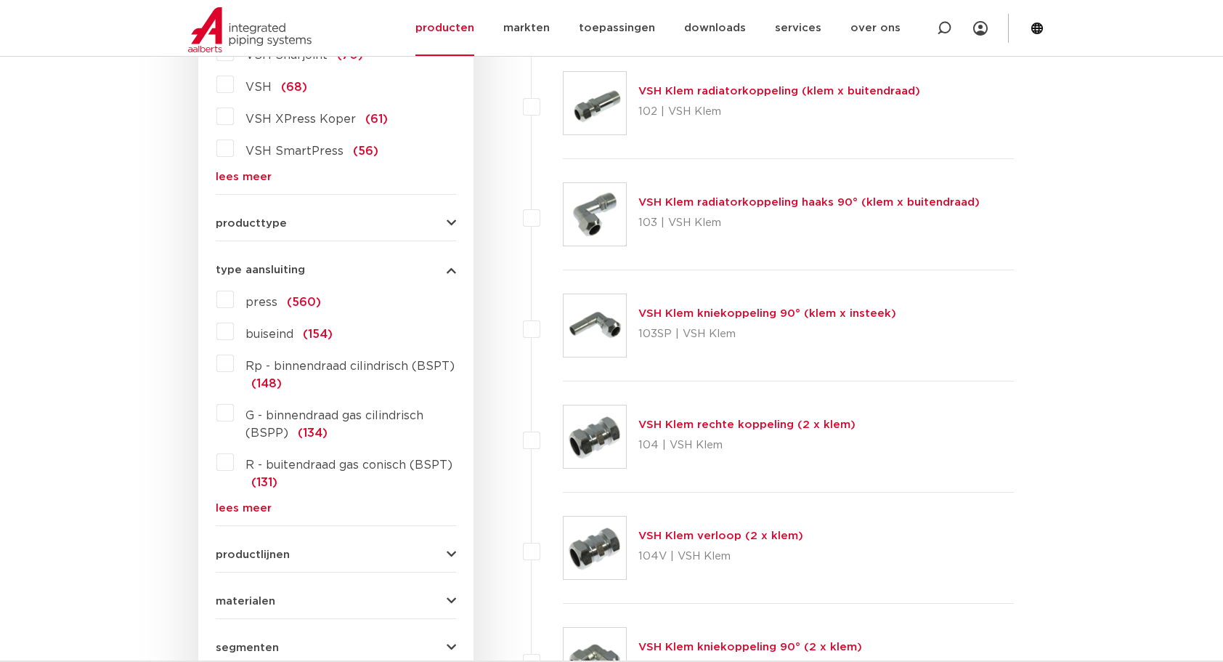
click at [234, 410] on label "G - binnendraad gas cilindrisch (BSPP) (134)" at bounding box center [345, 421] width 222 height 41
click at [0, 0] on input "G - binnendraad gas cilindrisch (BSPP) (134)" at bounding box center [0, 0] width 0 height 0
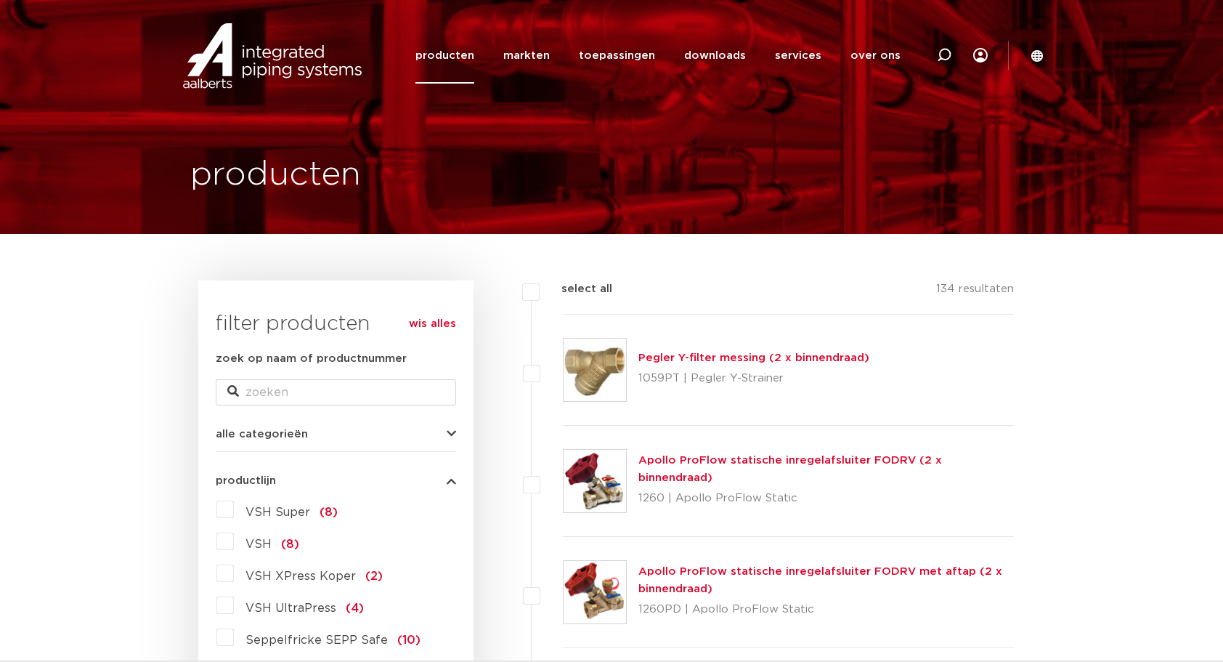
click at [428, 429] on button "alle categorieën" at bounding box center [336, 434] width 240 height 11
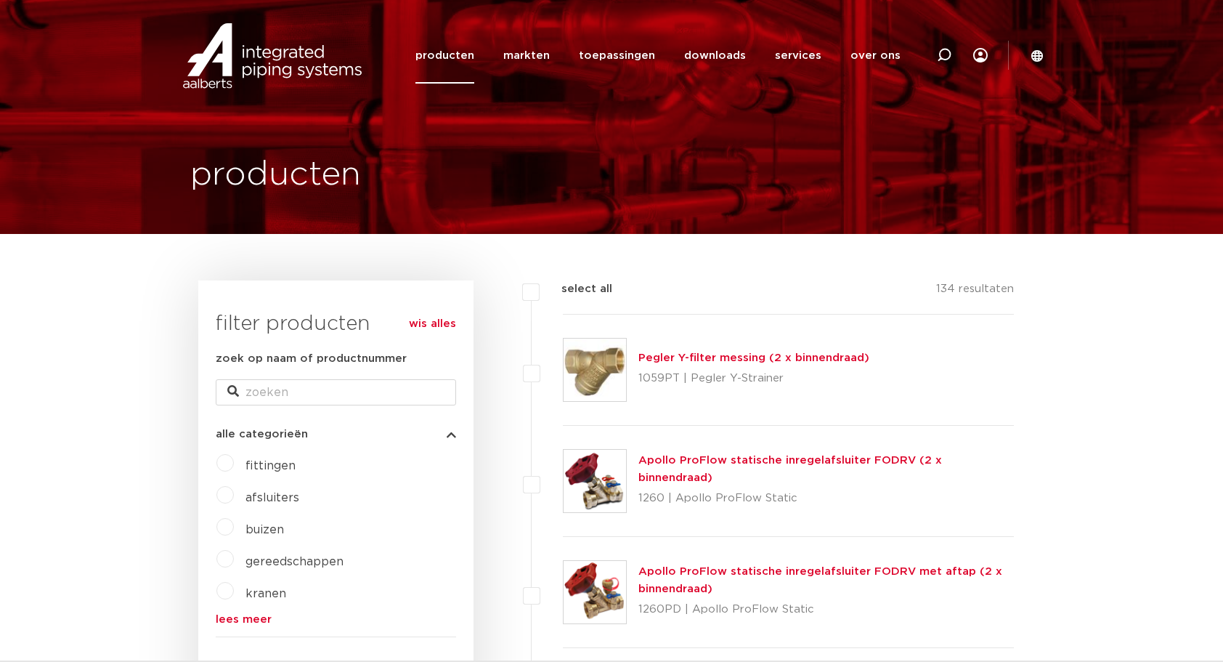
click at [234, 461] on label "fittingen" at bounding box center [265, 462] width 62 height 23
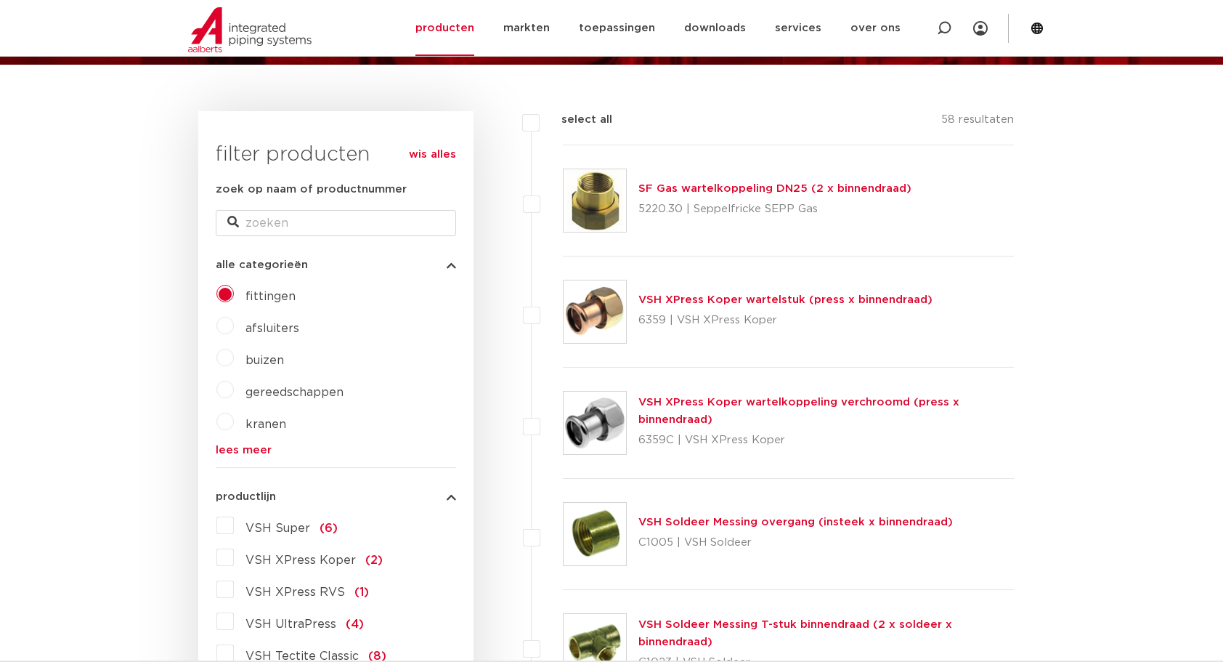
scroll to position [339, 0]
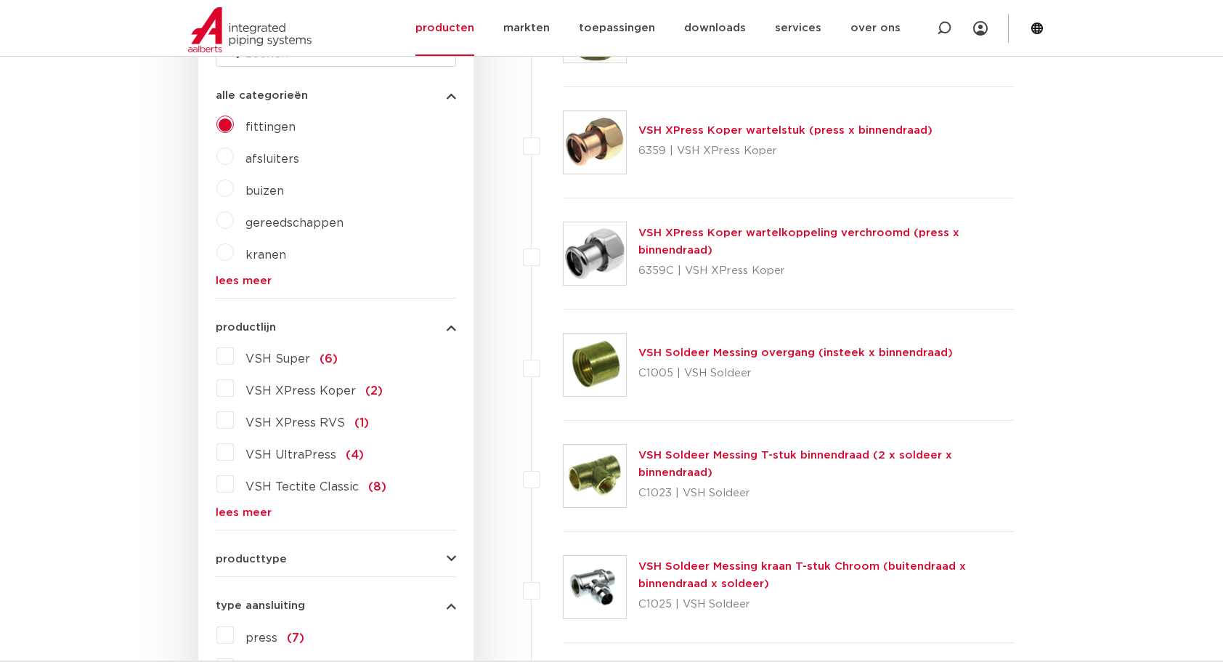
click at [563, 134] on label at bounding box center [563, 134] width 0 height 0
checkbox input "true"
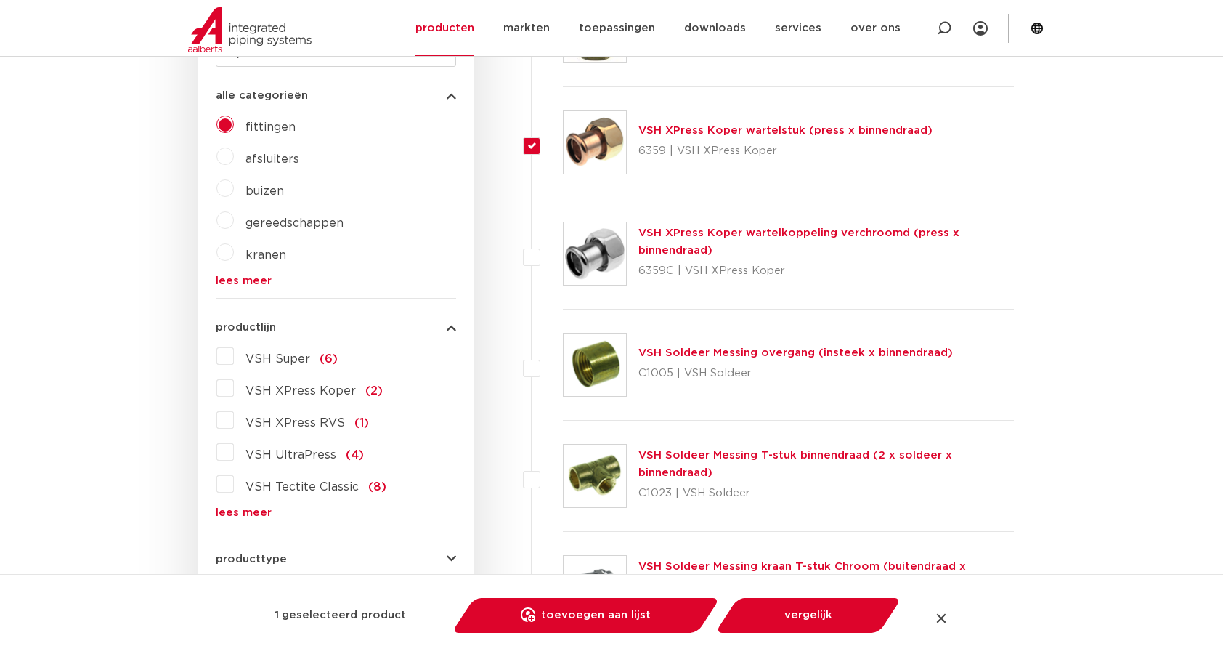
click at [563, 246] on label at bounding box center [563, 246] width 0 height 0
checkbox input "true"
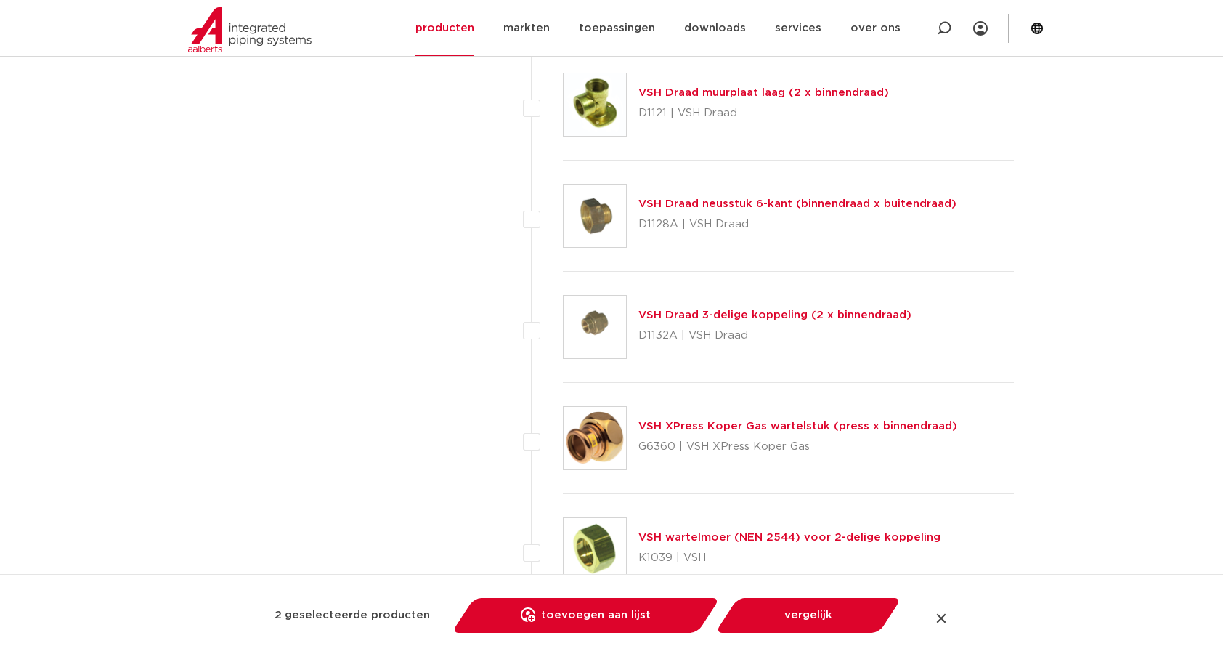
scroll to position [2712, 0]
click at [563, 429] on label at bounding box center [563, 429] width 0 height 0
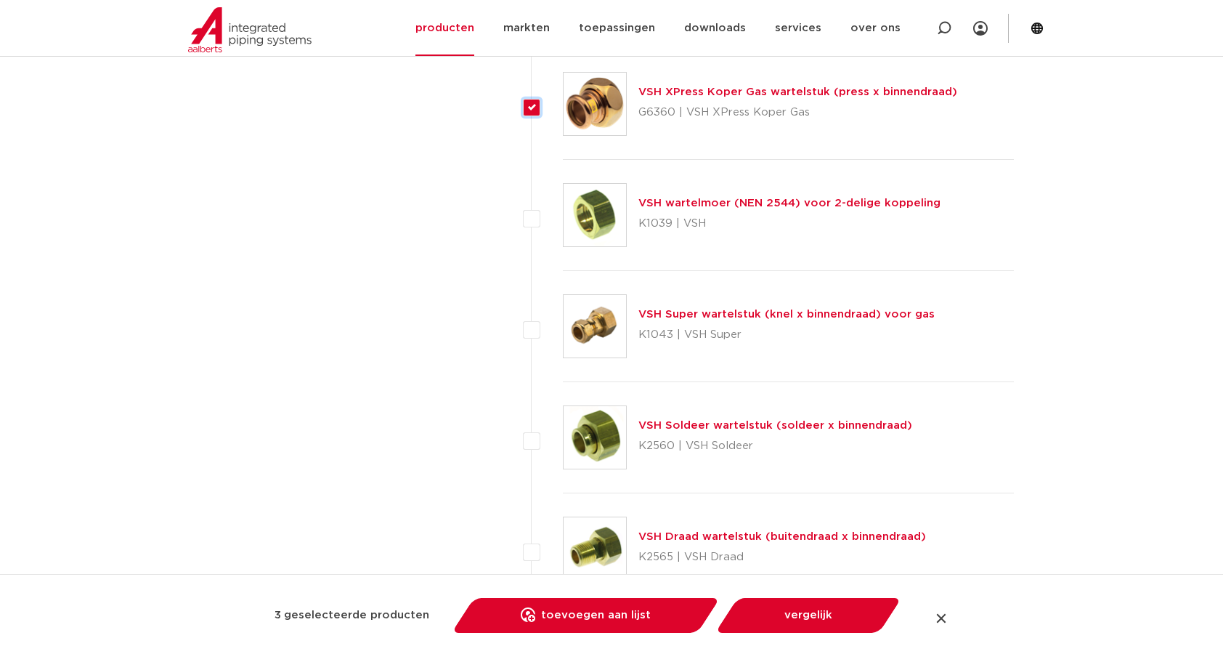
scroll to position [3051, 0]
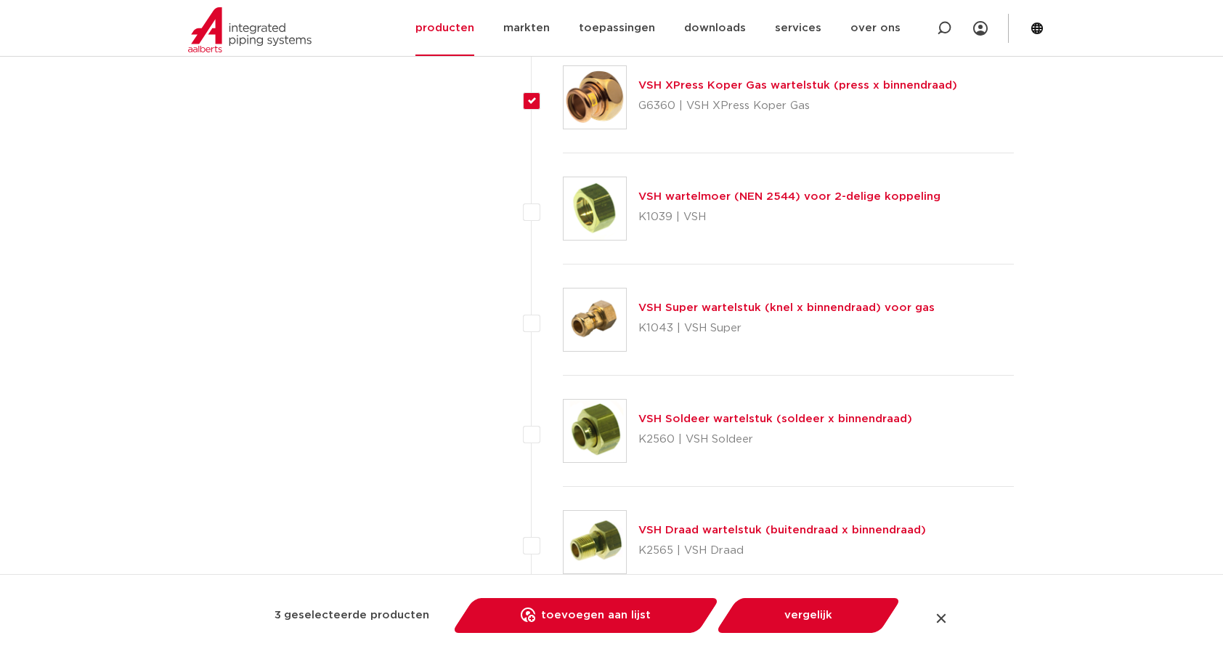
drag, startPoint x: 530, startPoint y: 93, endPoint x: 522, endPoint y: 130, distance: 38.1
click at [563, 89] on label at bounding box center [563, 89] width 0 height 0
checkbox input "false"
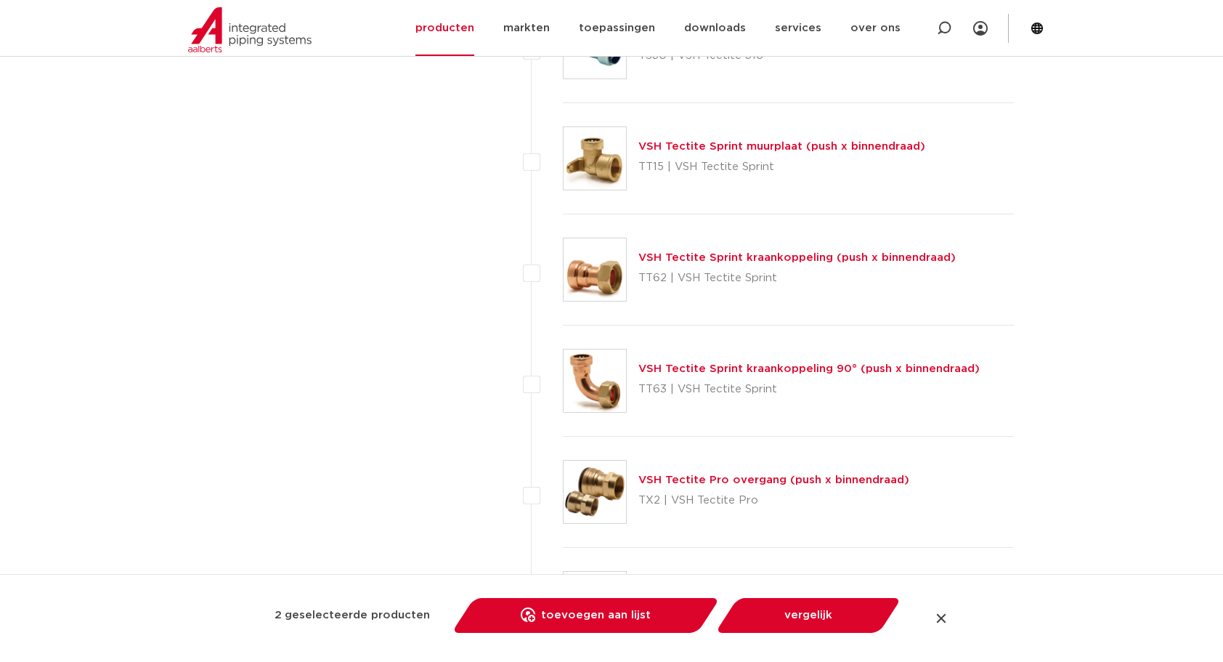
scroll to position [6271, 0]
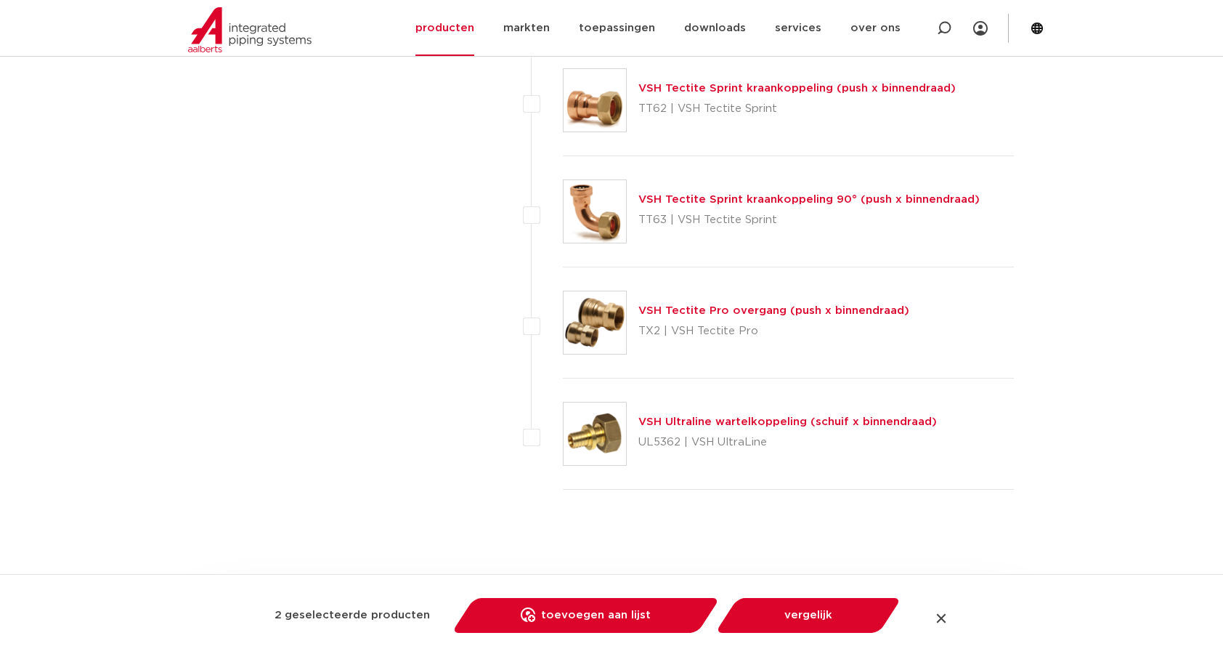
click at [563, 426] on label at bounding box center [563, 426] width 0 height 0
checkbox input "true"
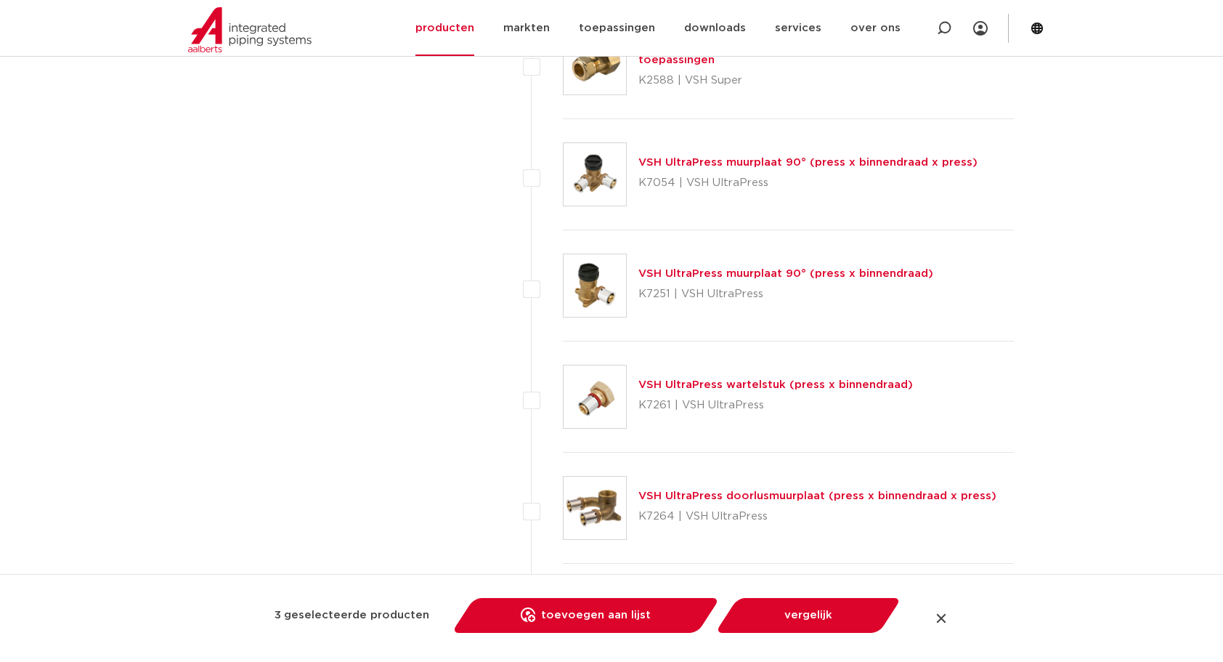
scroll to position [3560, 0]
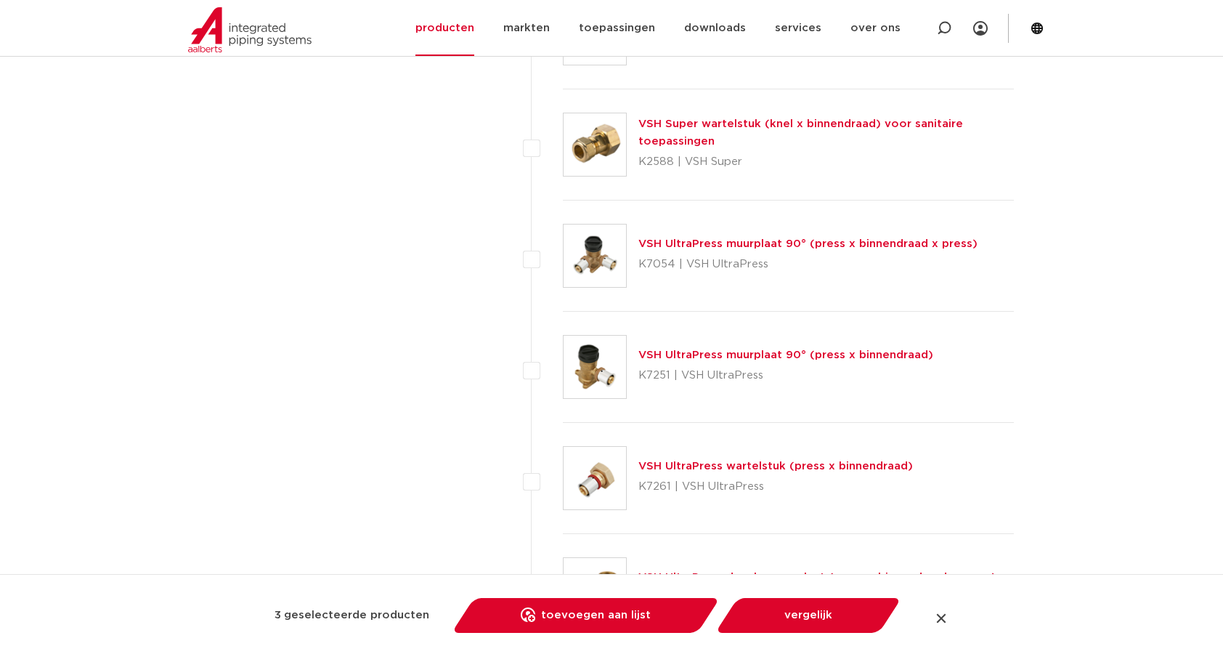
click at [563, 470] on label at bounding box center [563, 470] width 0 height 0
checkbox input "true"
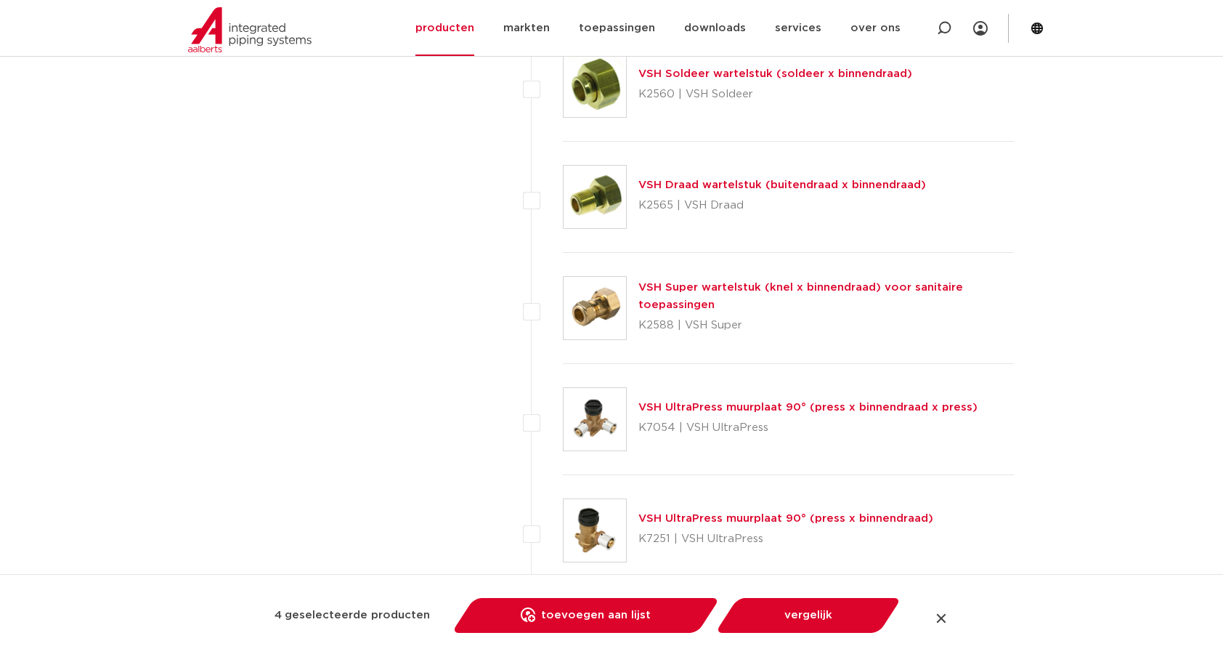
scroll to position [3390, 0]
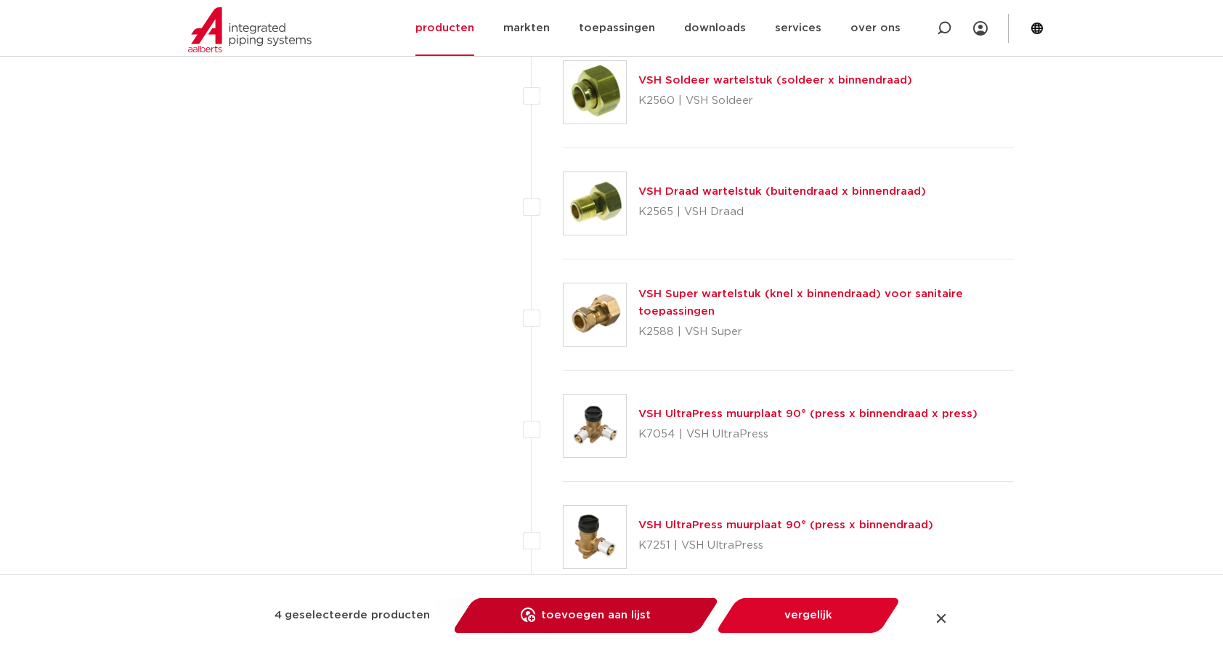
click at [626, 618] on link "toevoegen aan lijst opslaan in my IPS" at bounding box center [586, 615] width 246 height 35
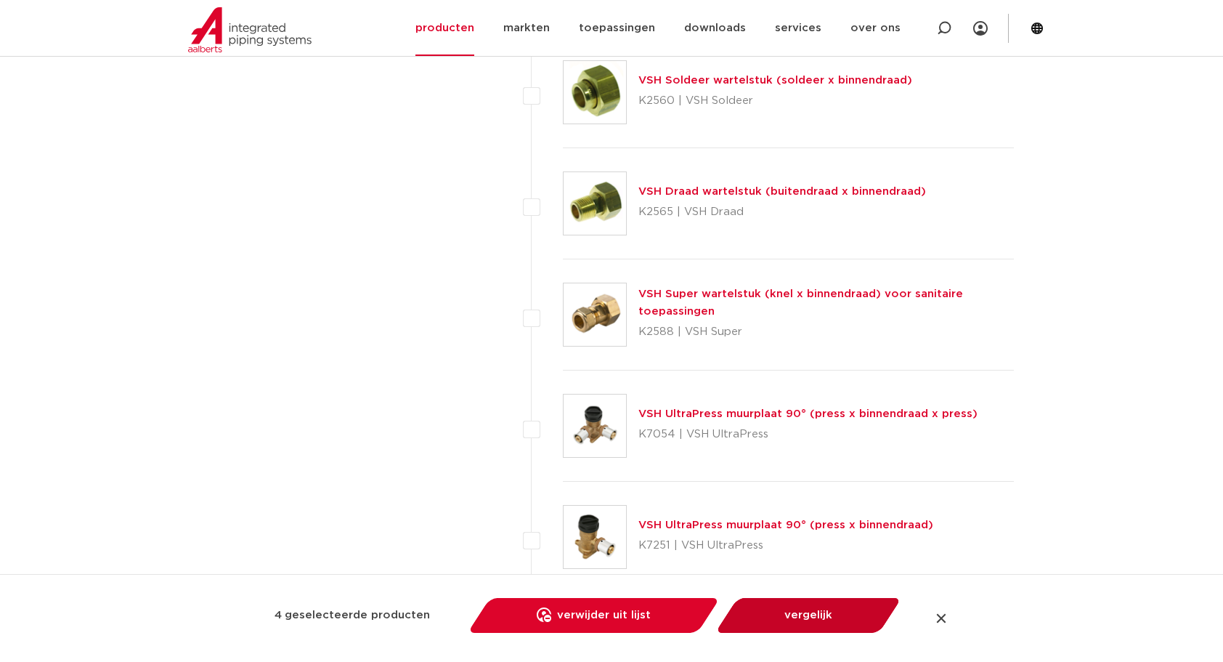
click at [823, 612] on link "vergelijk" at bounding box center [808, 615] width 164 height 35
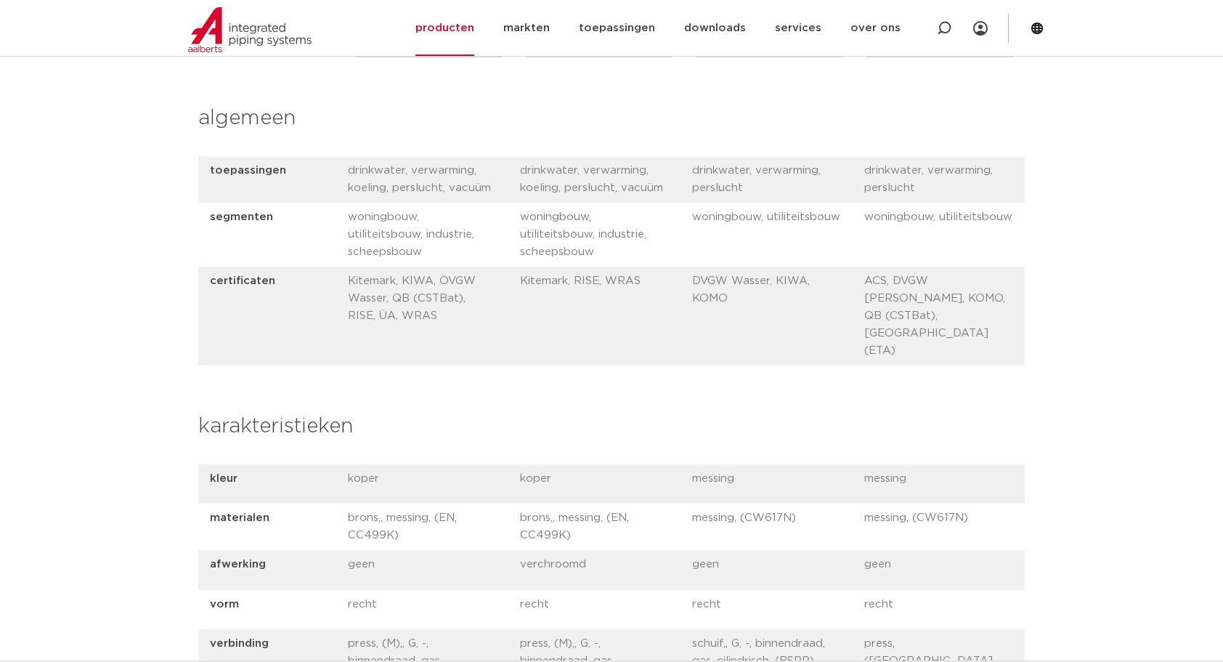
scroll to position [169, 0]
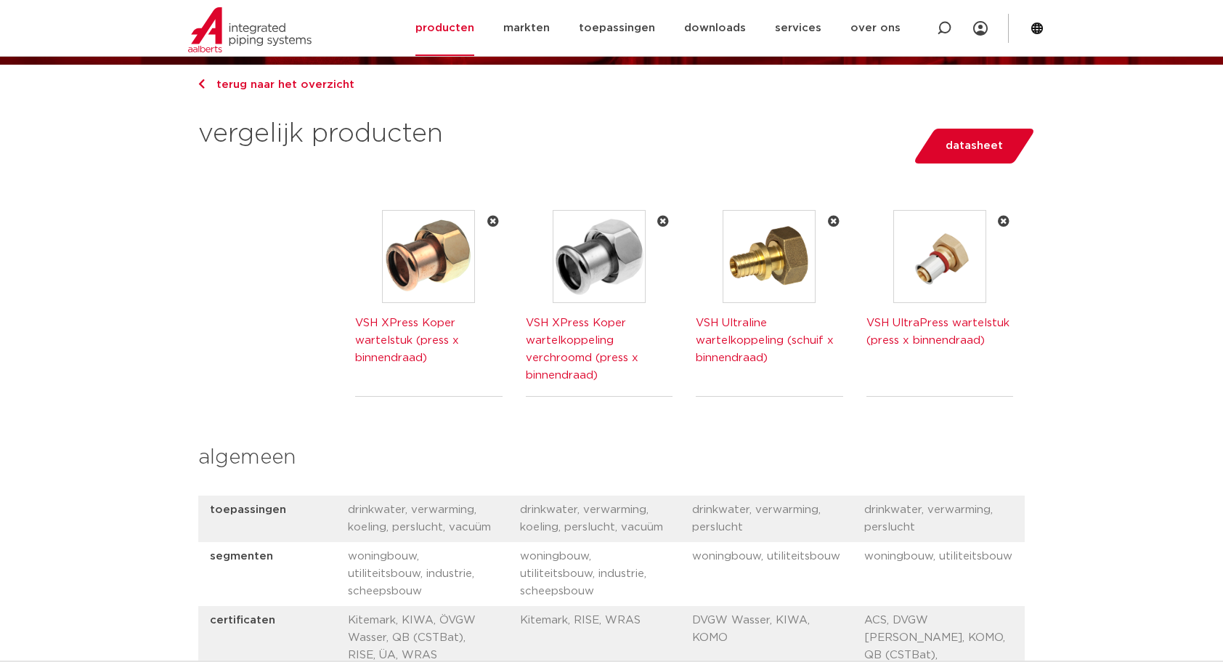
click at [831, 221] on icon at bounding box center [834, 222] width 12 height 12
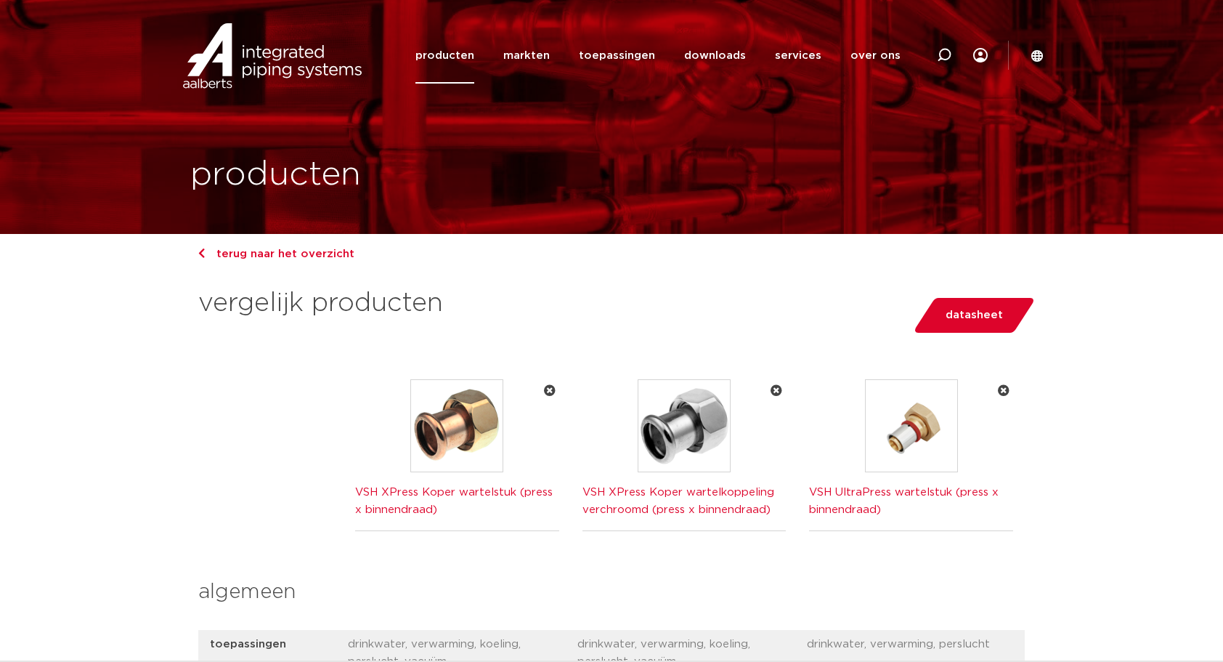
click at [1004, 388] on icon at bounding box center [1004, 391] width 12 height 12
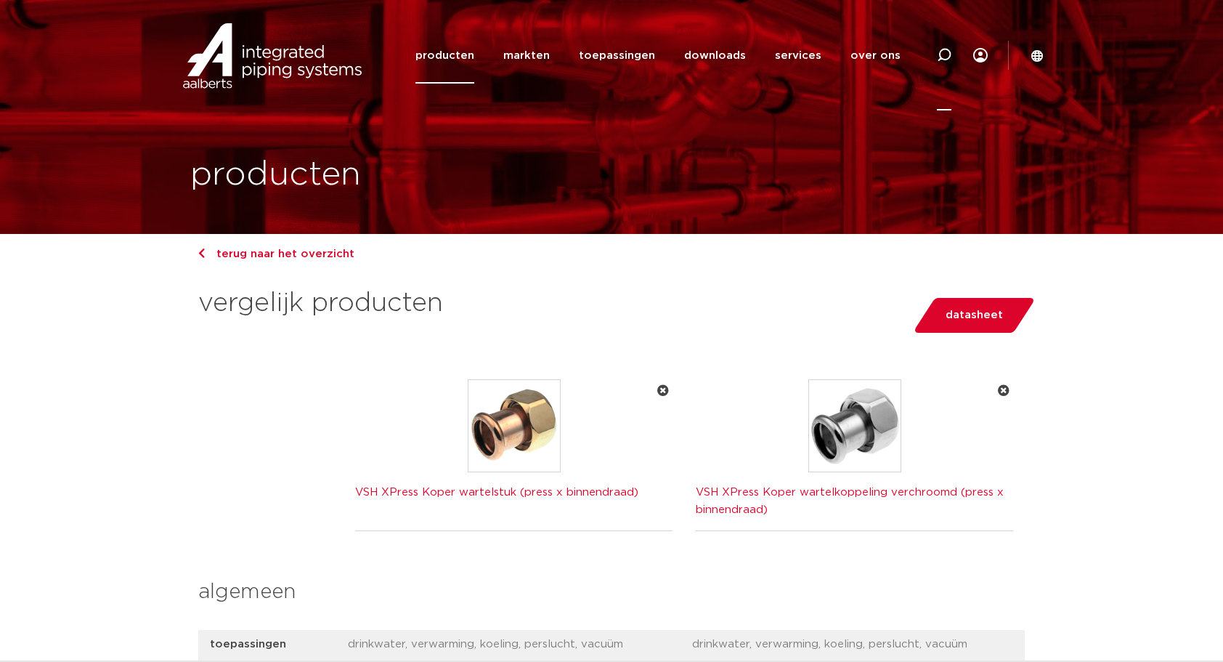
click at [944, 56] on icon at bounding box center [944, 55] width 15 height 15
type input "R2704"
click button "Zoeken" at bounding box center [0, 0] width 0 height 0
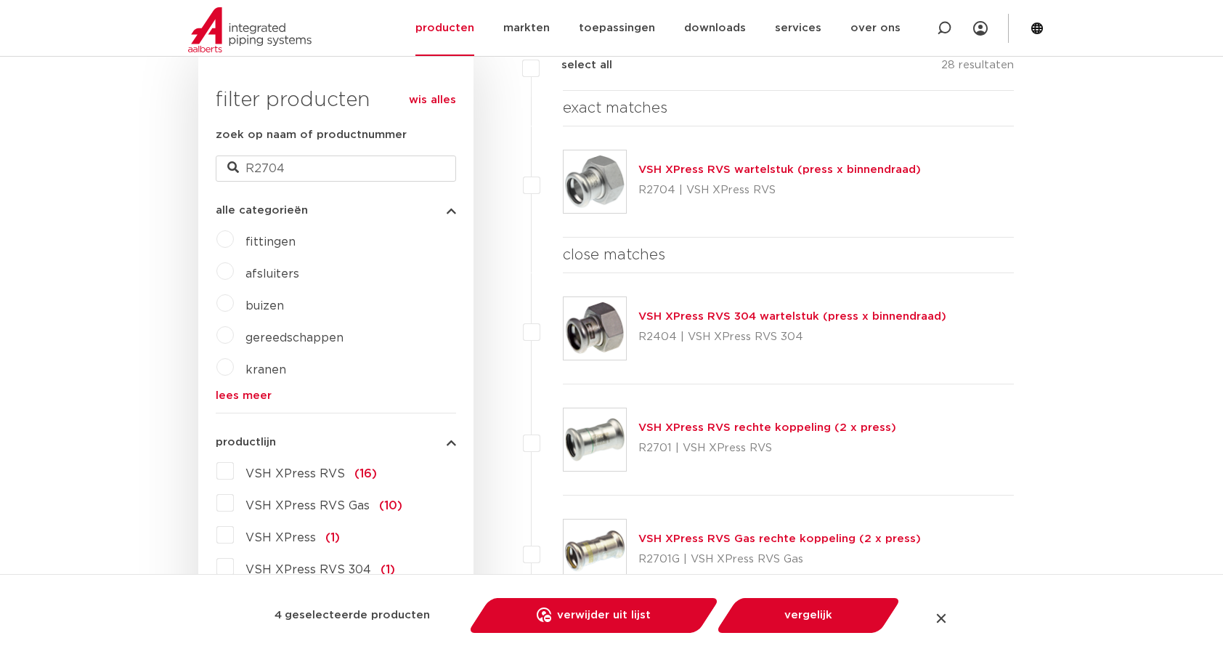
scroll to position [169, 0]
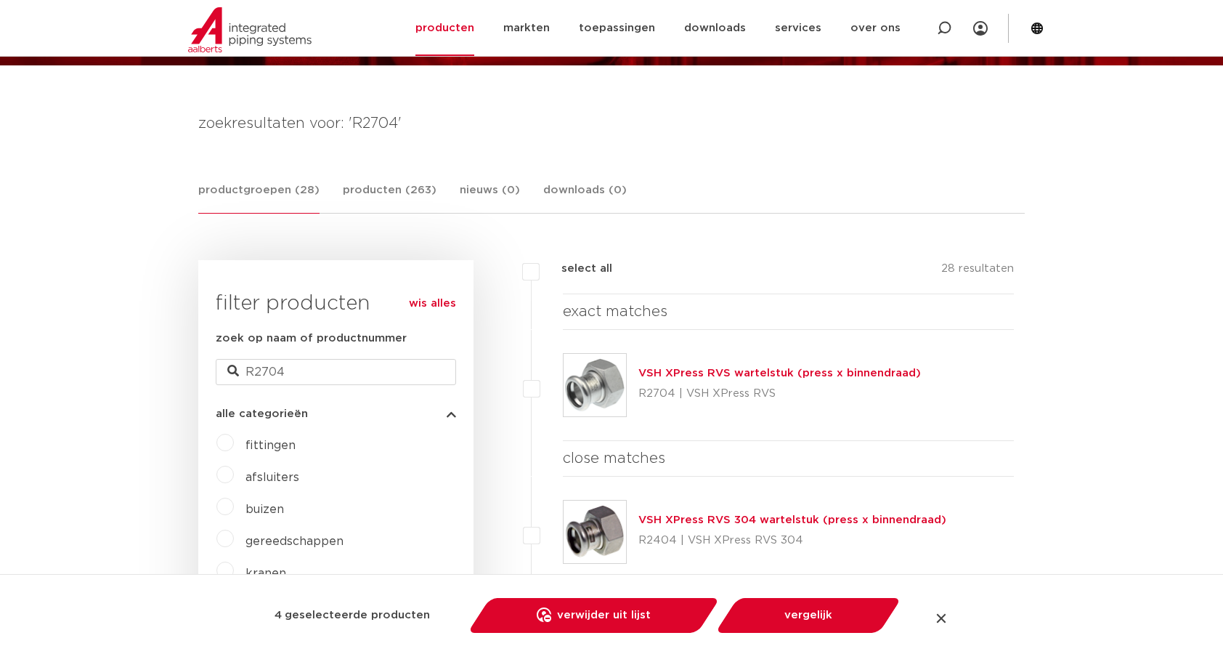
click at [563, 377] on label at bounding box center [563, 377] width 0 height 0
checkbox input "true"
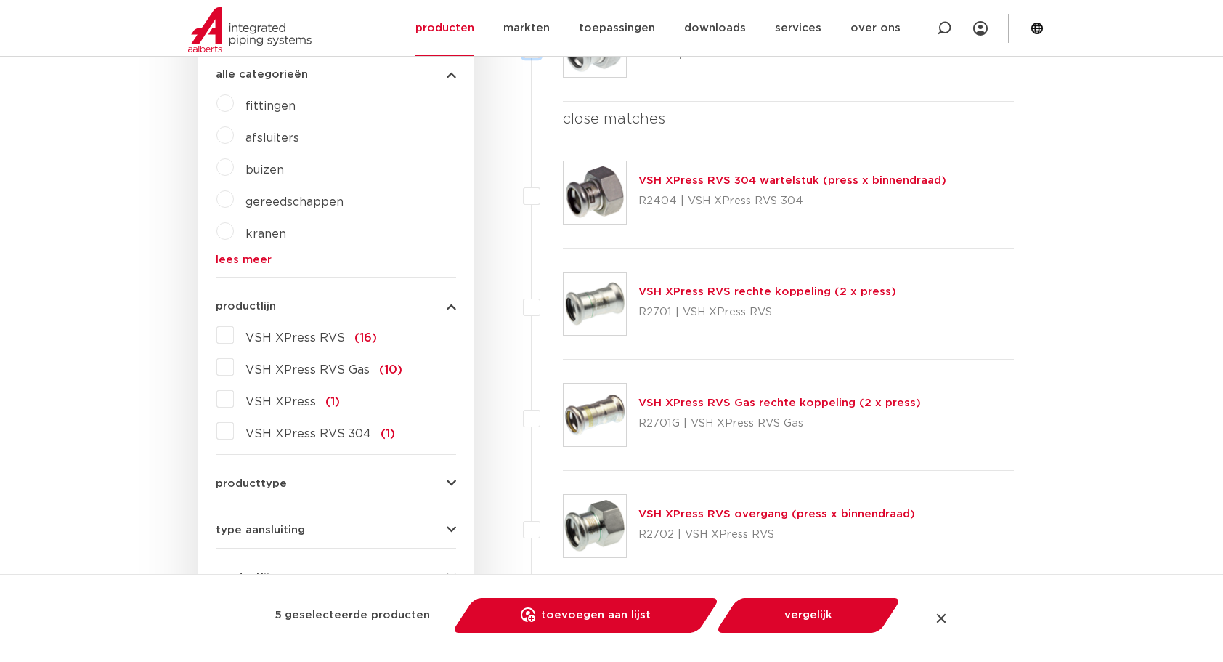
scroll to position [339, 0]
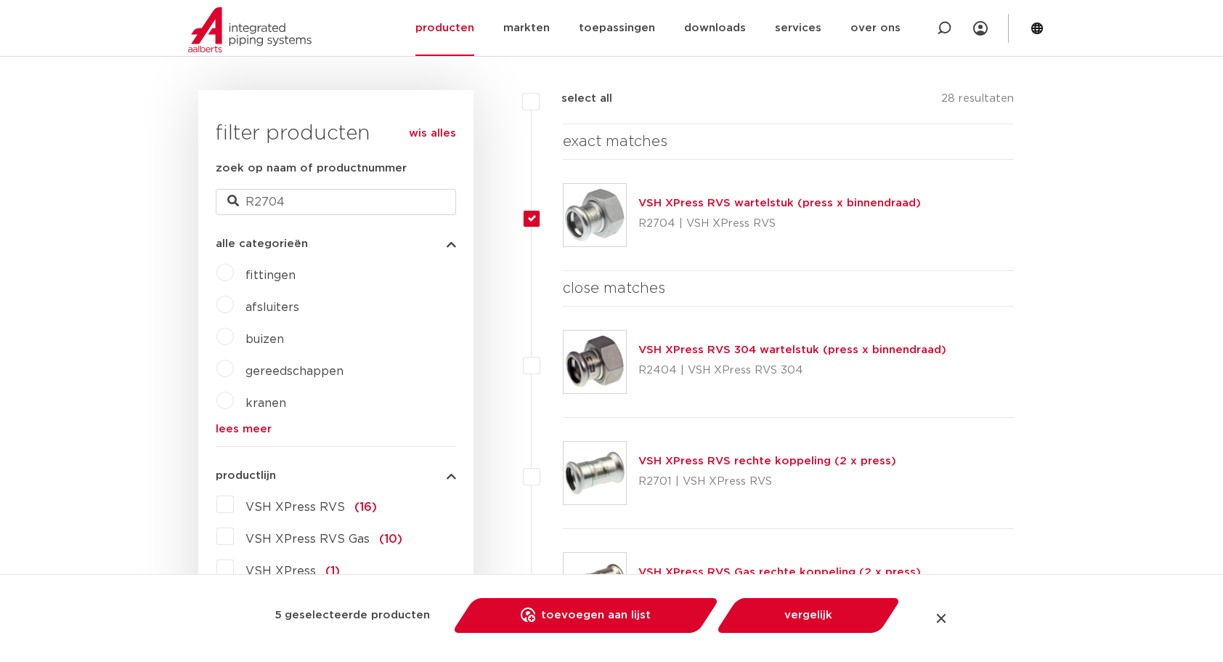
click at [563, 354] on label at bounding box center [563, 354] width 0 height 0
click at [648, 617] on link "toevoegen aan lijst opslaan in my IPS" at bounding box center [586, 615] width 246 height 35
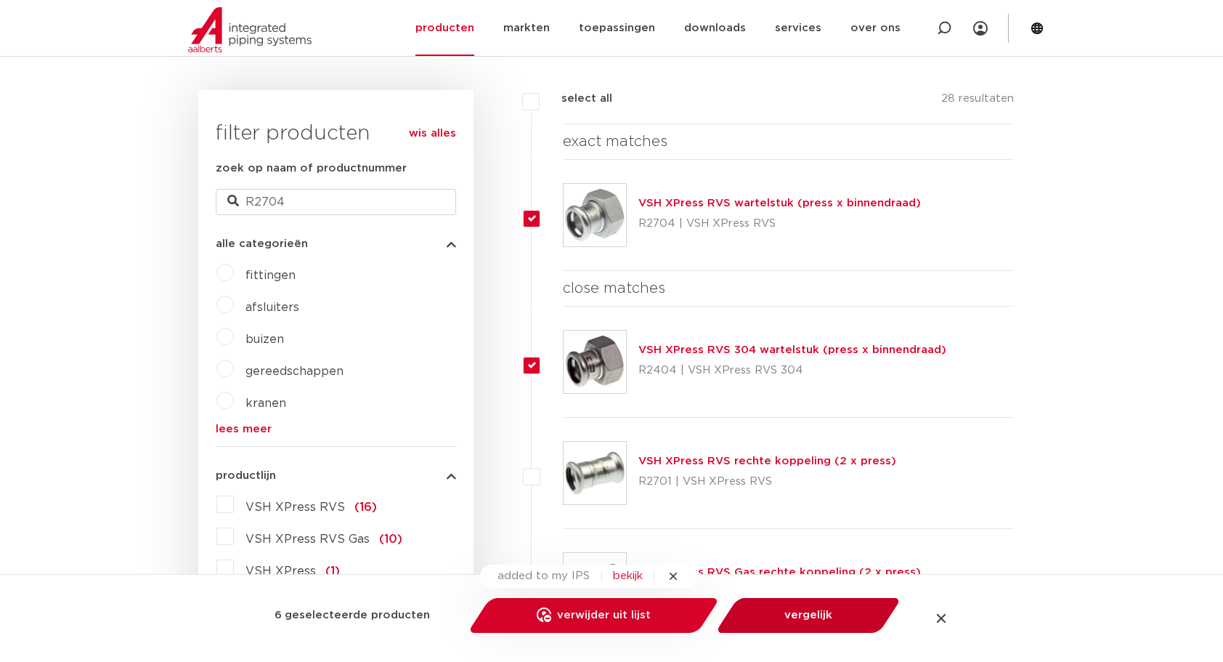
click at [827, 618] on link "vergelijk" at bounding box center [808, 615] width 164 height 35
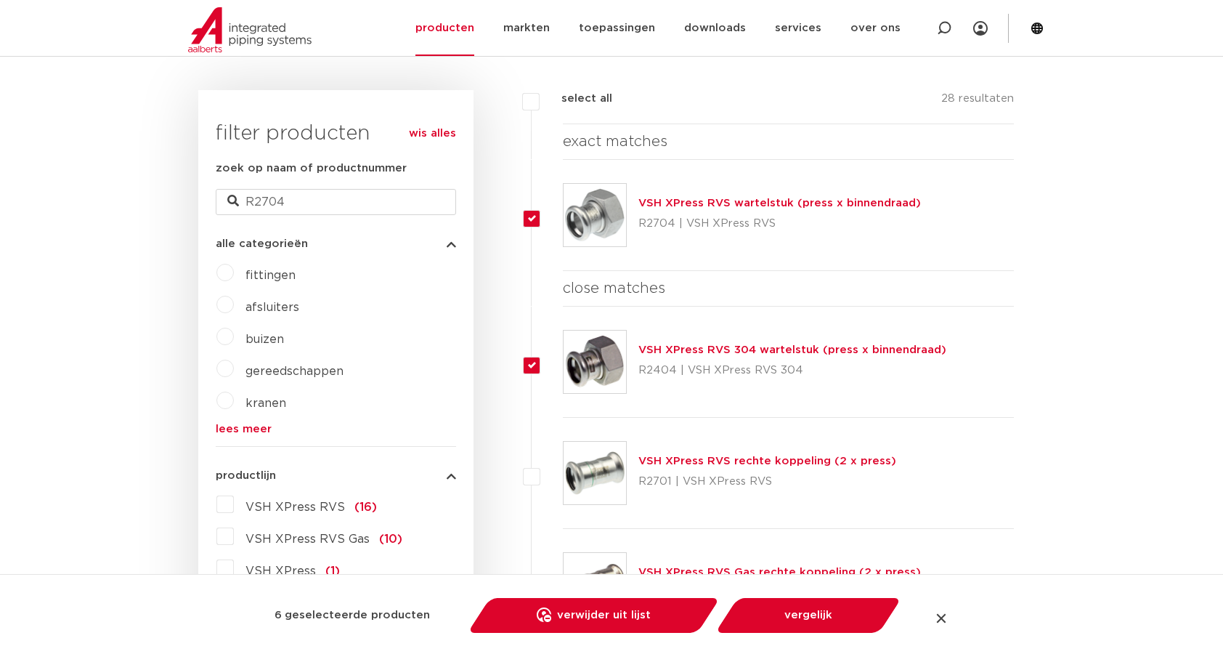
click at [563, 354] on label at bounding box center [563, 354] width 0 height 0
checkbox input "false"
click at [825, 608] on link "vergelijk" at bounding box center [808, 615] width 164 height 35
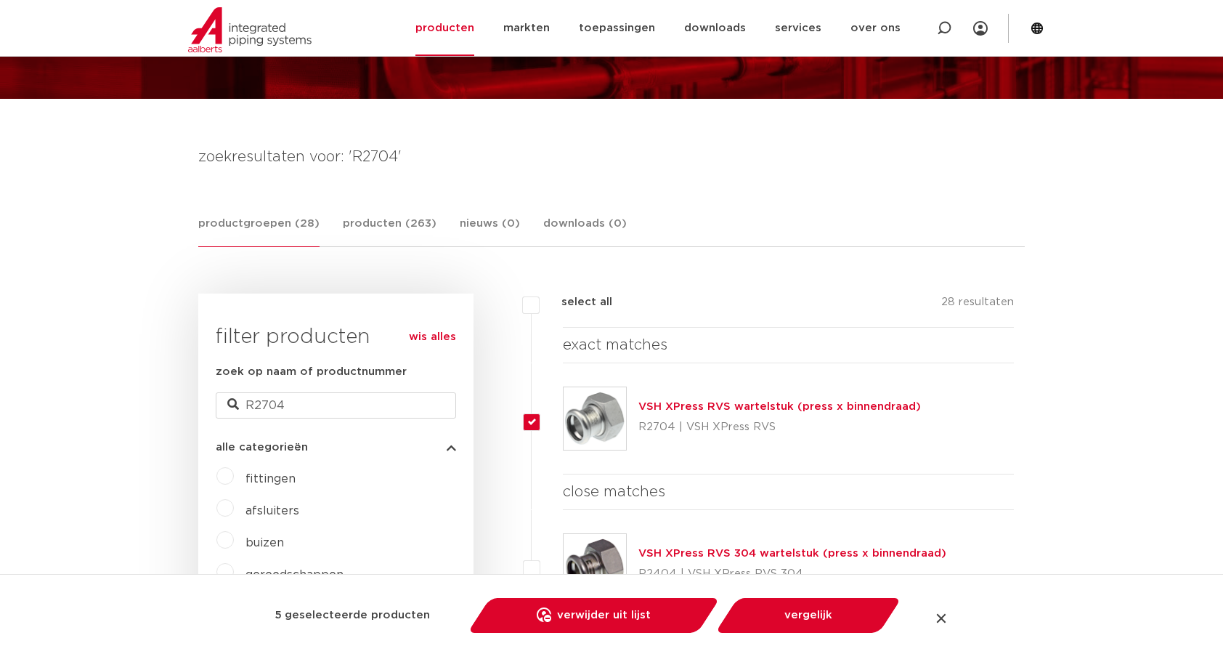
scroll to position [0, 0]
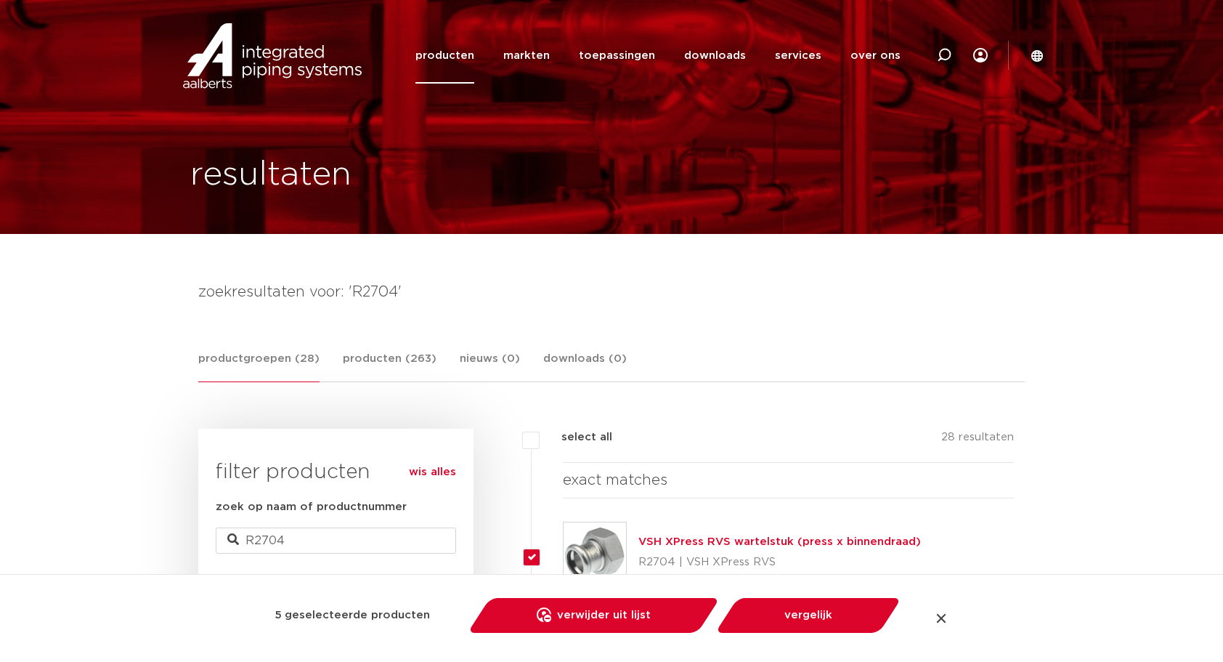
click at [563, 546] on label at bounding box center [563, 546] width 0 height 0
checkbox input "false"
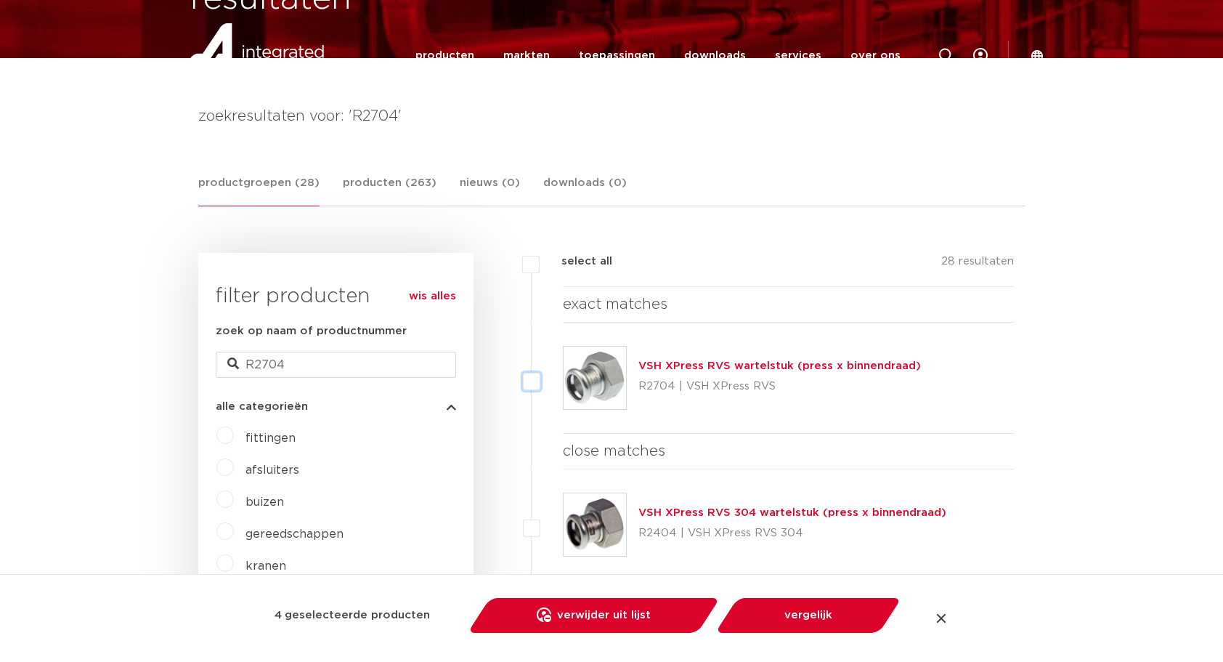
scroll to position [339, 0]
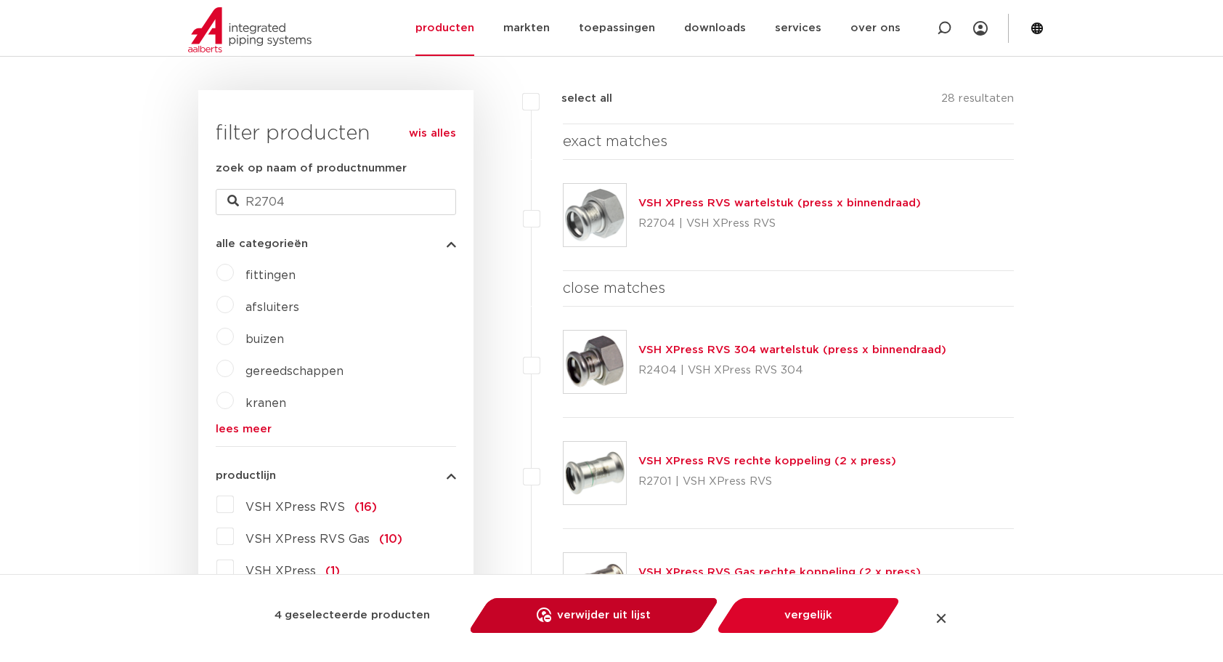
click at [623, 616] on link "verwijder uit lijst" at bounding box center [594, 615] width 230 height 35
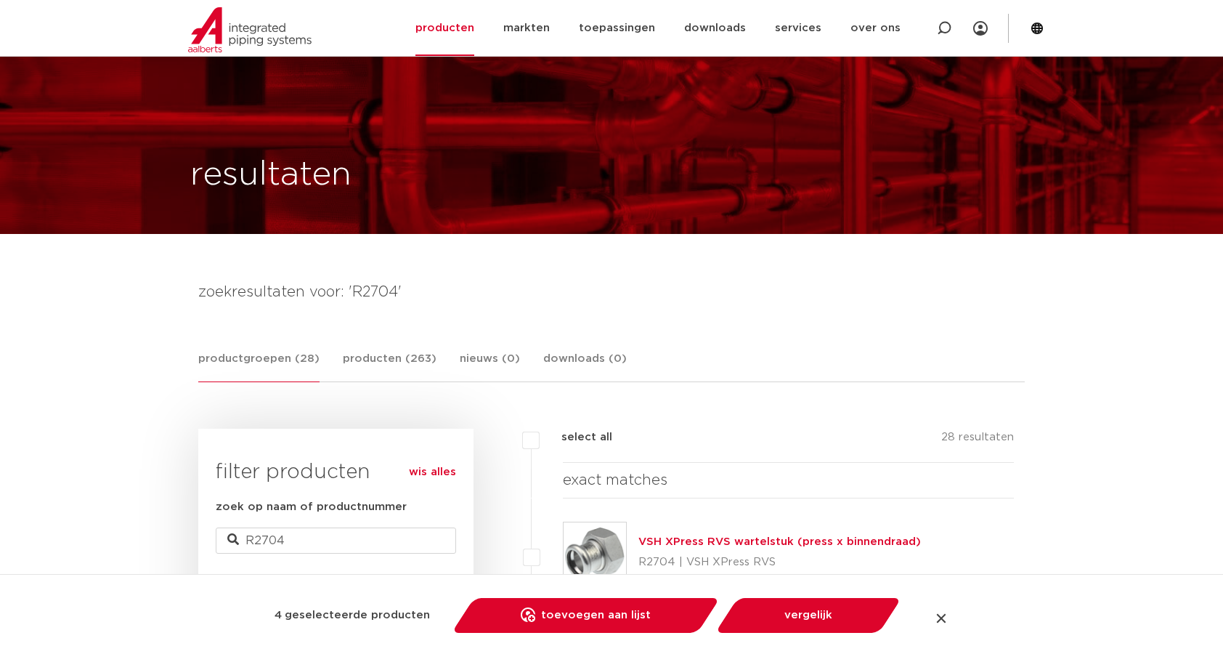
scroll to position [169, 0]
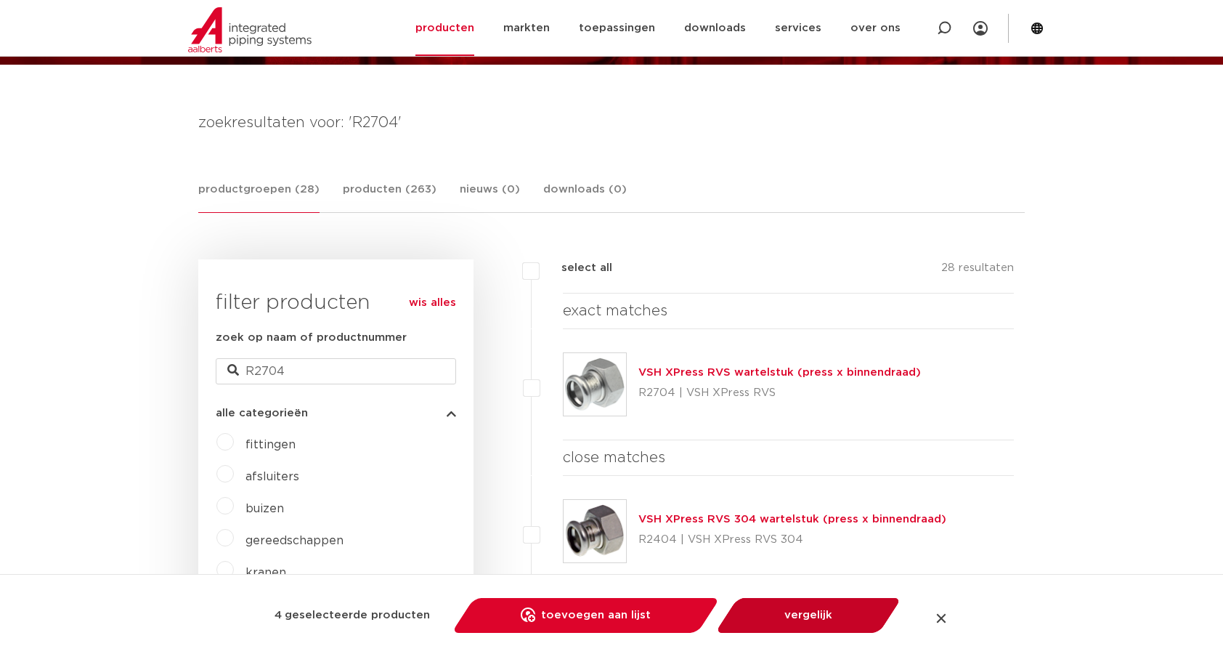
click at [854, 622] on link "vergelijk" at bounding box center [808, 615] width 164 height 35
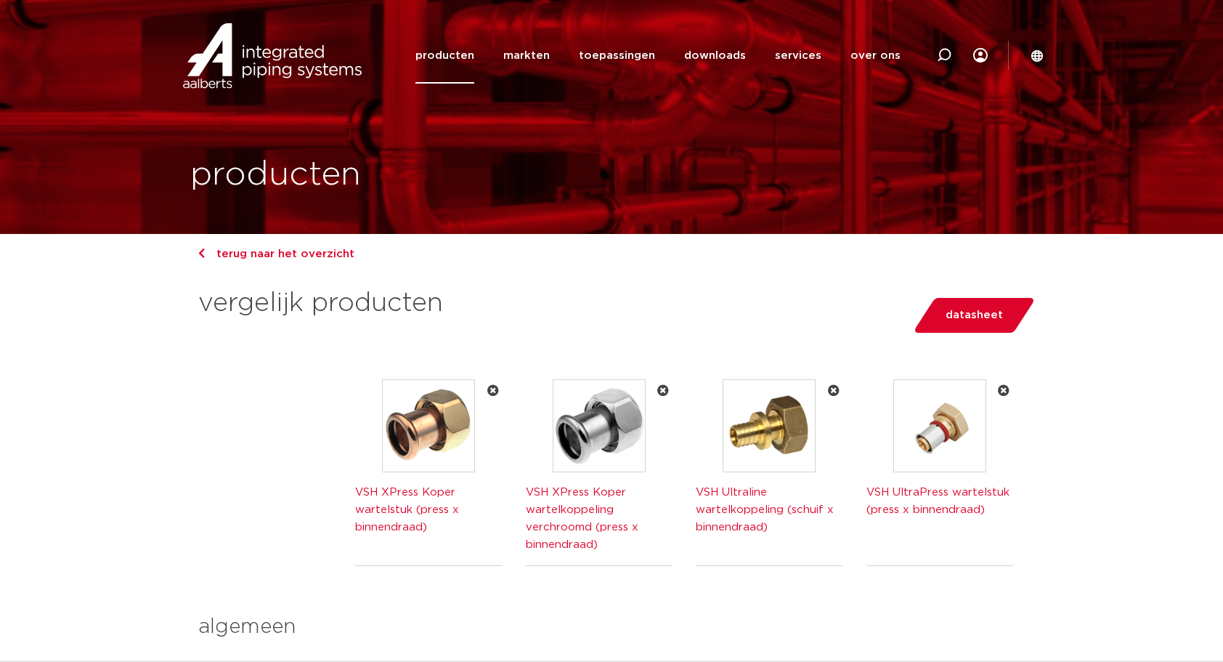
click at [1007, 389] on icon at bounding box center [1004, 391] width 12 height 12
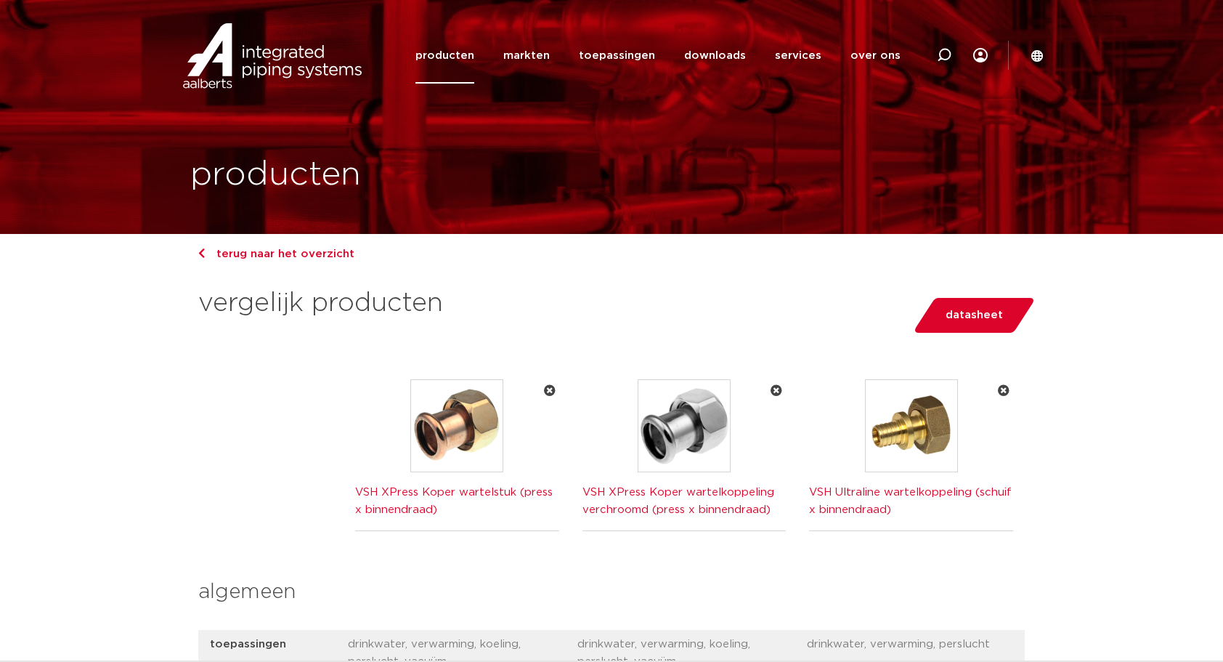
click at [1002, 393] on icon at bounding box center [1004, 391] width 12 height 12
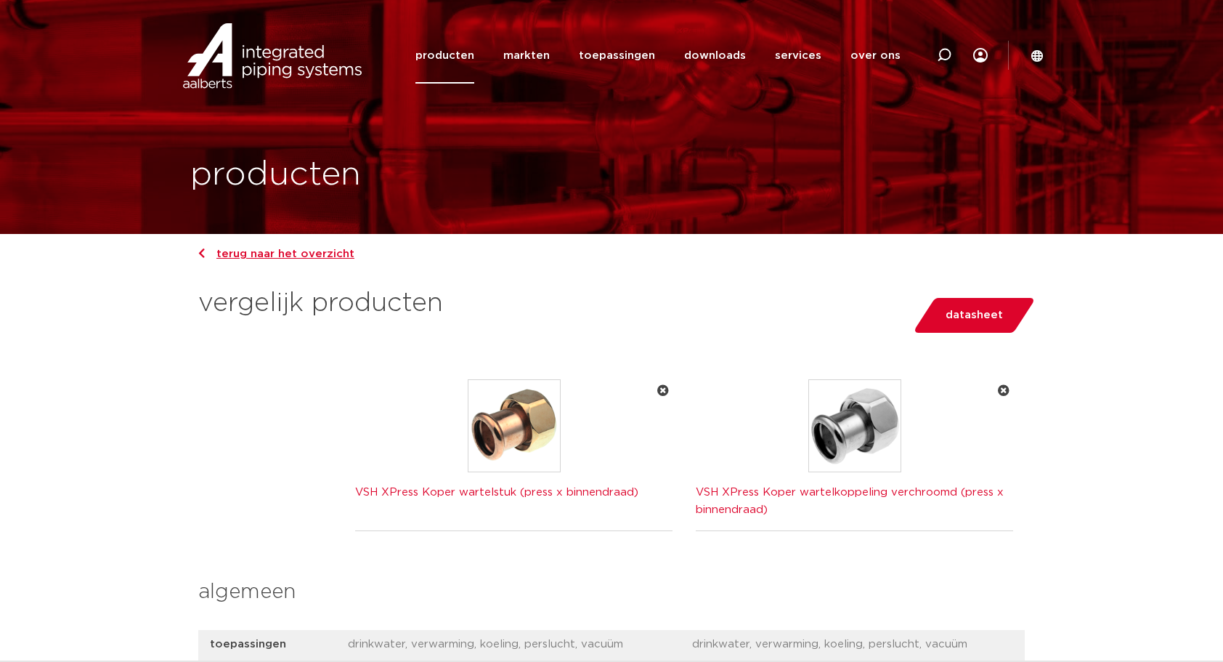
click at [309, 256] on link "terug naar het overzicht" at bounding box center [276, 253] width 156 height 11
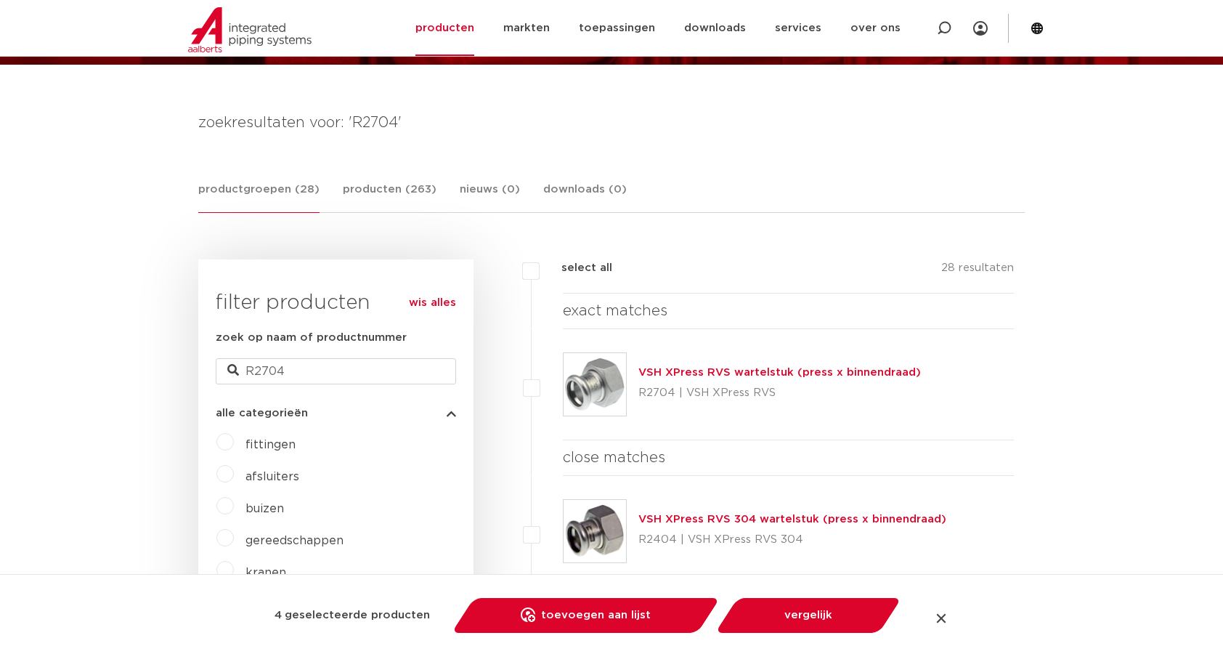
click at [944, 616] on div at bounding box center [941, 618] width 15 height 15
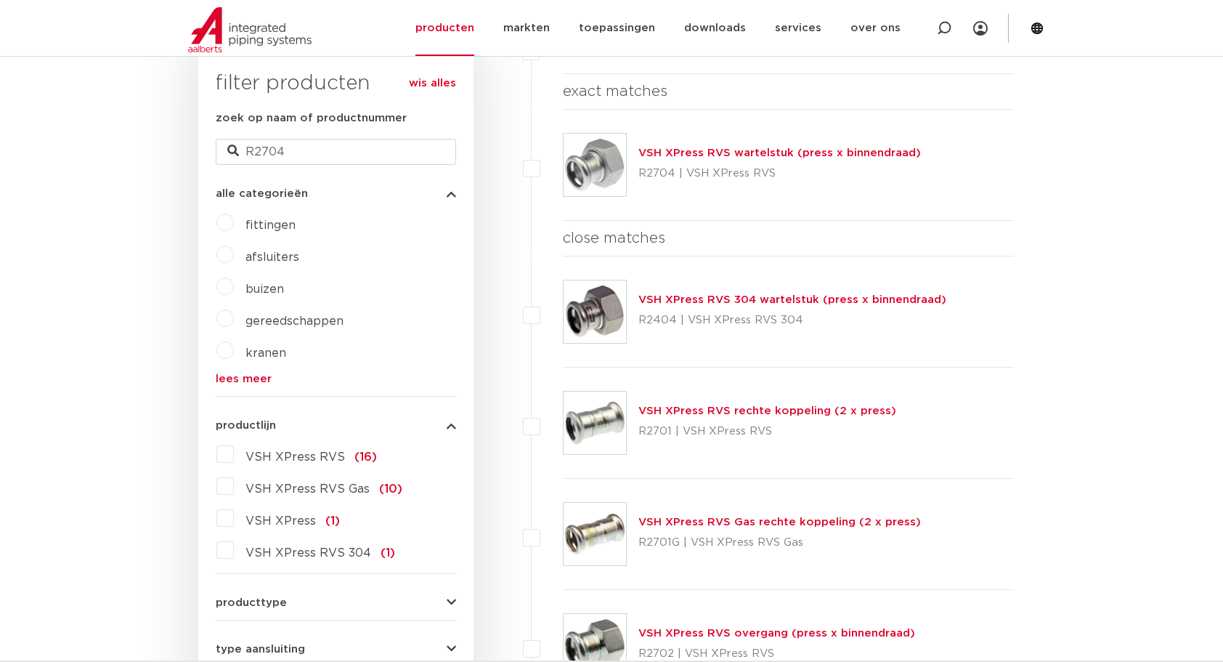
scroll to position [169, 0]
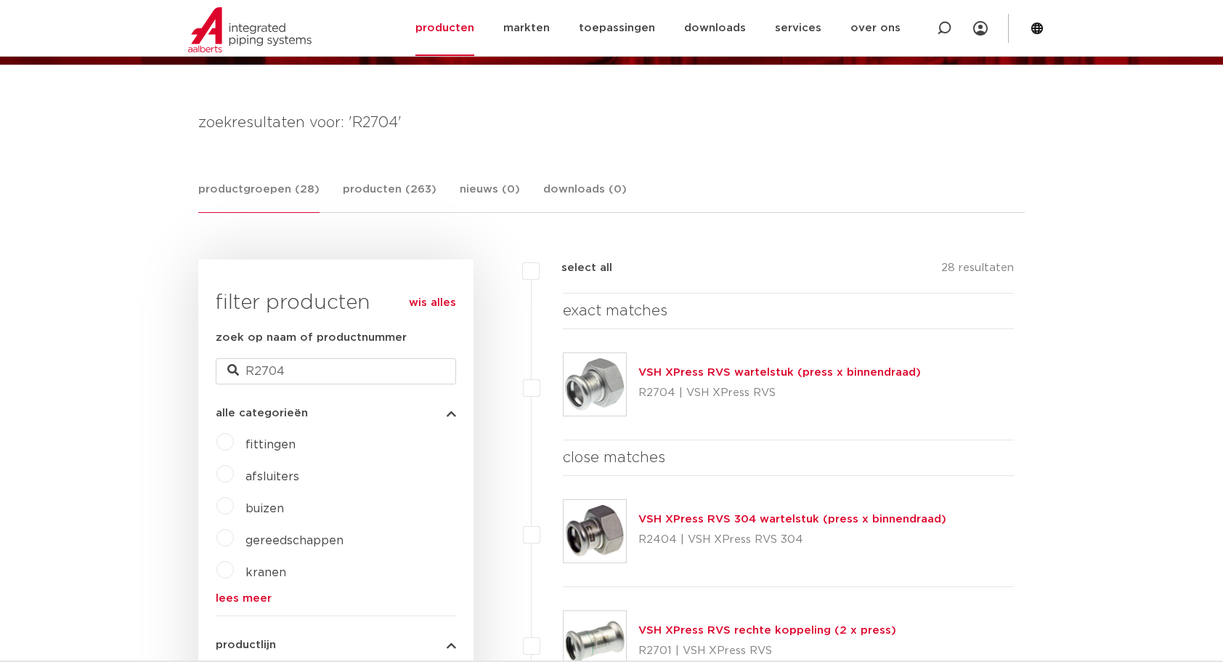
click at [563, 376] on label at bounding box center [563, 376] width 0 height 0
checkbox input "true"
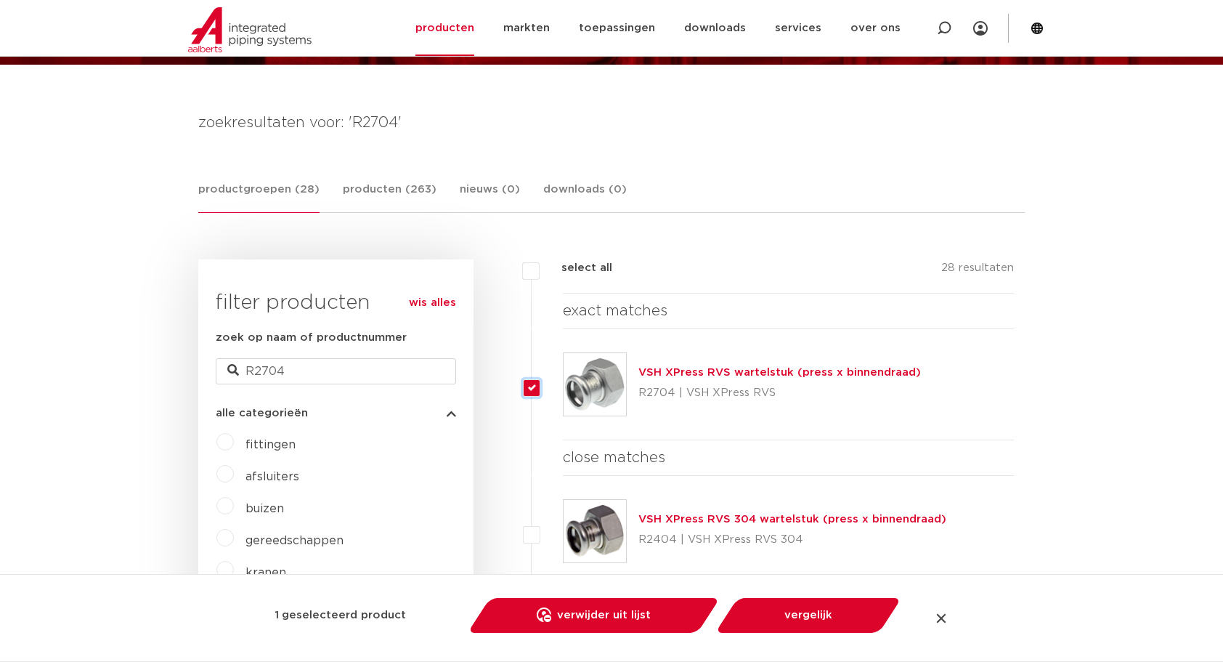
scroll to position [339, 0]
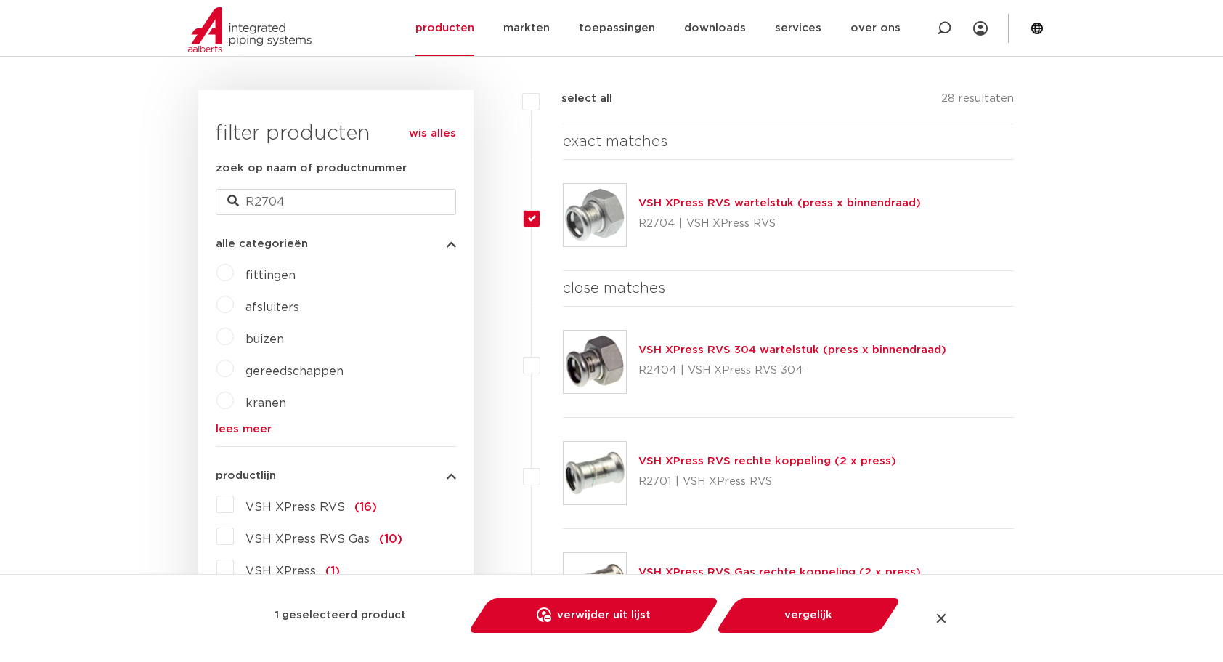
click at [234, 272] on label "fittingen" at bounding box center [265, 272] width 62 height 23
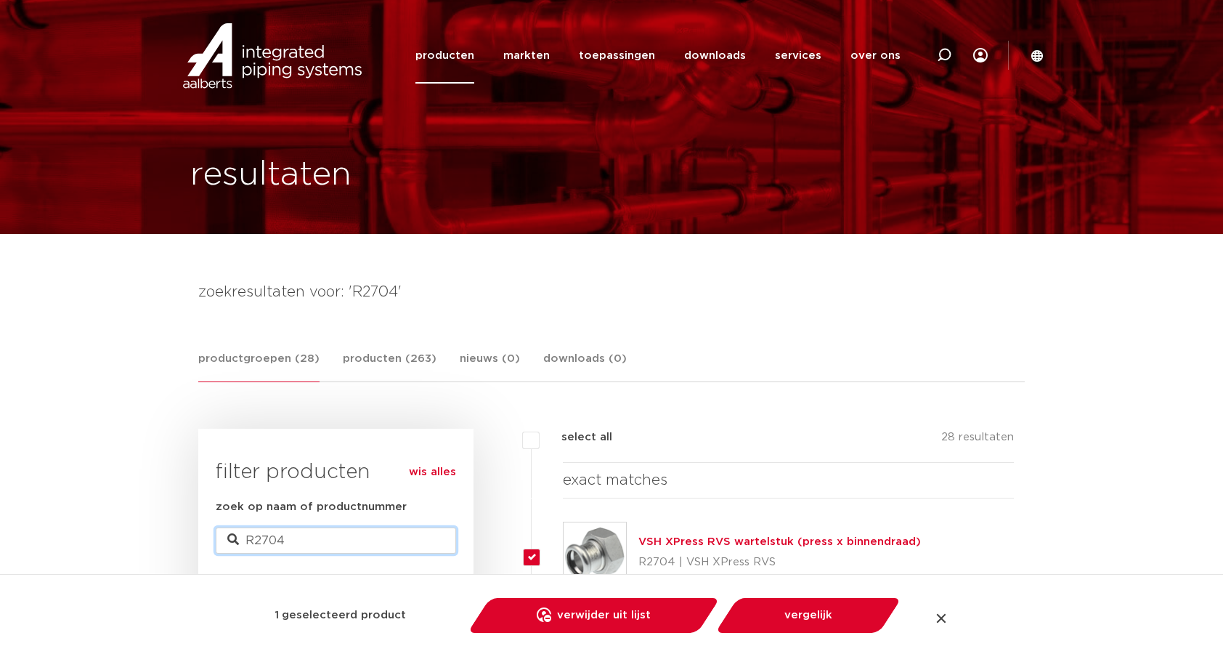
drag, startPoint x: 311, startPoint y: 540, endPoint x: 214, endPoint y: 533, distance: 97.6
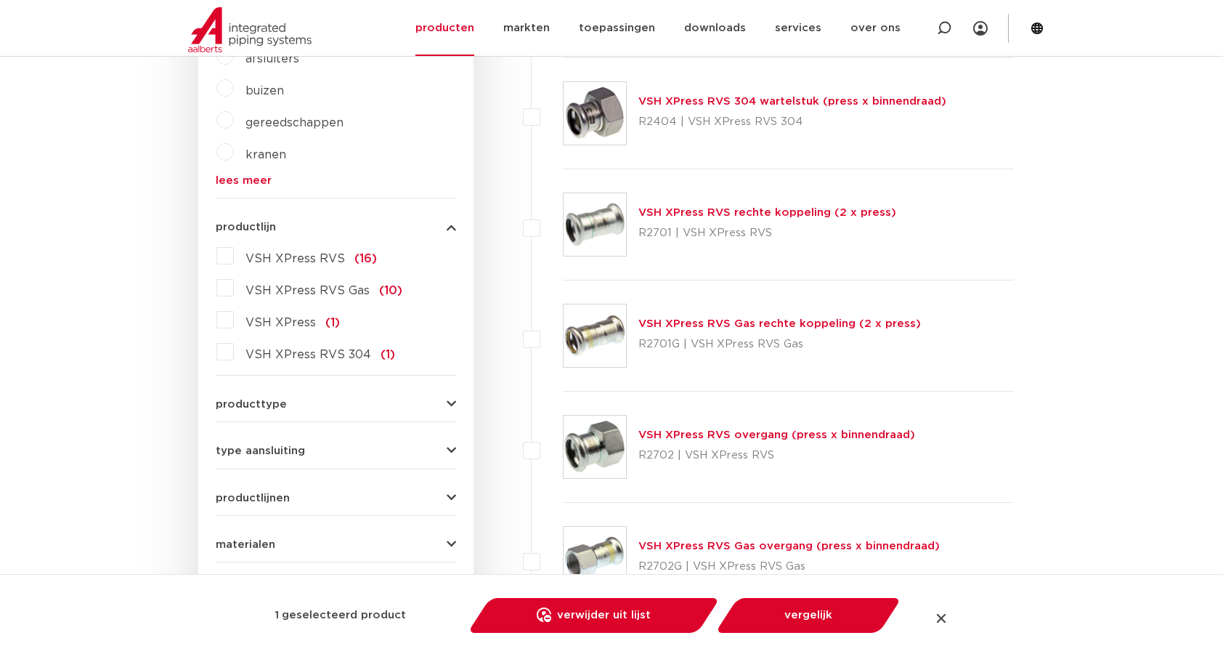
scroll to position [678, 0]
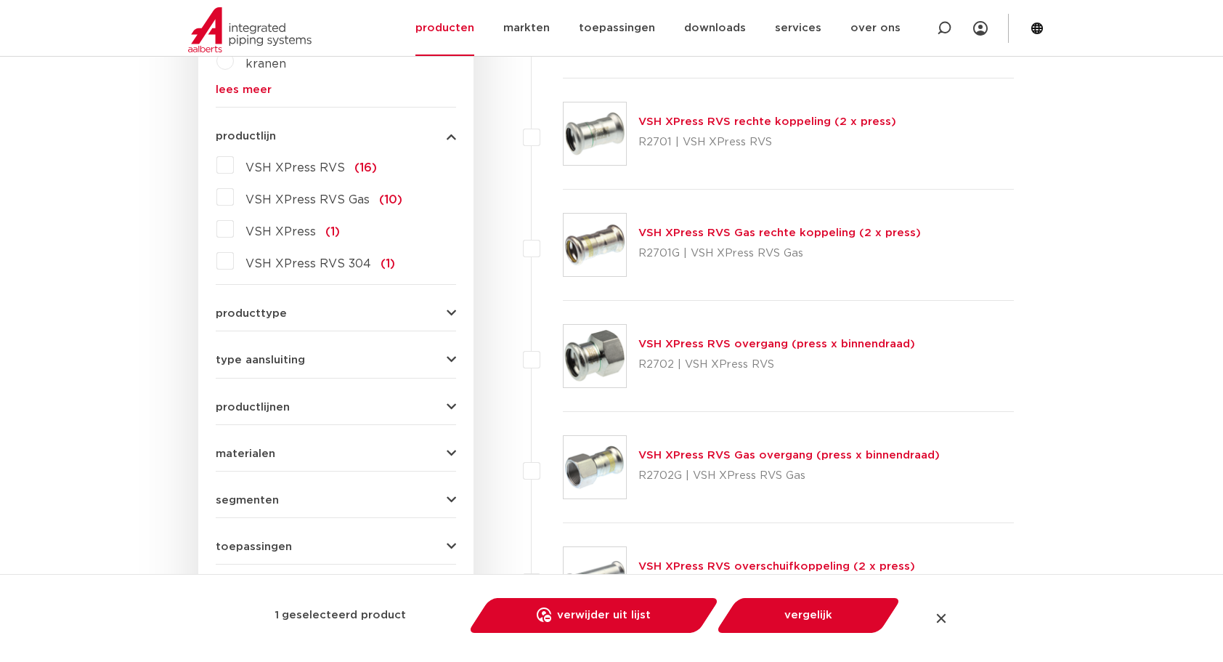
click at [430, 351] on div "type aansluiting press (24) Rp - binnendraad cilindrisch (BSPT) (7) buiseind (5…" at bounding box center [336, 354] width 240 height 23
click at [433, 359] on button "type aansluiting" at bounding box center [336, 360] width 240 height 11
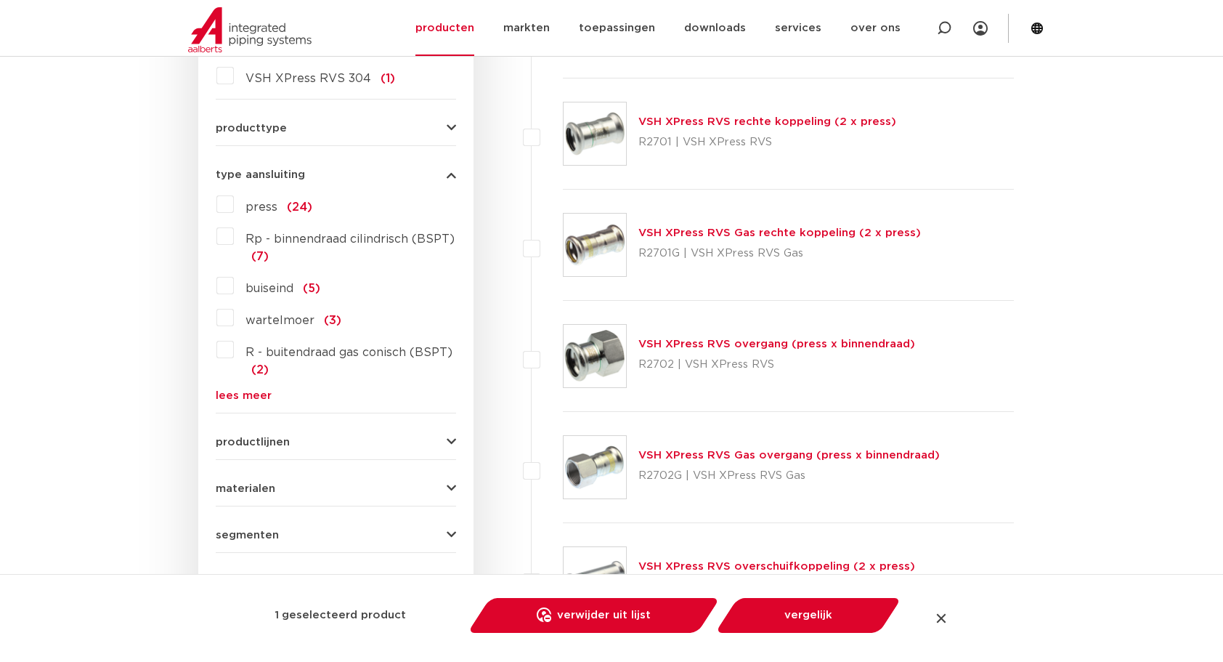
scroll to position [666, 0]
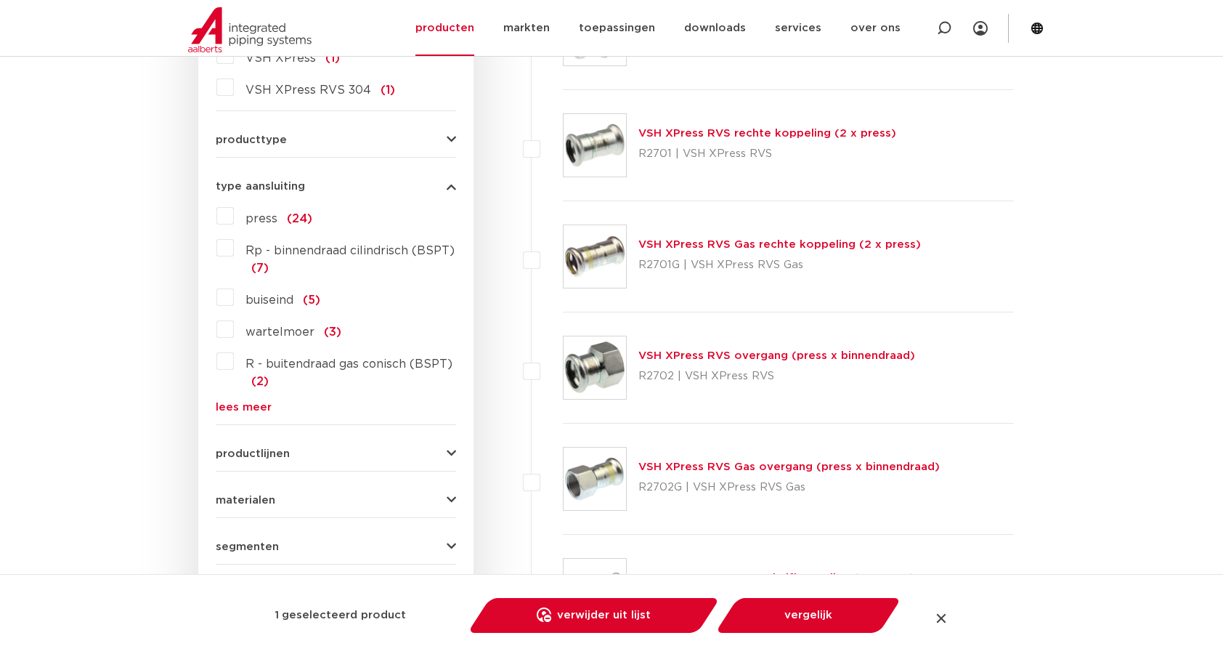
click at [240, 397] on div "press (24) Rp - binnendraad cilindrisch (BSPT) (7) buiseind (5) wartelmoer (3) …" at bounding box center [336, 308] width 240 height 208
click at [240, 410] on link "lees meer" at bounding box center [336, 407] width 240 height 11
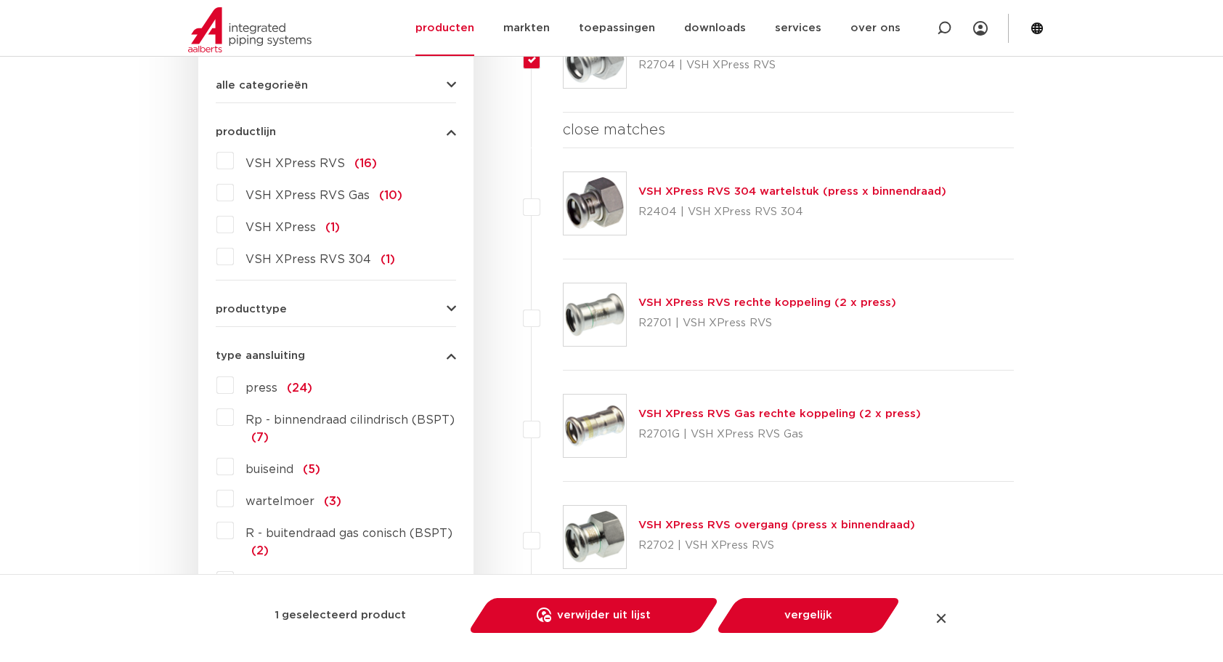
scroll to position [158, 0]
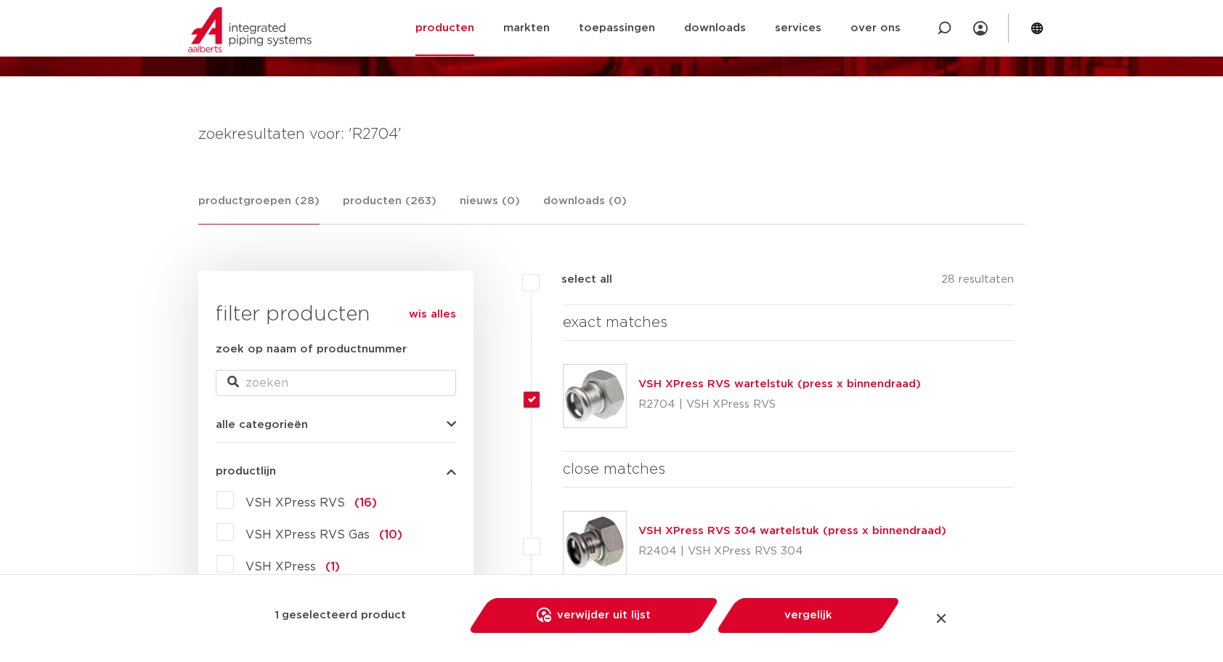
click at [432, 311] on link "wis alles" at bounding box center [432, 314] width 47 height 17
checkbox input "false"
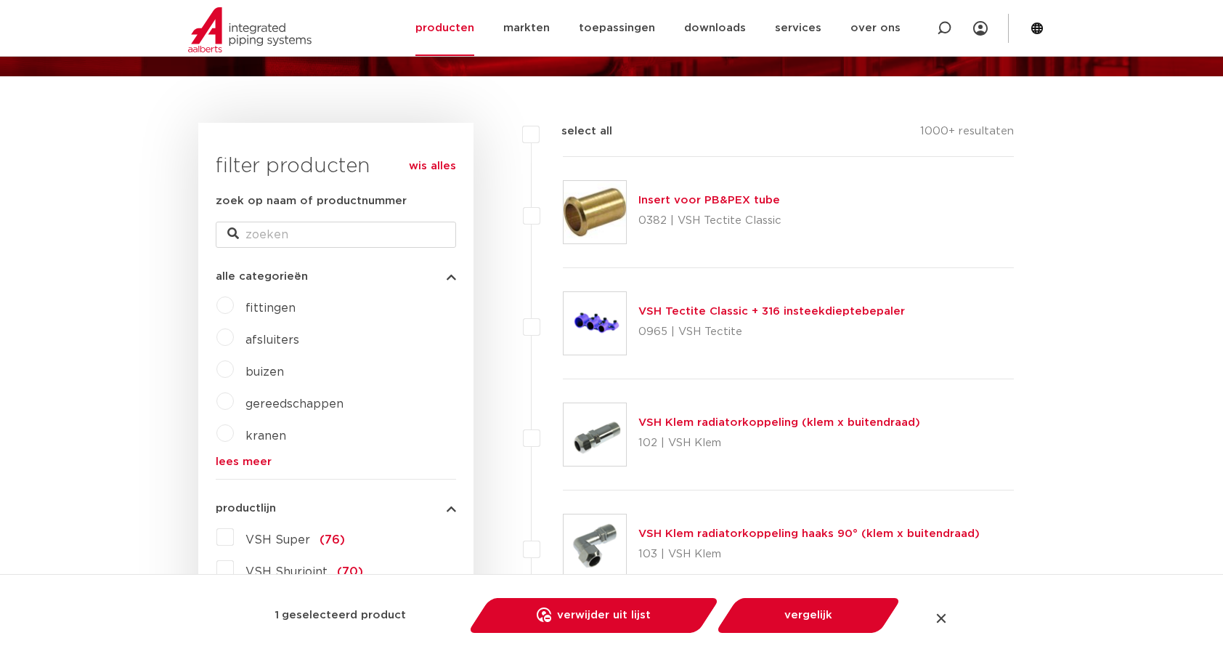
click at [234, 308] on label "fittingen" at bounding box center [265, 304] width 62 height 23
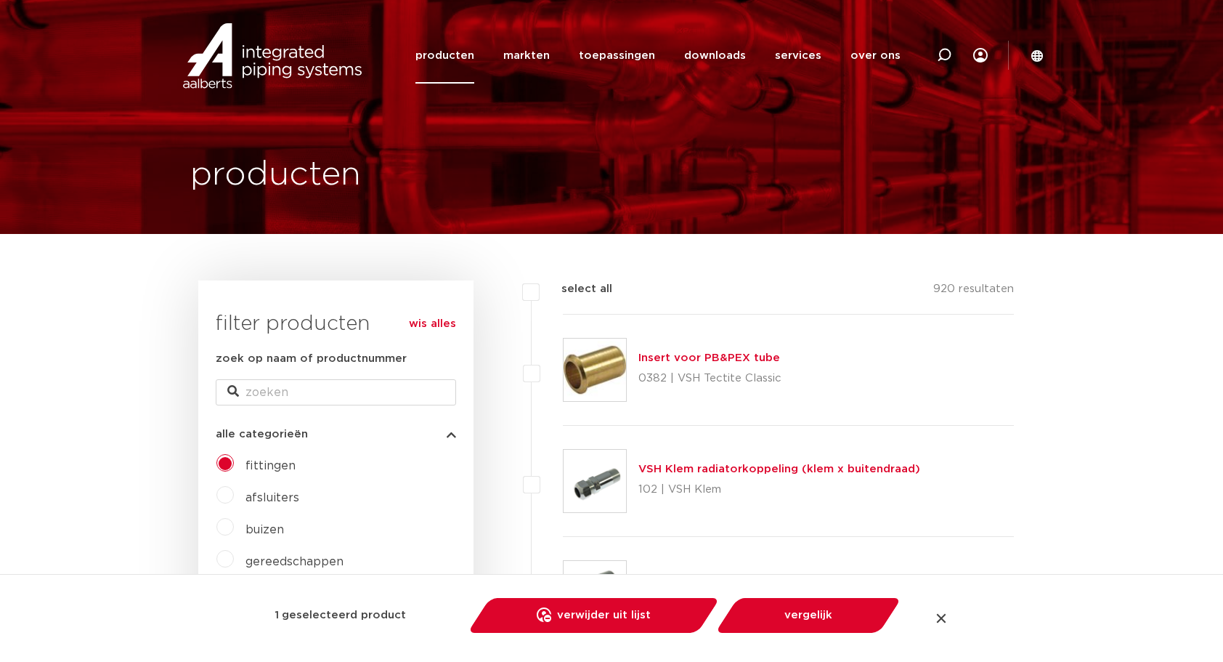
scroll to position [415, 0]
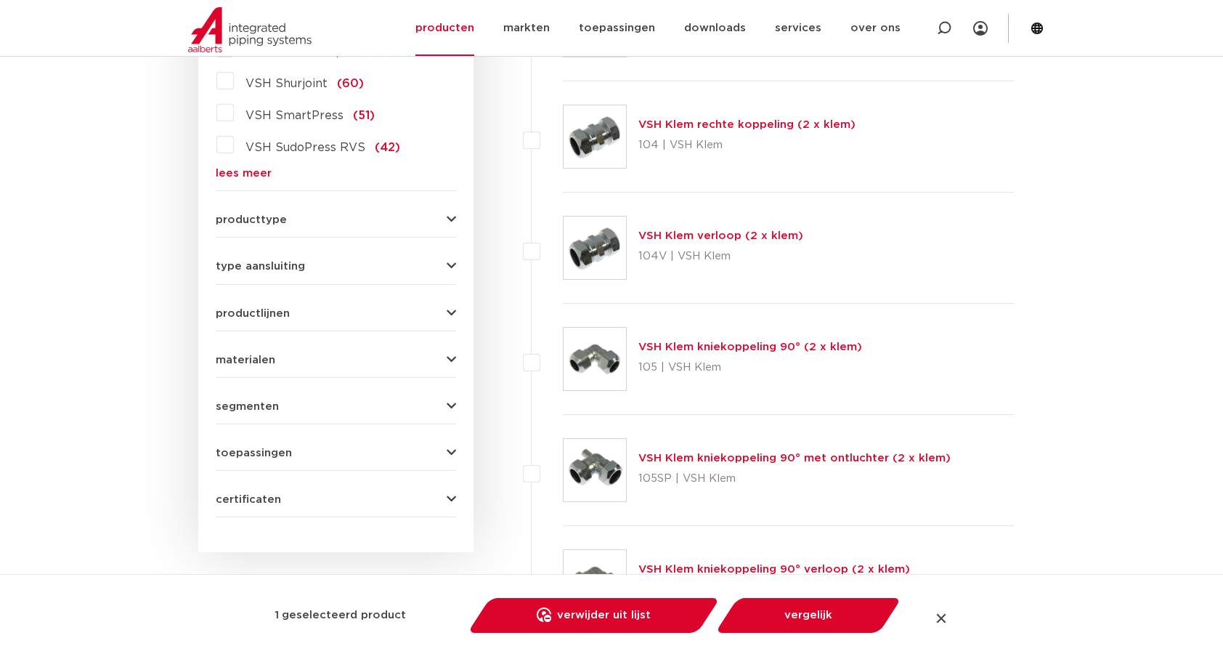
click at [409, 264] on button "type aansluiting" at bounding box center [336, 266] width 240 height 11
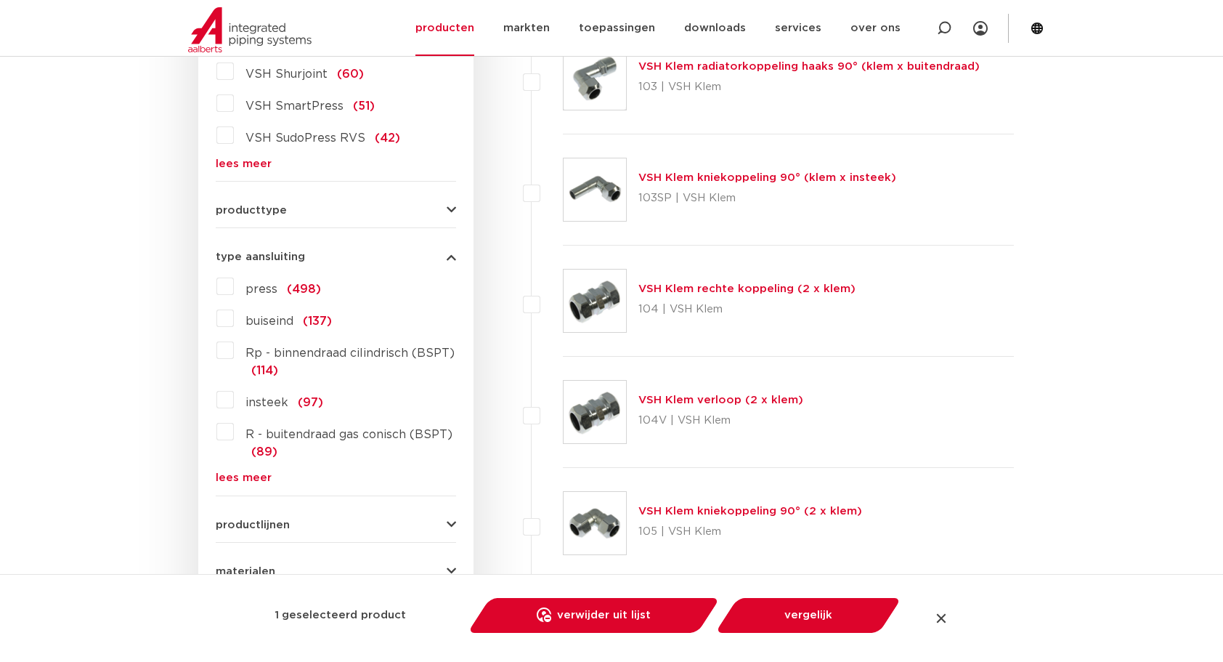
scroll to position [493, 0]
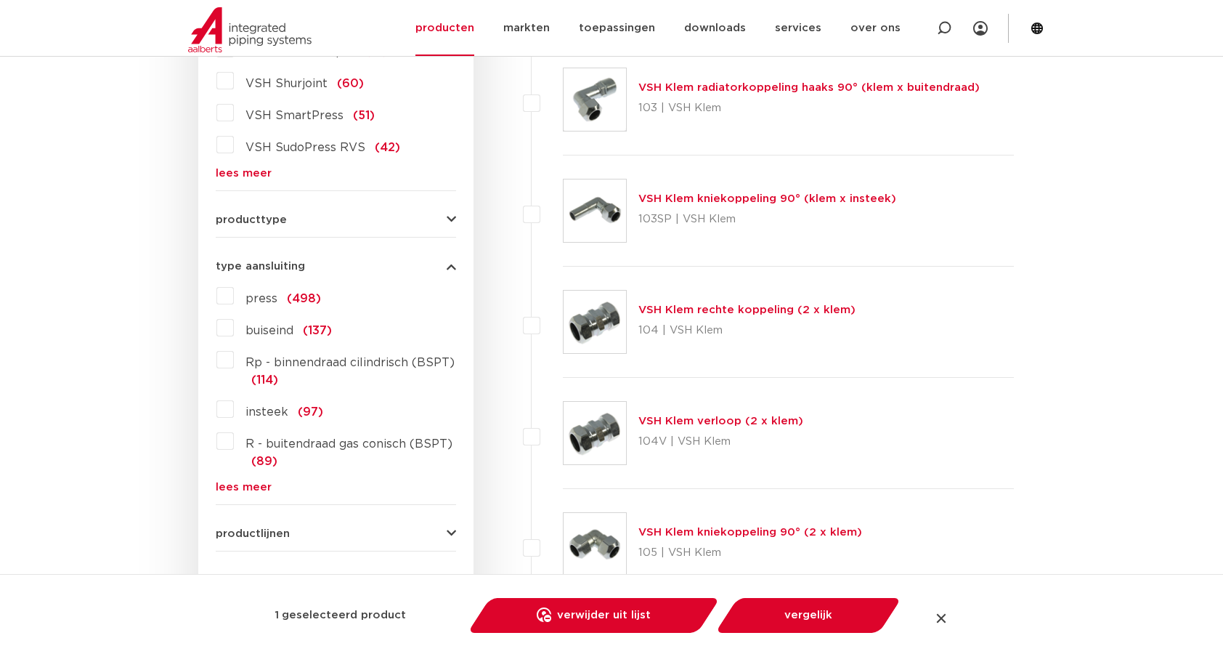
click at [241, 484] on link "lees meer" at bounding box center [336, 487] width 240 height 11
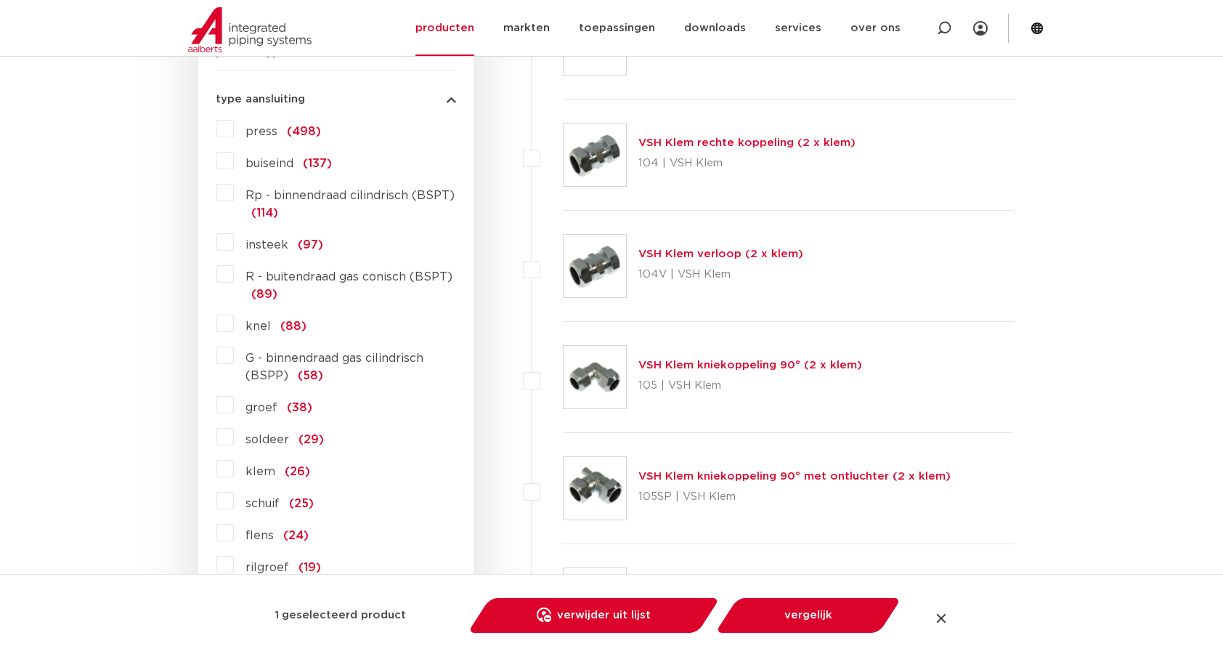
scroll to position [663, 0]
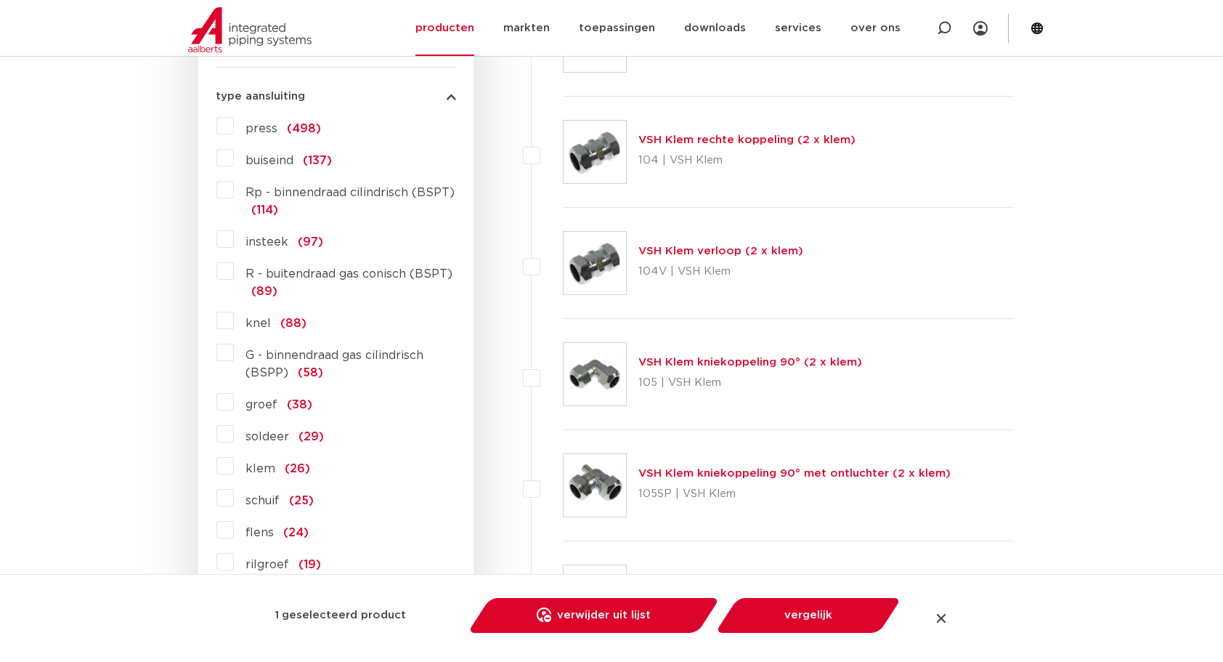
click at [234, 352] on label "G - binnendraad gas cilindrisch (BSPP) (58)" at bounding box center [345, 361] width 222 height 41
click at [0, 0] on input "G - binnendraad gas cilindrisch (BSPP) (58)" at bounding box center [0, 0] width 0 height 0
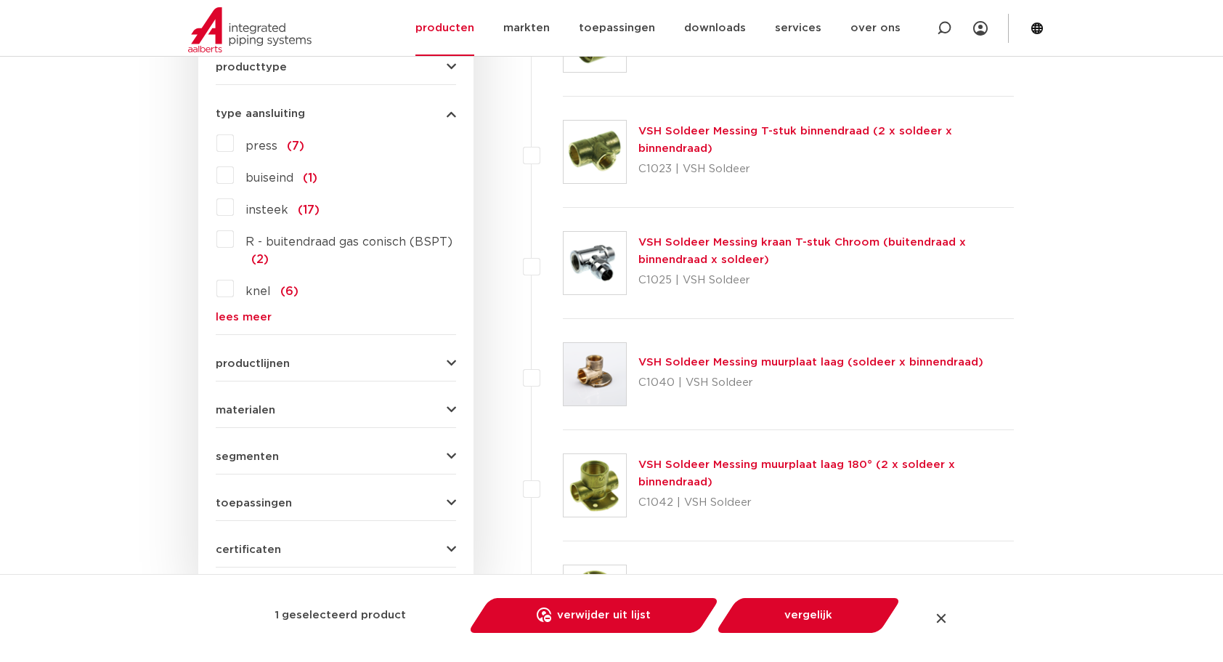
scroll to position [154, 0]
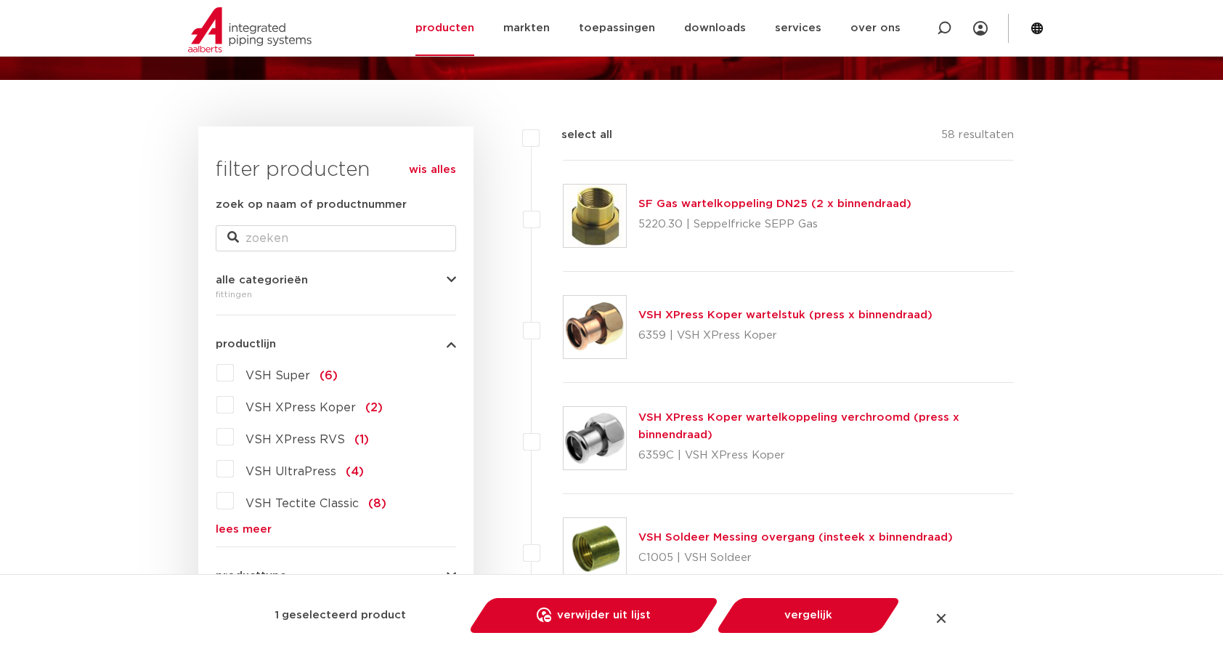
click at [563, 319] on label at bounding box center [563, 319] width 0 height 0
checkbox input "true"
click at [563, 430] on label at bounding box center [563, 430] width 0 height 0
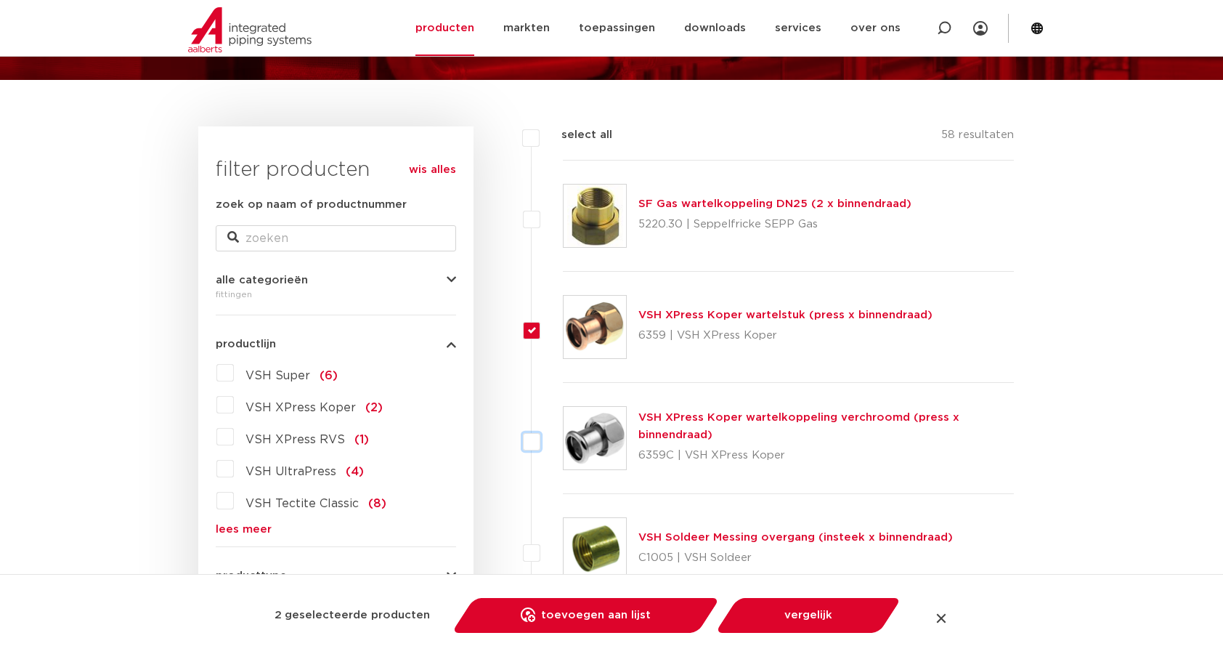
checkbox input "true"
click at [648, 613] on link "toevoegen aan lijst opslaan in my IPS" at bounding box center [586, 615] width 246 height 35
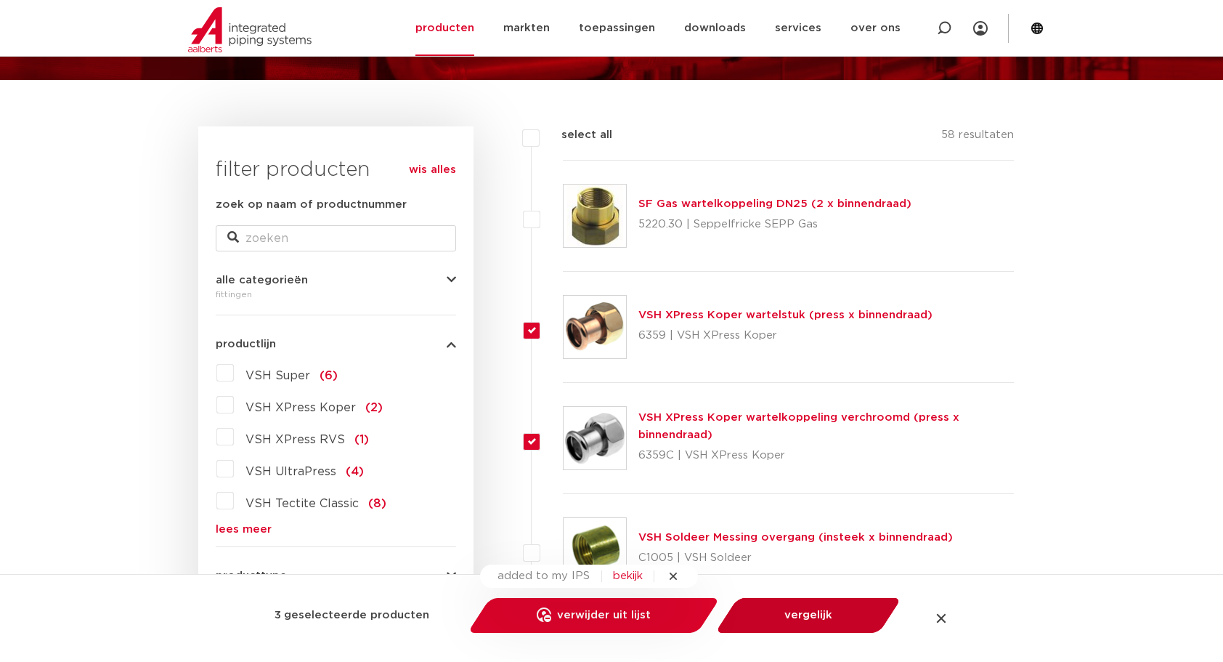
click at [821, 618] on link "vergelijk" at bounding box center [808, 615] width 164 height 35
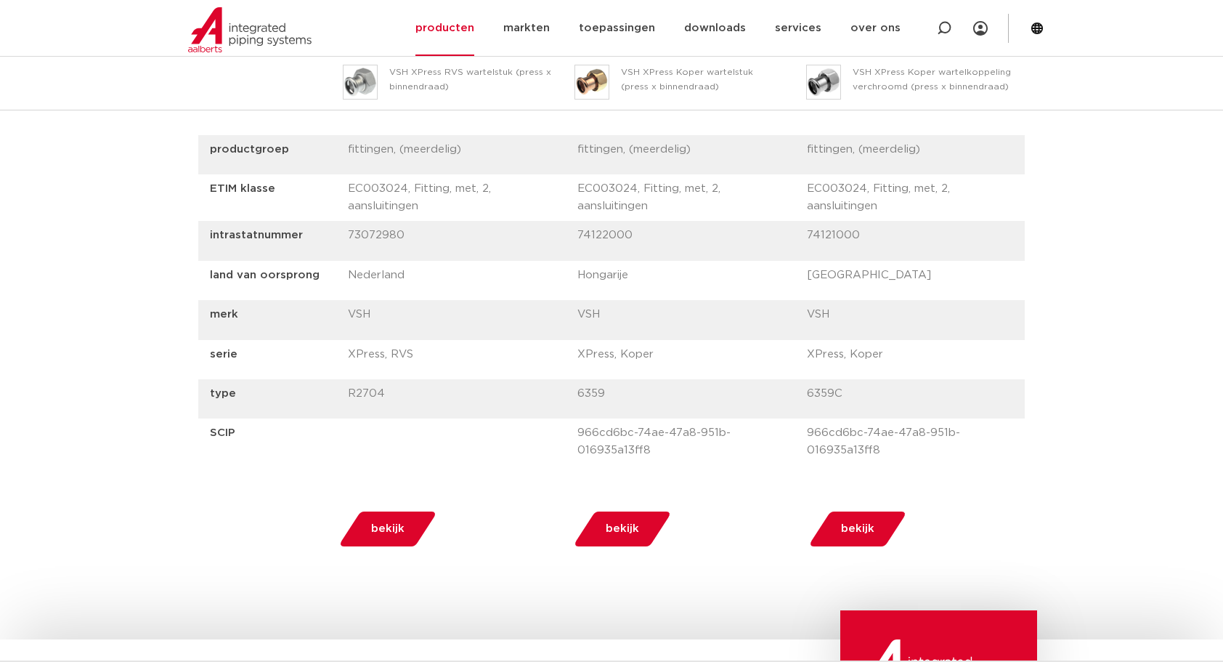
scroll to position [1187, 0]
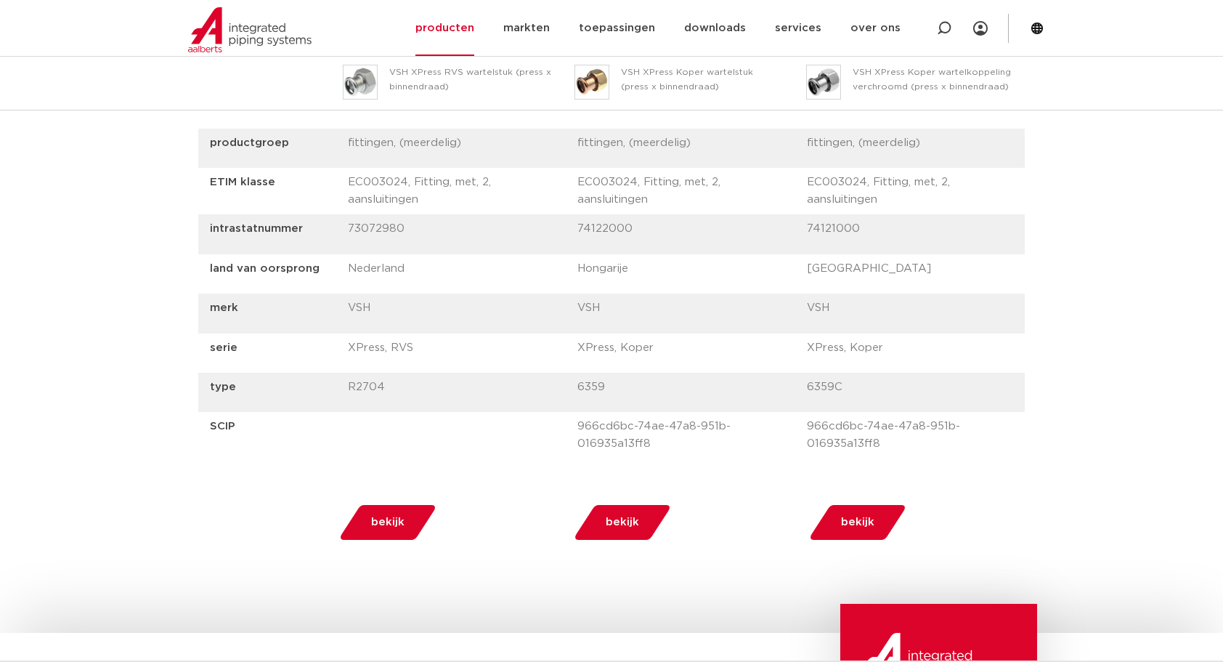
click at [631, 521] on span "bekijk" at bounding box center [622, 522] width 33 height 23
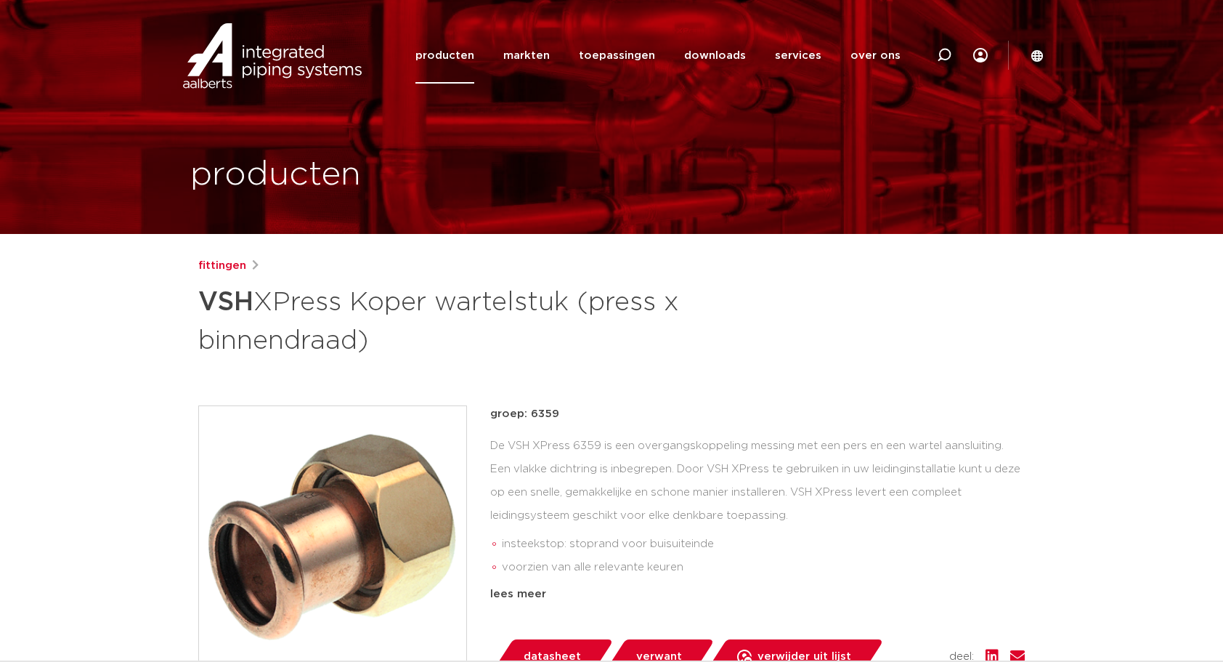
drag, startPoint x: 532, startPoint y: 415, endPoint x: 564, endPoint y: 414, distance: 32.0
click at [564, 414] on p "groep: 6359" at bounding box center [757, 413] width 535 height 17
copy p "6359"
